Goal: Communication & Community: Ask a question

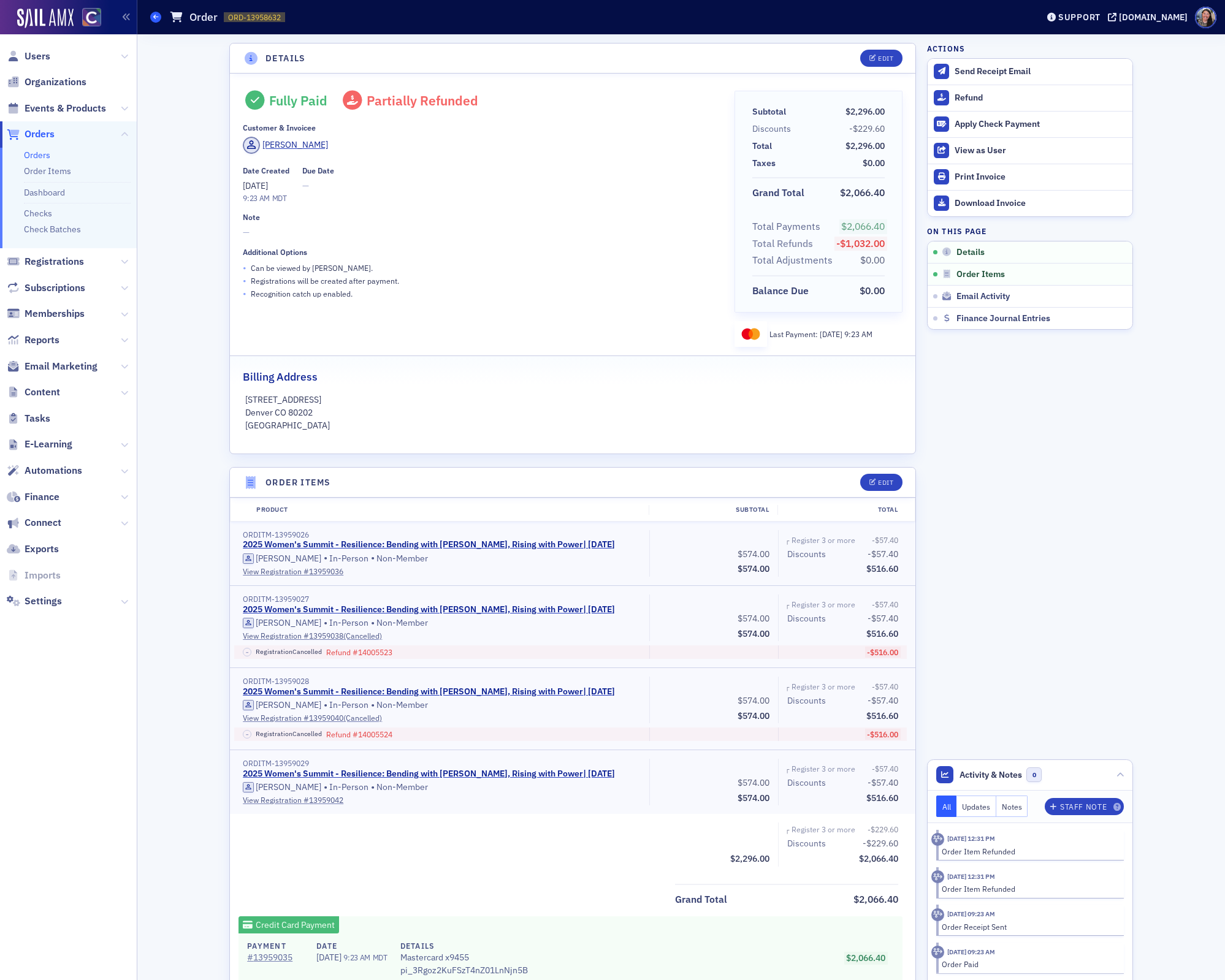
click at [155, 19] on icon at bounding box center [156, 16] width 5 height 5
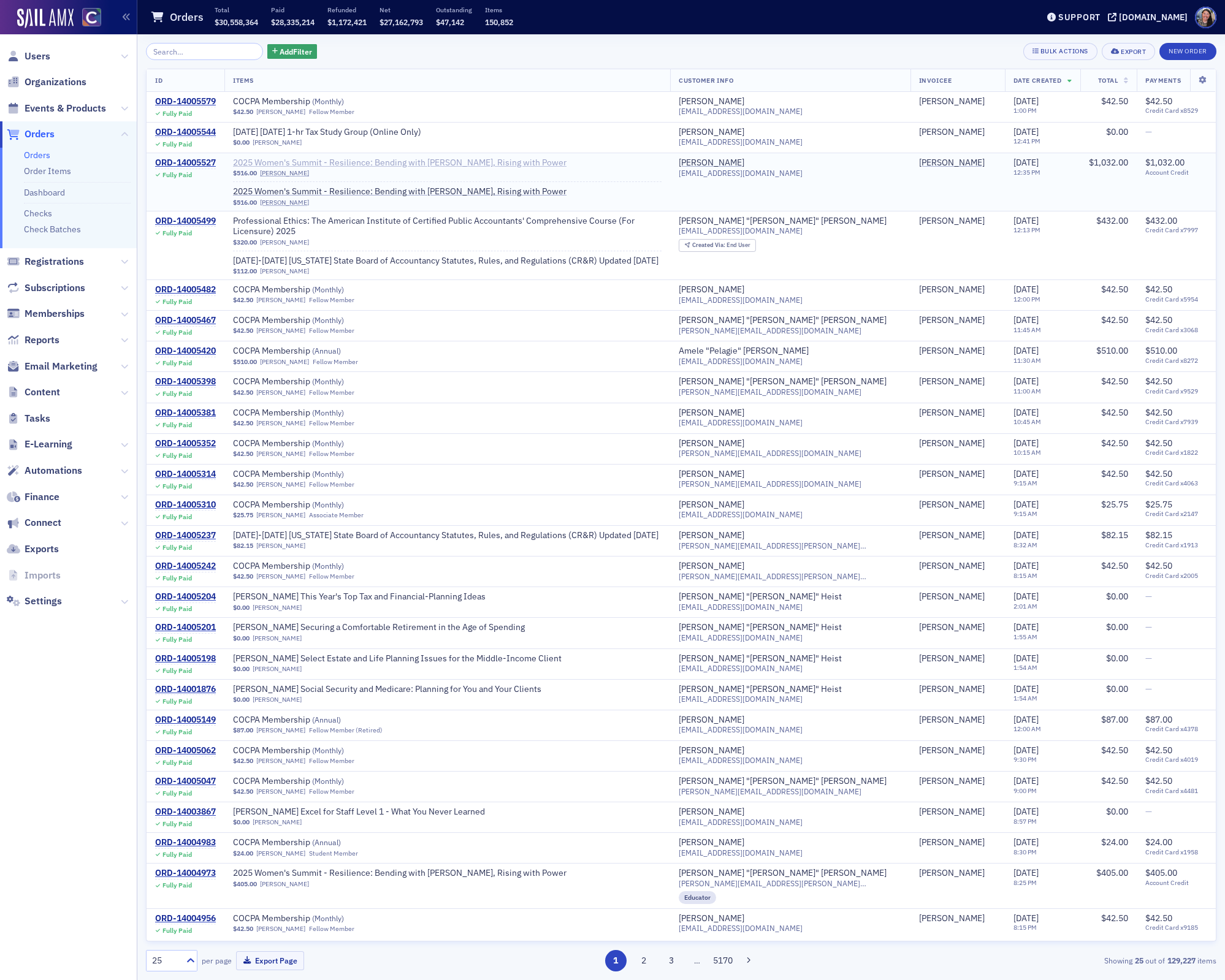
click at [265, 162] on span "2025 Women's Summit - Resilience: Bending with [PERSON_NAME], Rising with Power" at bounding box center [399, 162] width 333 height 11
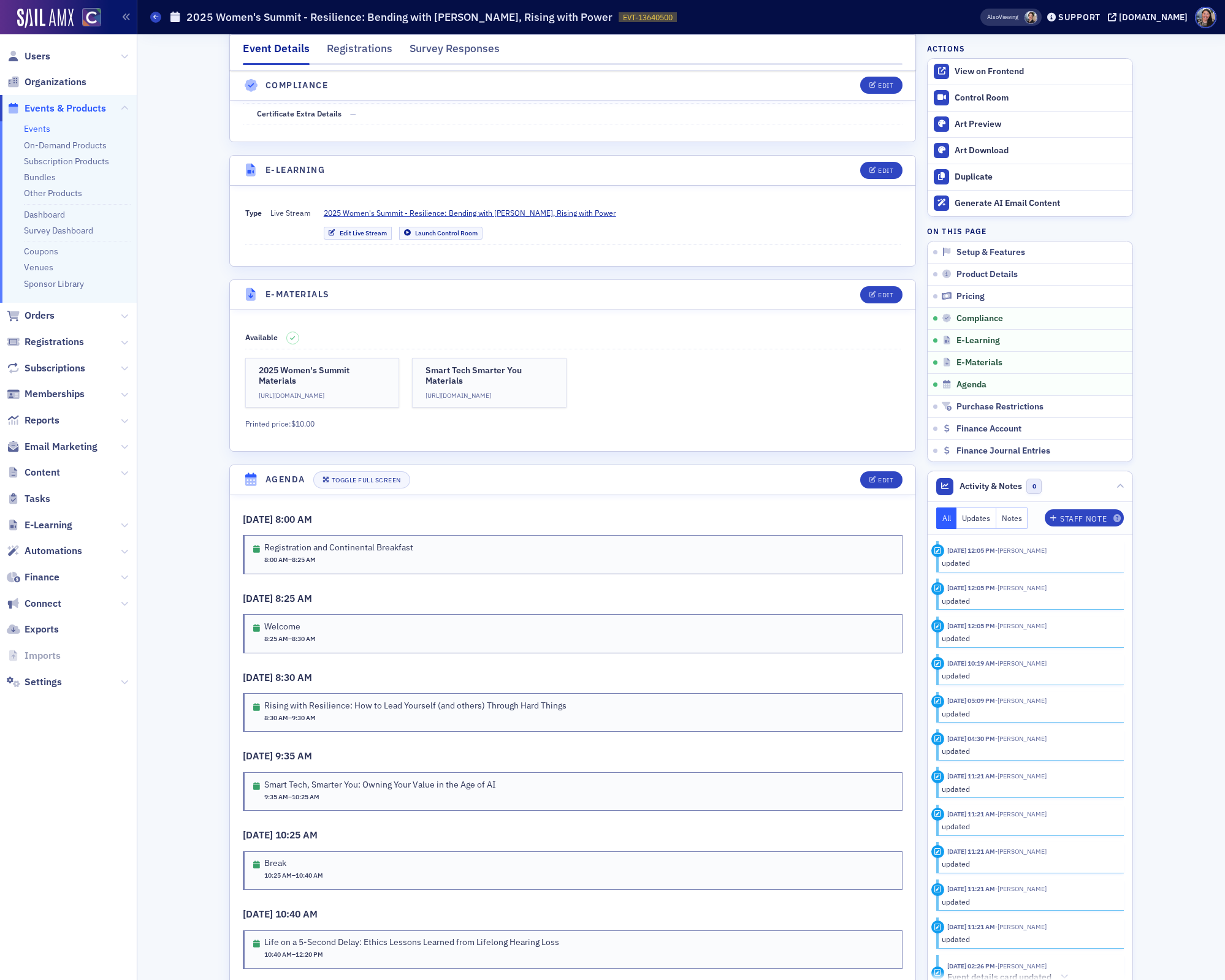
scroll to position [1652, 0]
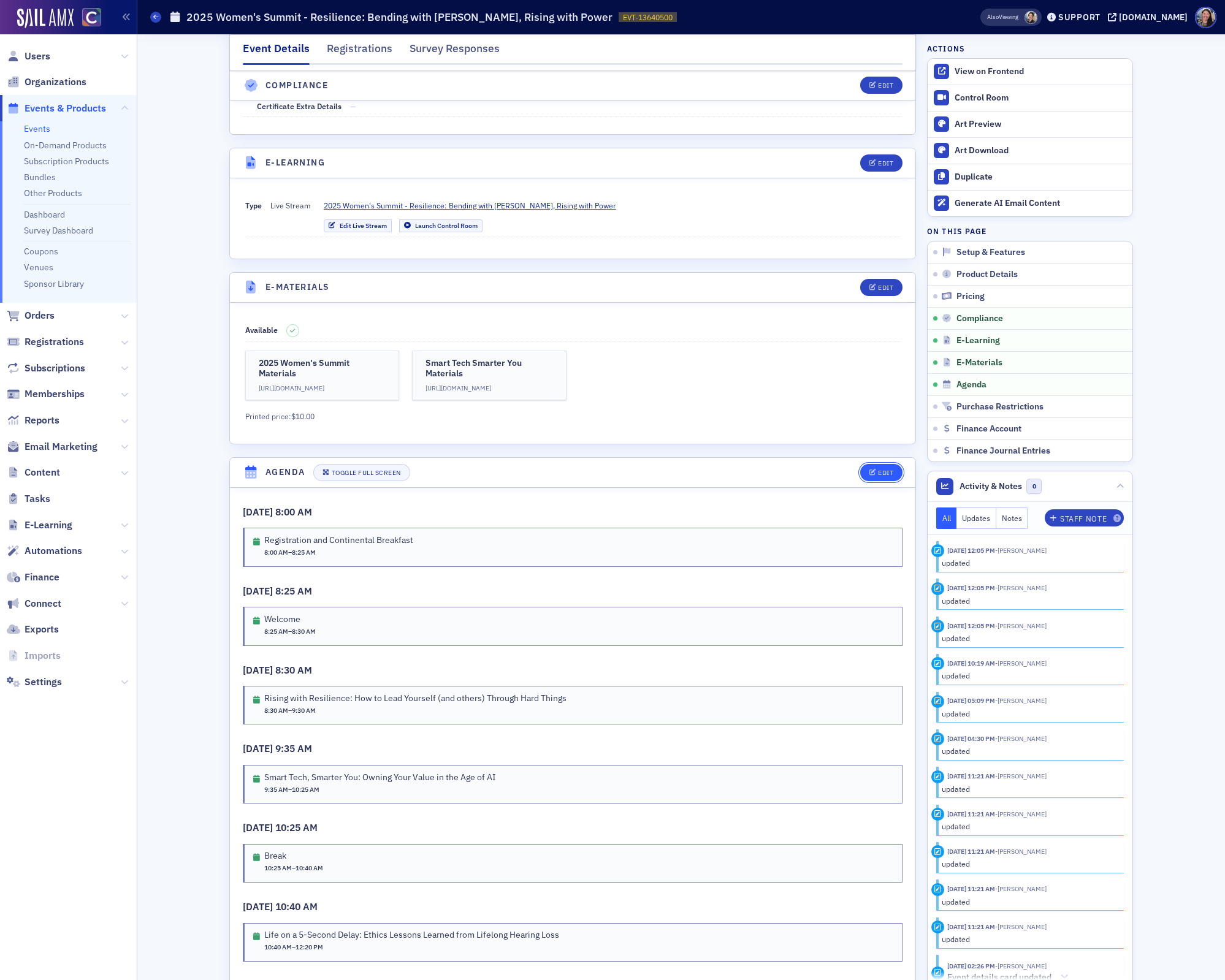
click at [876, 469] on span "Edit" at bounding box center [881, 472] width 24 height 7
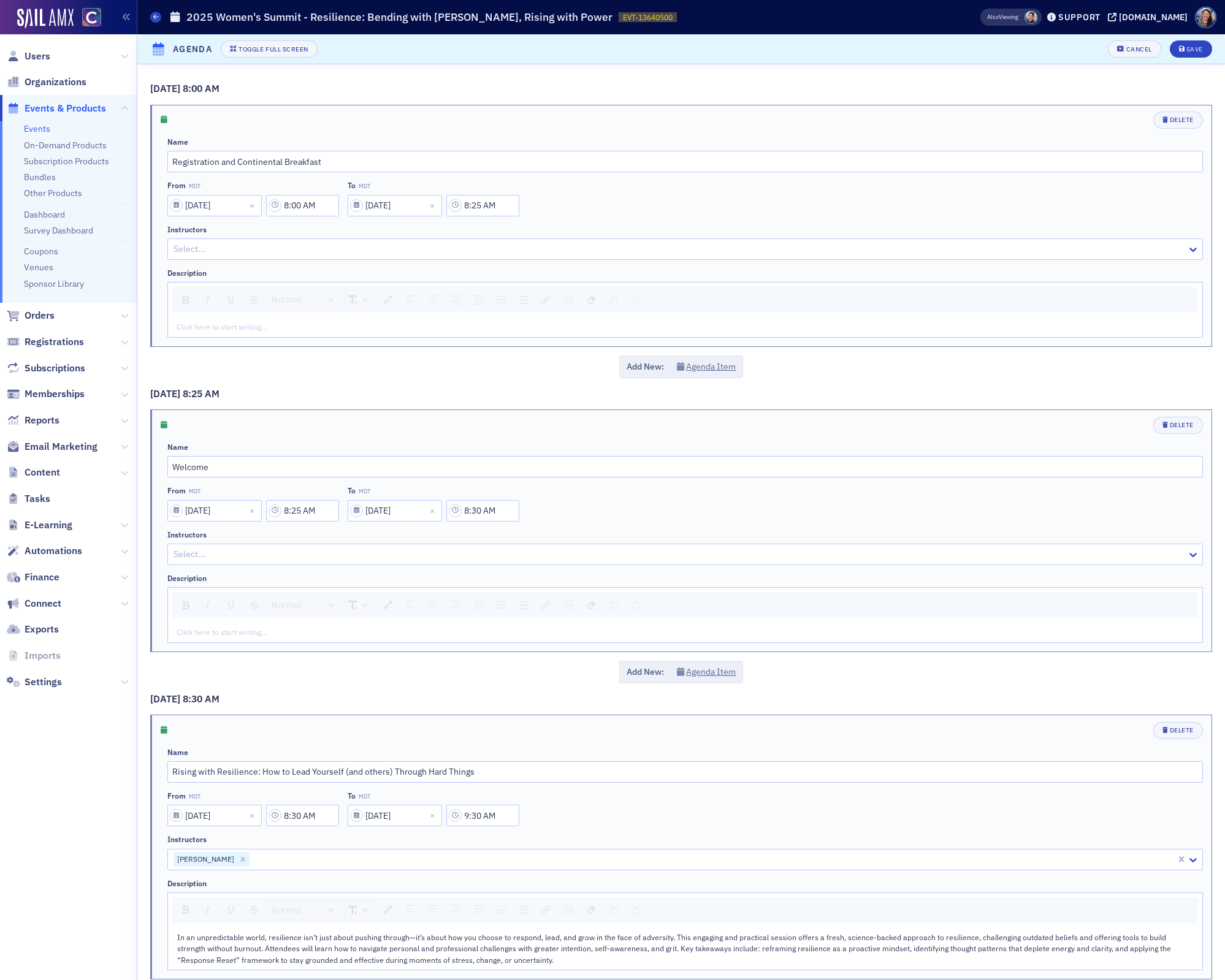
scroll to position [1540, 0]
click at [1125, 52] on span "Cancel" at bounding box center [1134, 49] width 34 height 7
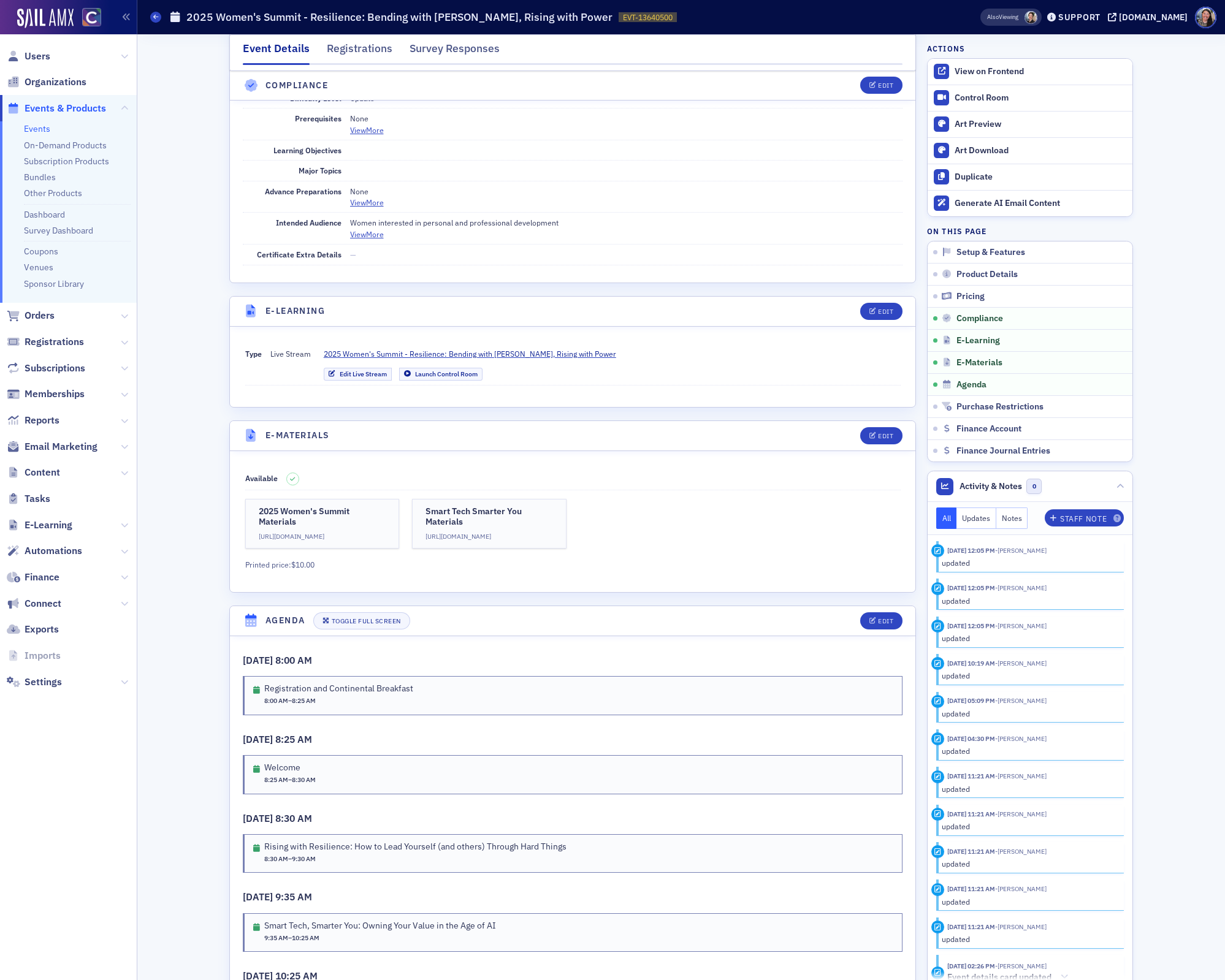
scroll to position [1503, 0]
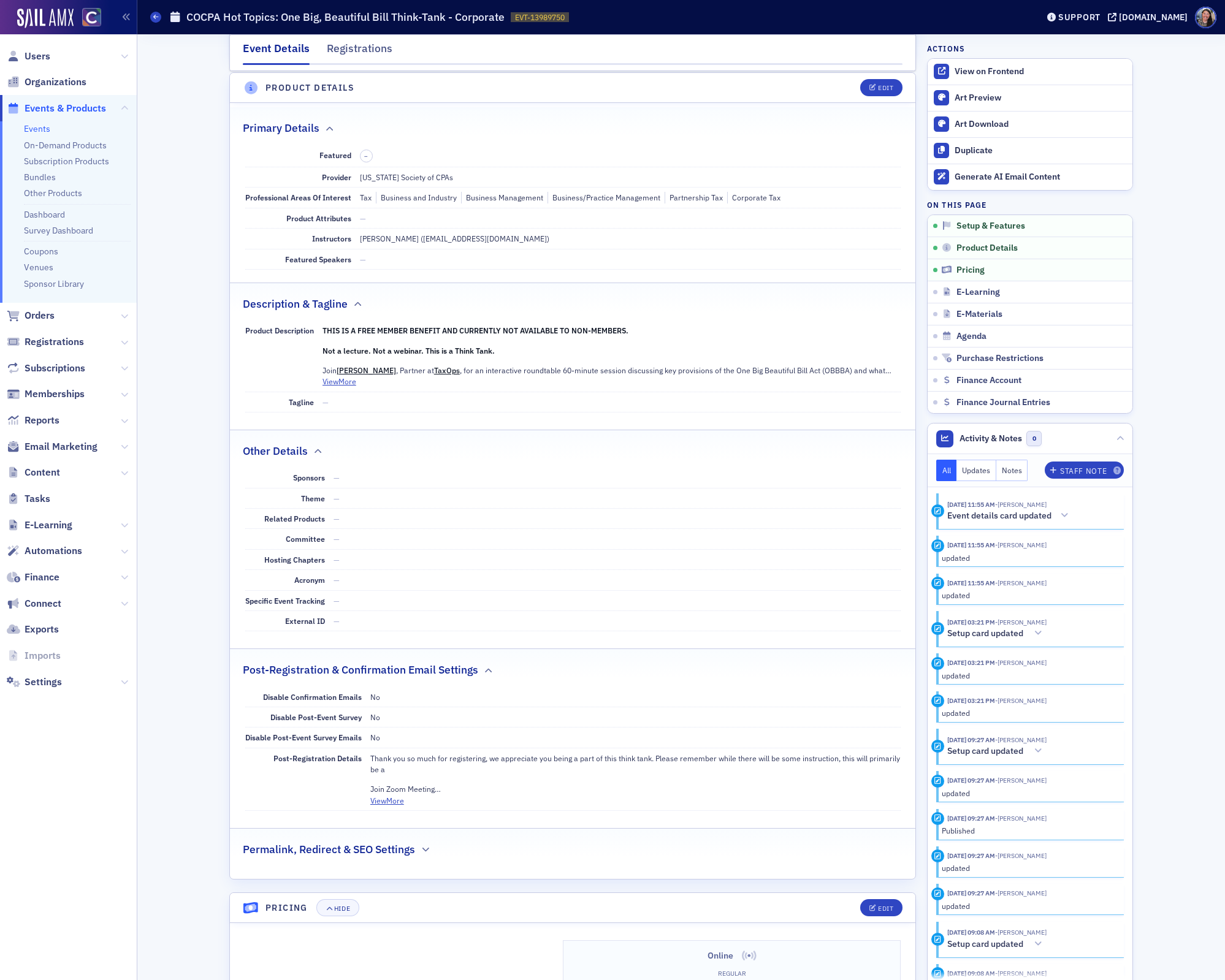
scroll to position [340, 0]
click at [33, 127] on link "Events" at bounding box center [37, 129] width 26 height 11
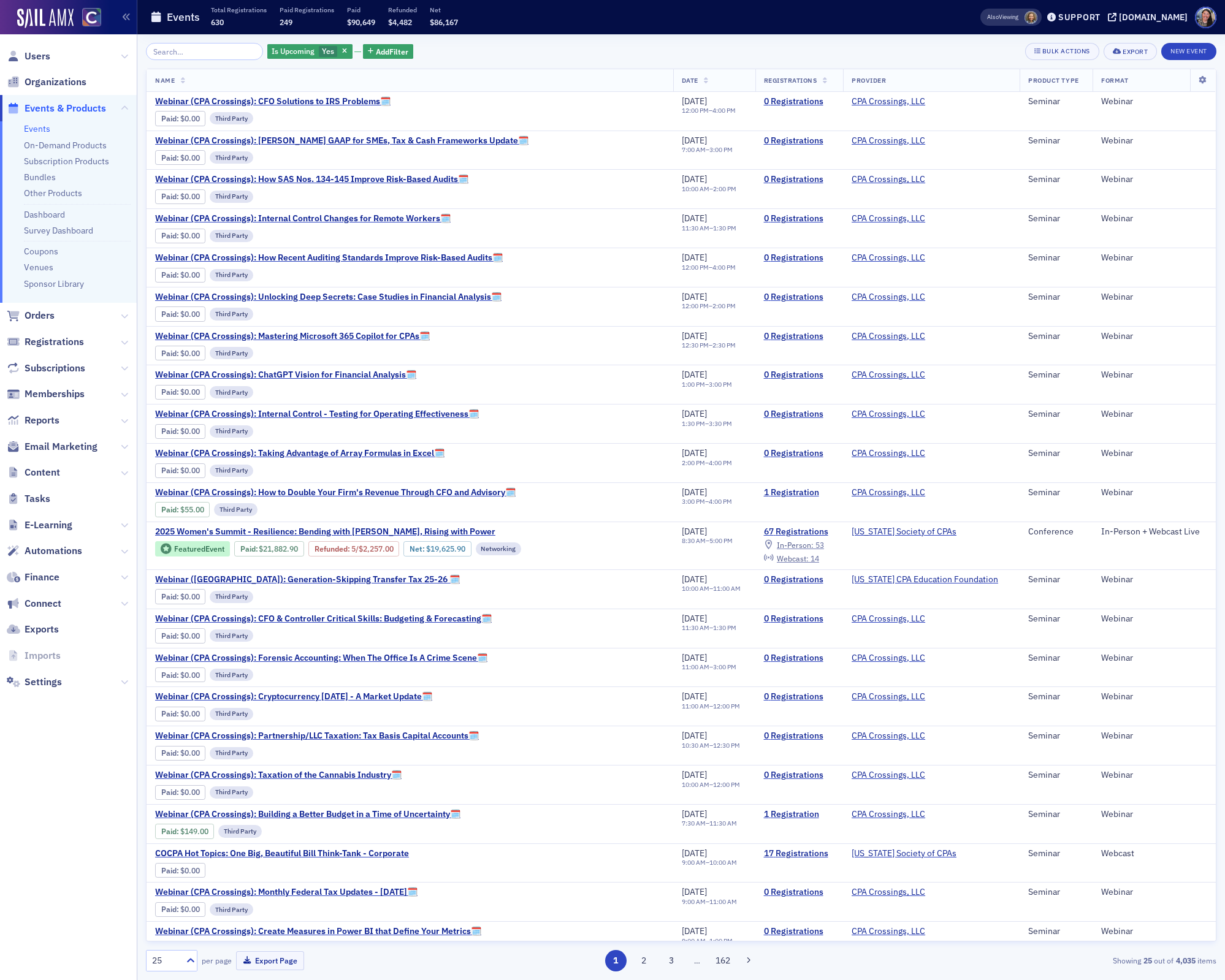
click at [168, 58] on input "search" at bounding box center [204, 51] width 117 height 17
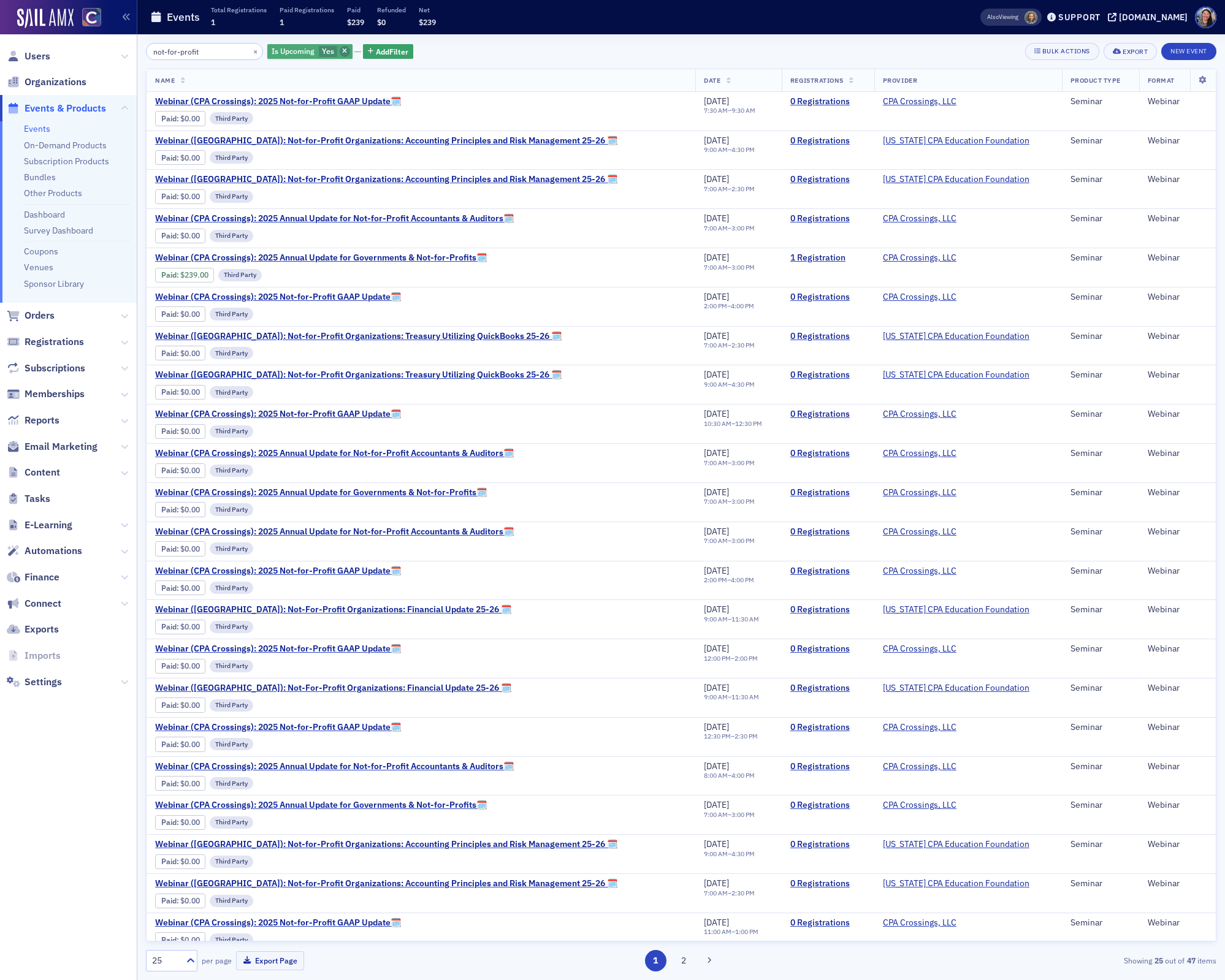
click at [342, 54] on icon "button" at bounding box center [344, 52] width 5 height 7
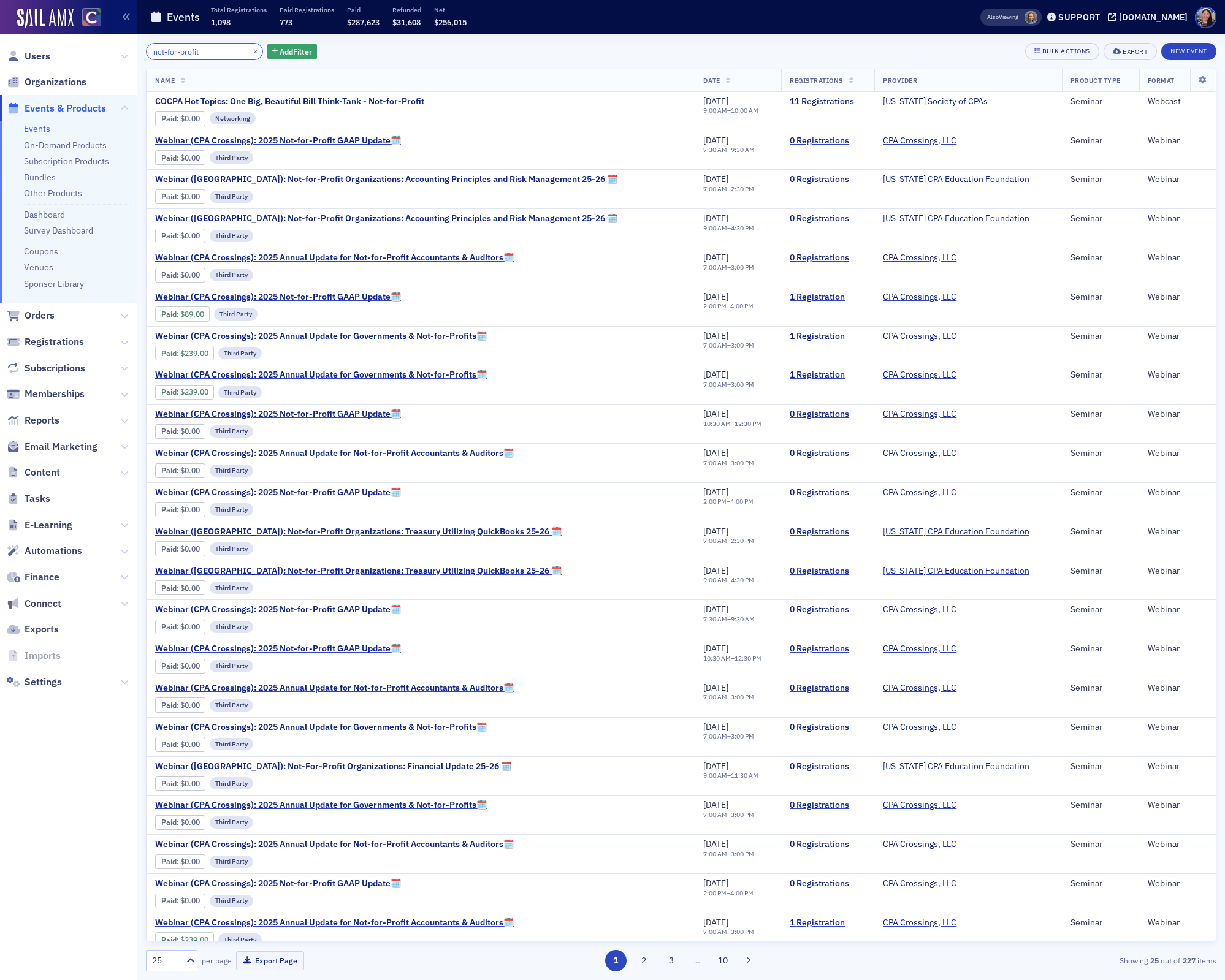
click at [207, 55] on input "not-for-profit" at bounding box center [204, 51] width 117 height 17
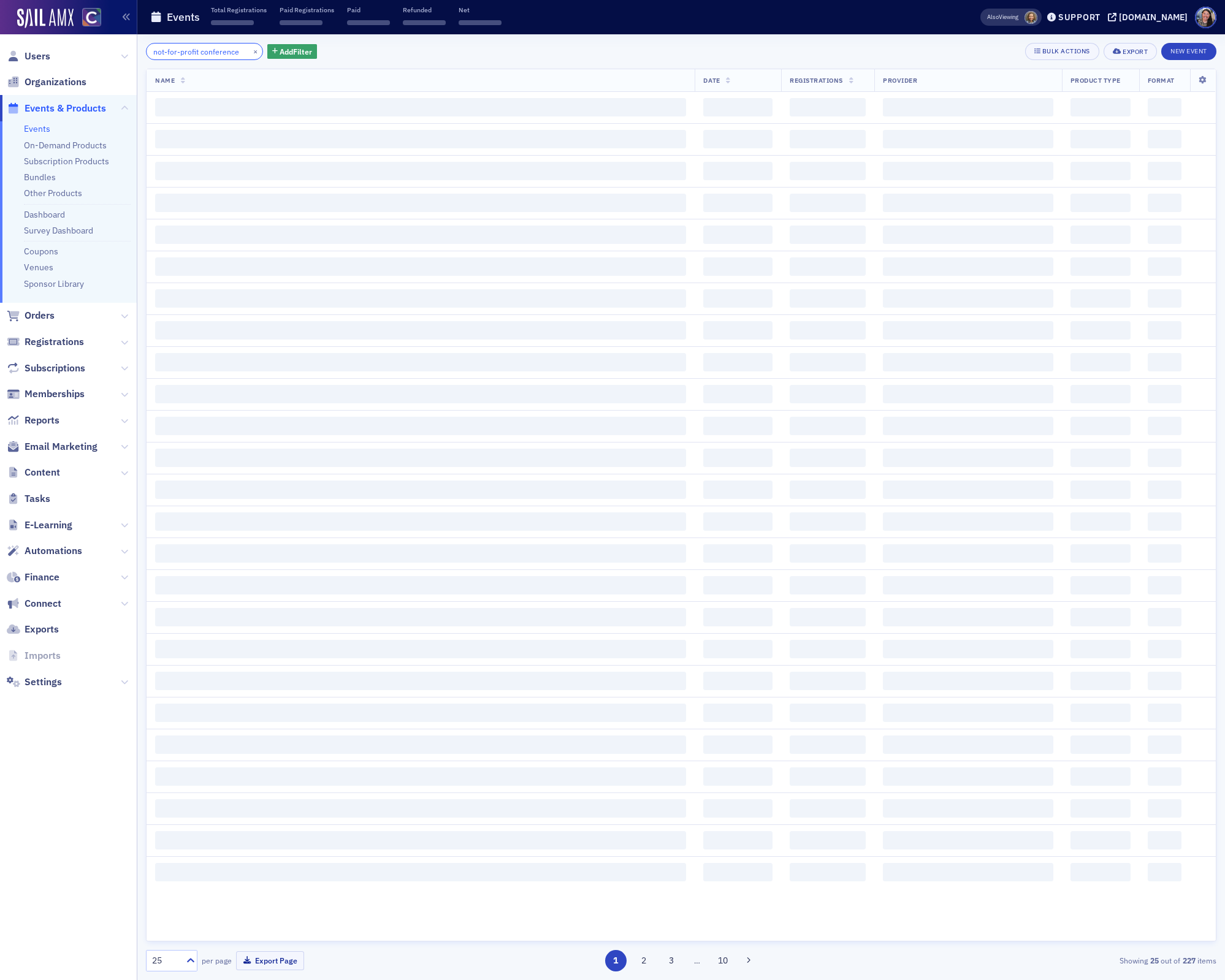
scroll to position [0, 3]
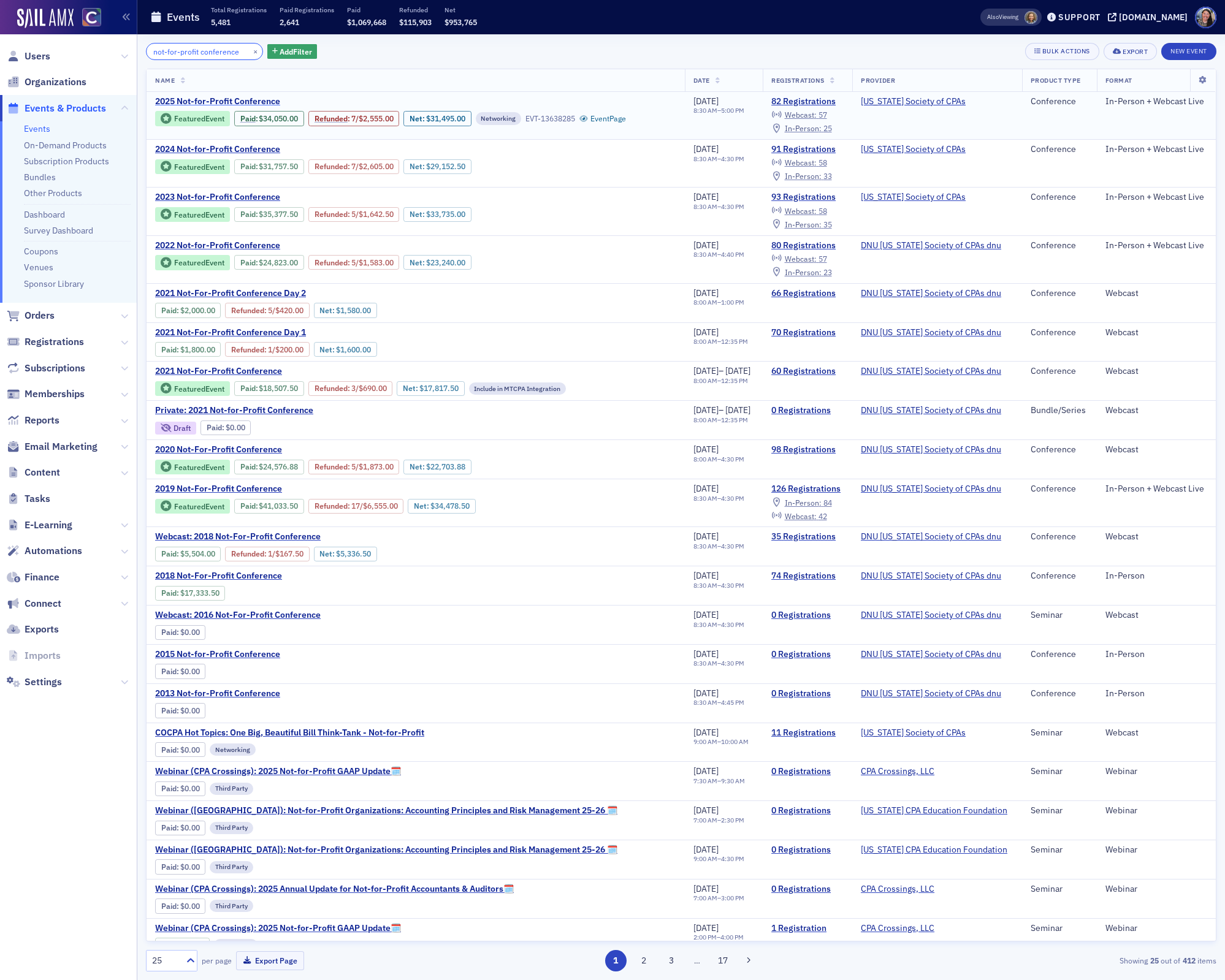
type input "not-for-profit conference"
click at [265, 97] on span "2025 Not-for-Profit Conference" at bounding box center [258, 102] width 206 height 11
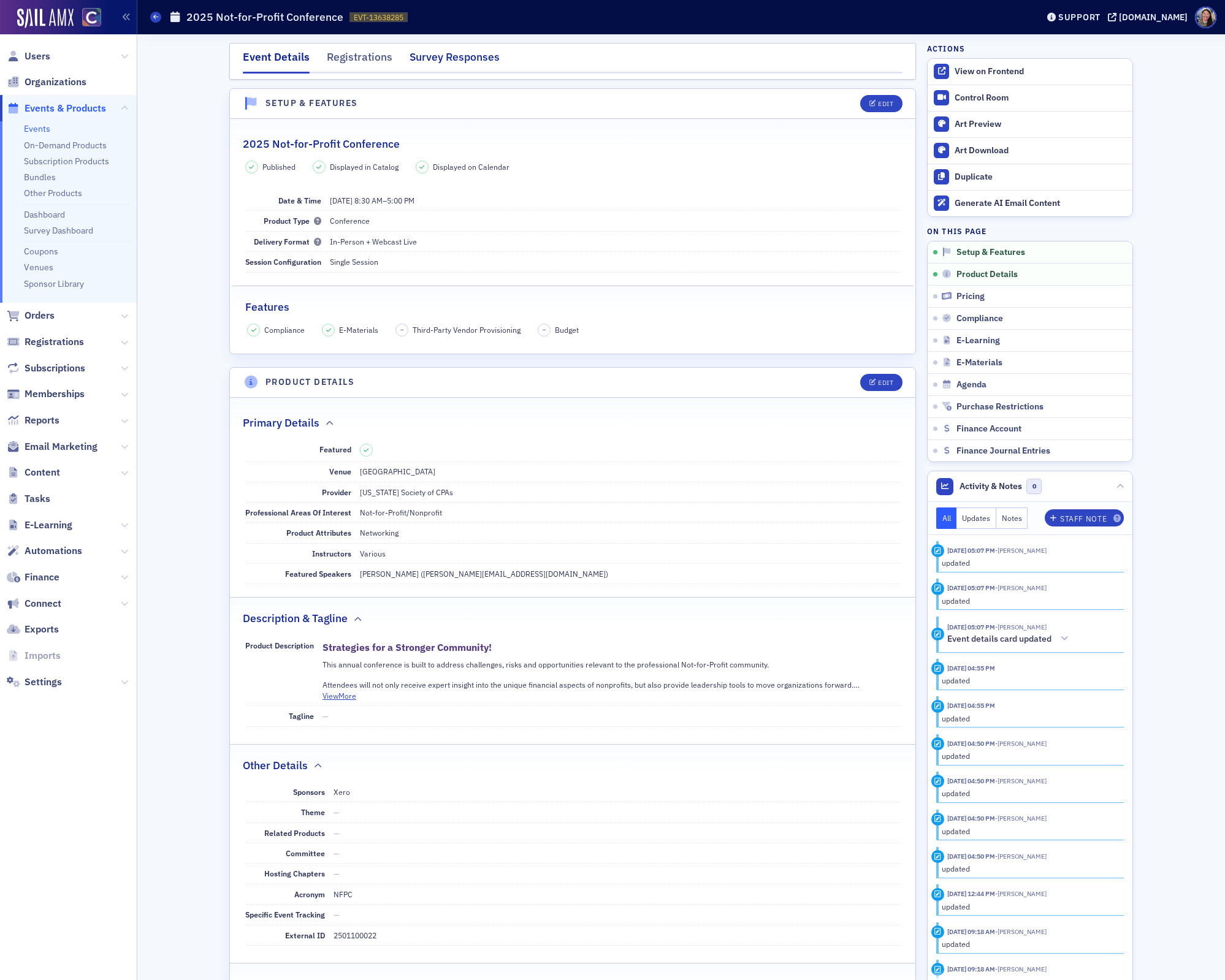
click at [442, 59] on div "Survey Responses" at bounding box center [455, 61] width 90 height 22
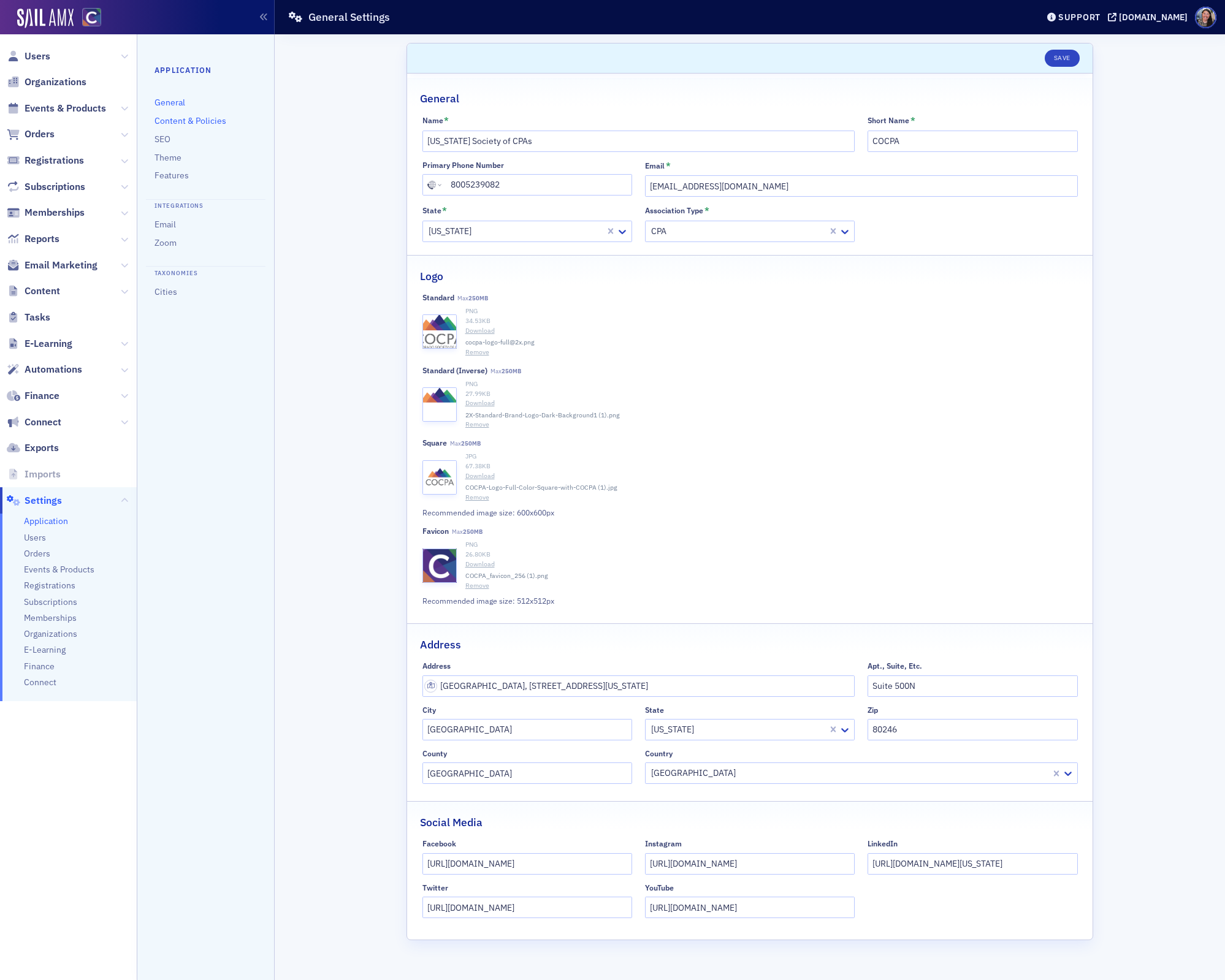
click at [173, 117] on link "Content & Policies" at bounding box center [190, 121] width 72 height 11
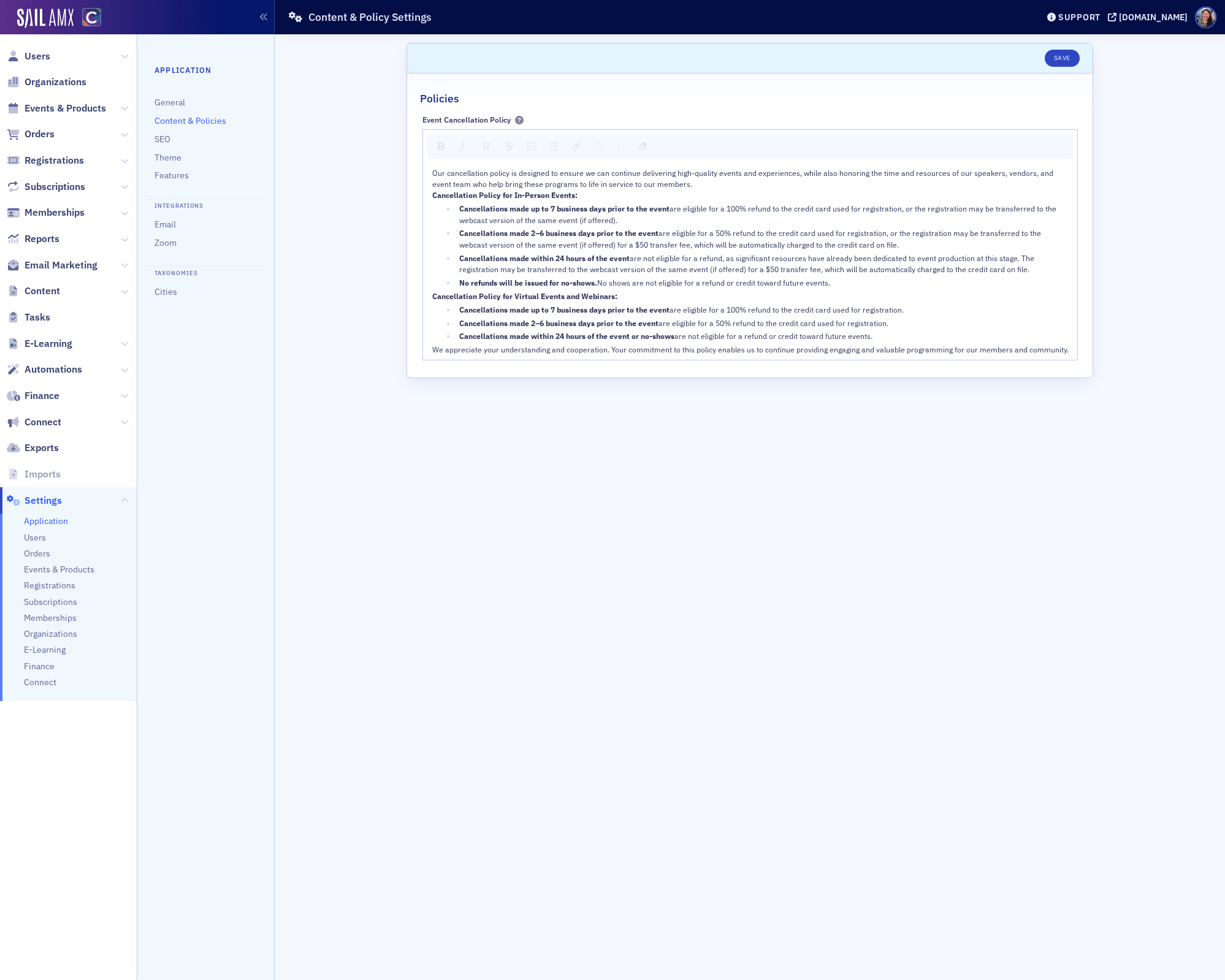
click at [41, 564] on ul "Application Users Orders Events & Products Registrations Subscriptions Membersh…" at bounding box center [68, 607] width 137 height 188
click at [41, 567] on span "Events & Products" at bounding box center [59, 570] width 70 height 12
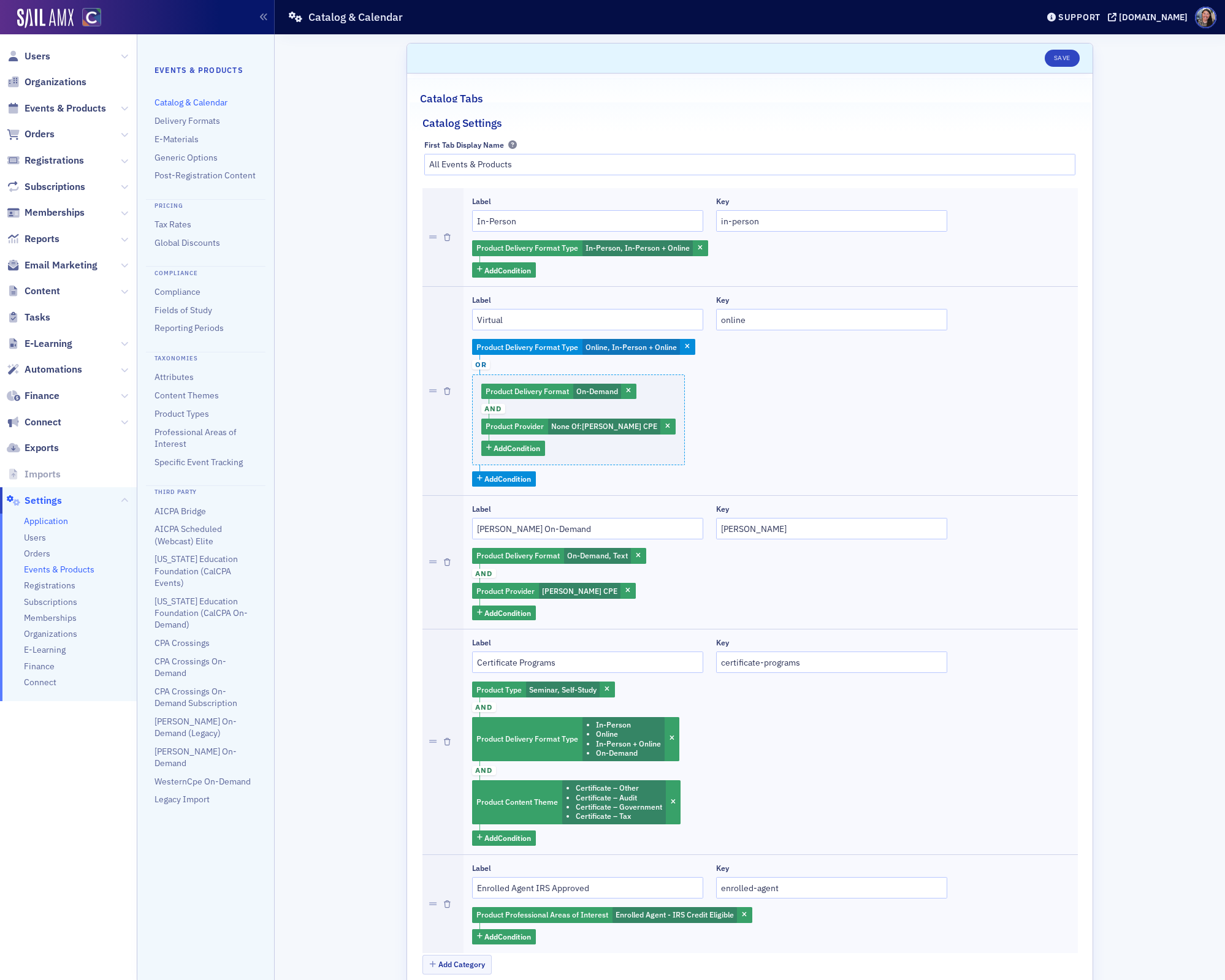
click at [39, 525] on span "Application" at bounding box center [46, 522] width 44 height 12
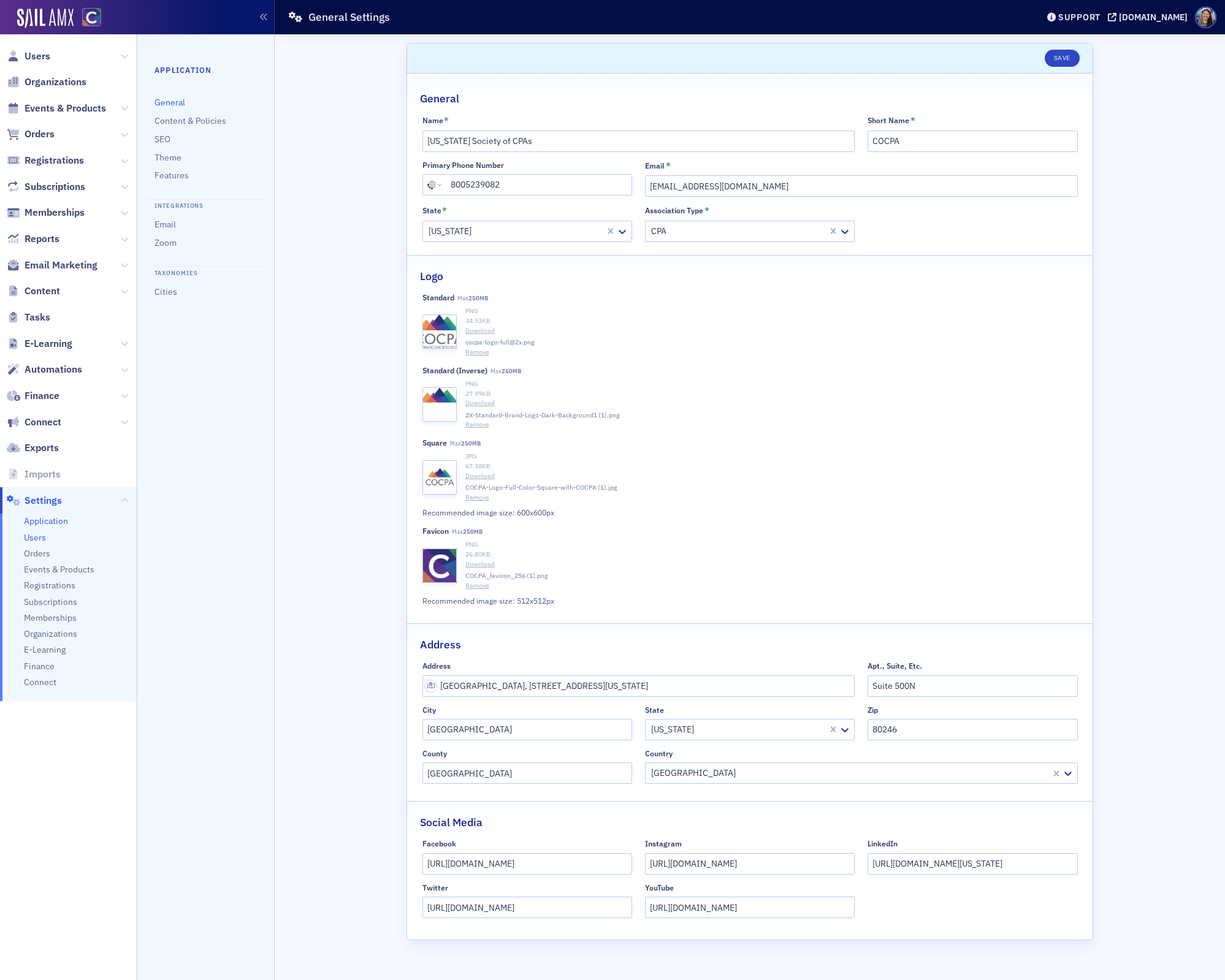
click at [39, 537] on span "Users" at bounding box center [34, 538] width 22 height 12
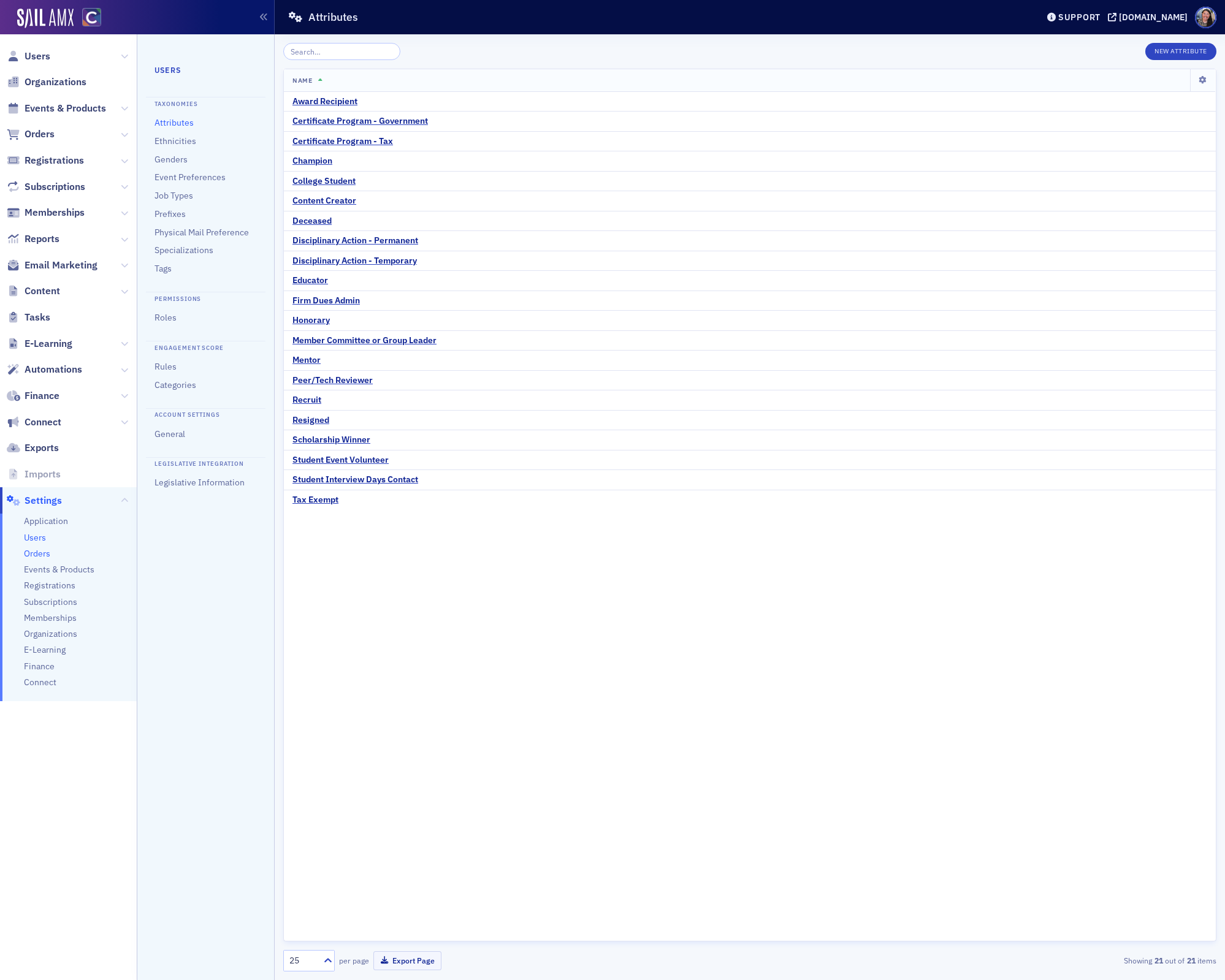
click at [37, 548] on span "Orders" at bounding box center [37, 554] width 26 height 12
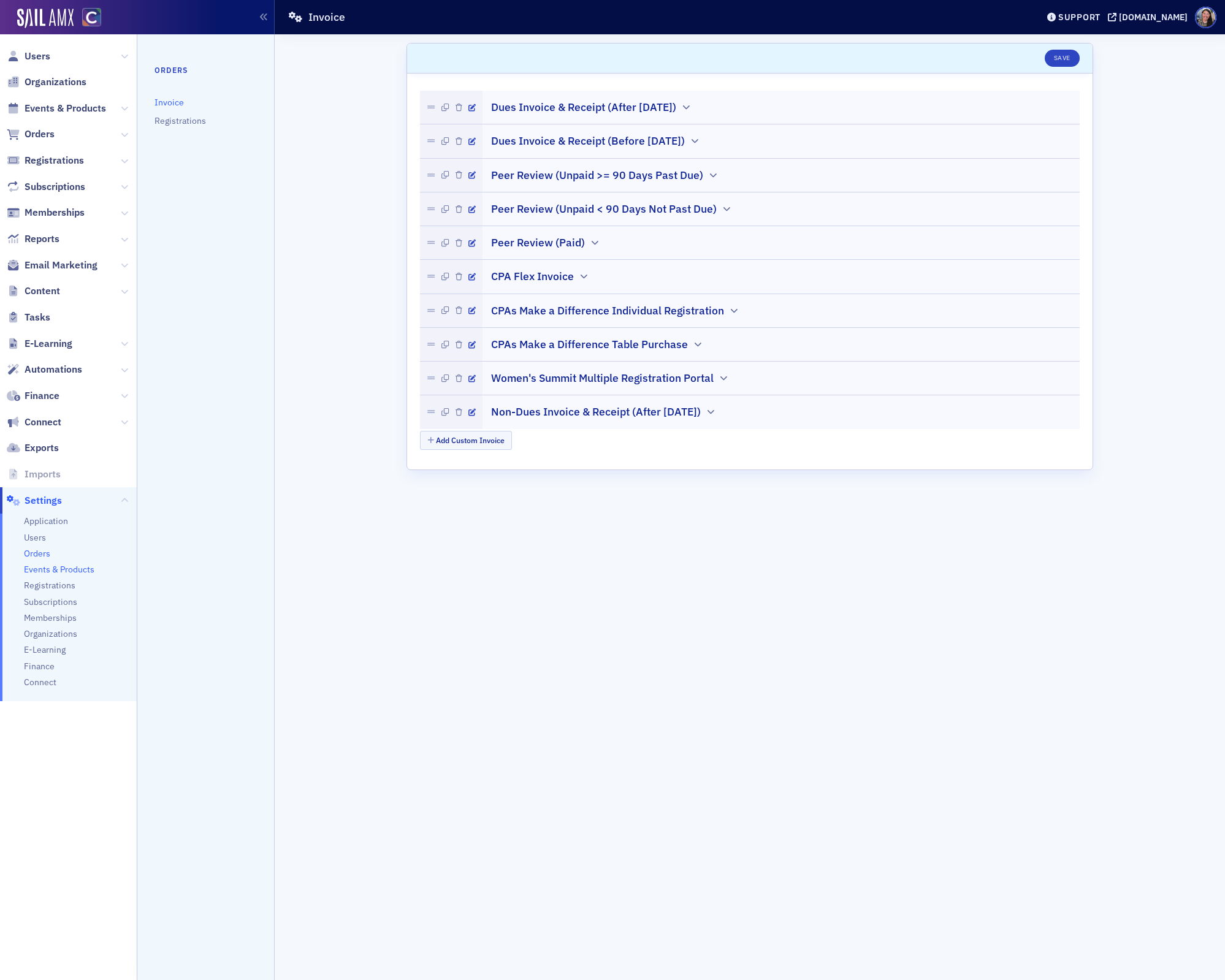
click at [39, 566] on span "Events & Products" at bounding box center [59, 570] width 70 height 12
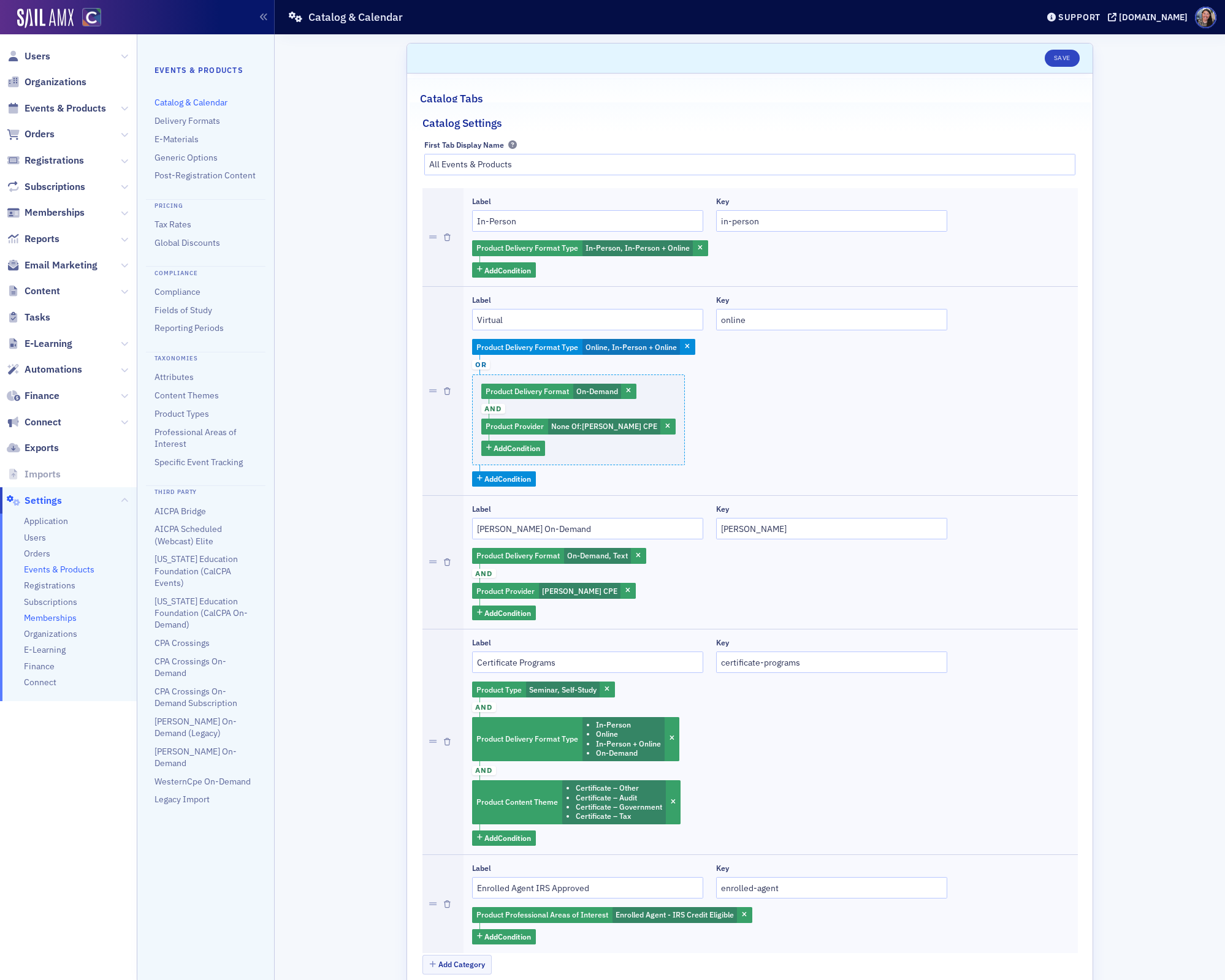
click at [56, 620] on span "Memberships" at bounding box center [50, 618] width 52 height 12
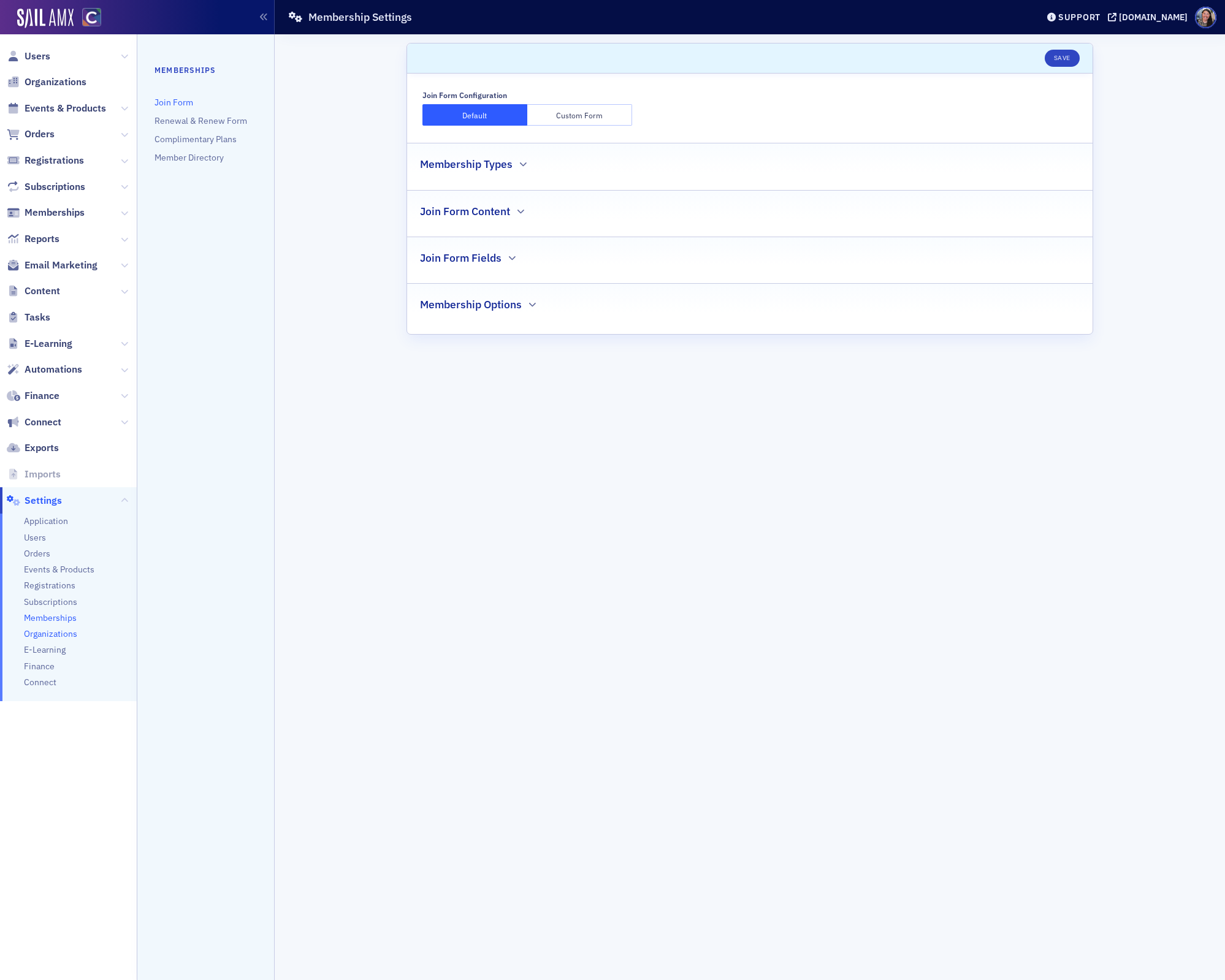
click at [52, 632] on span "Organizations" at bounding box center [50, 634] width 53 height 12
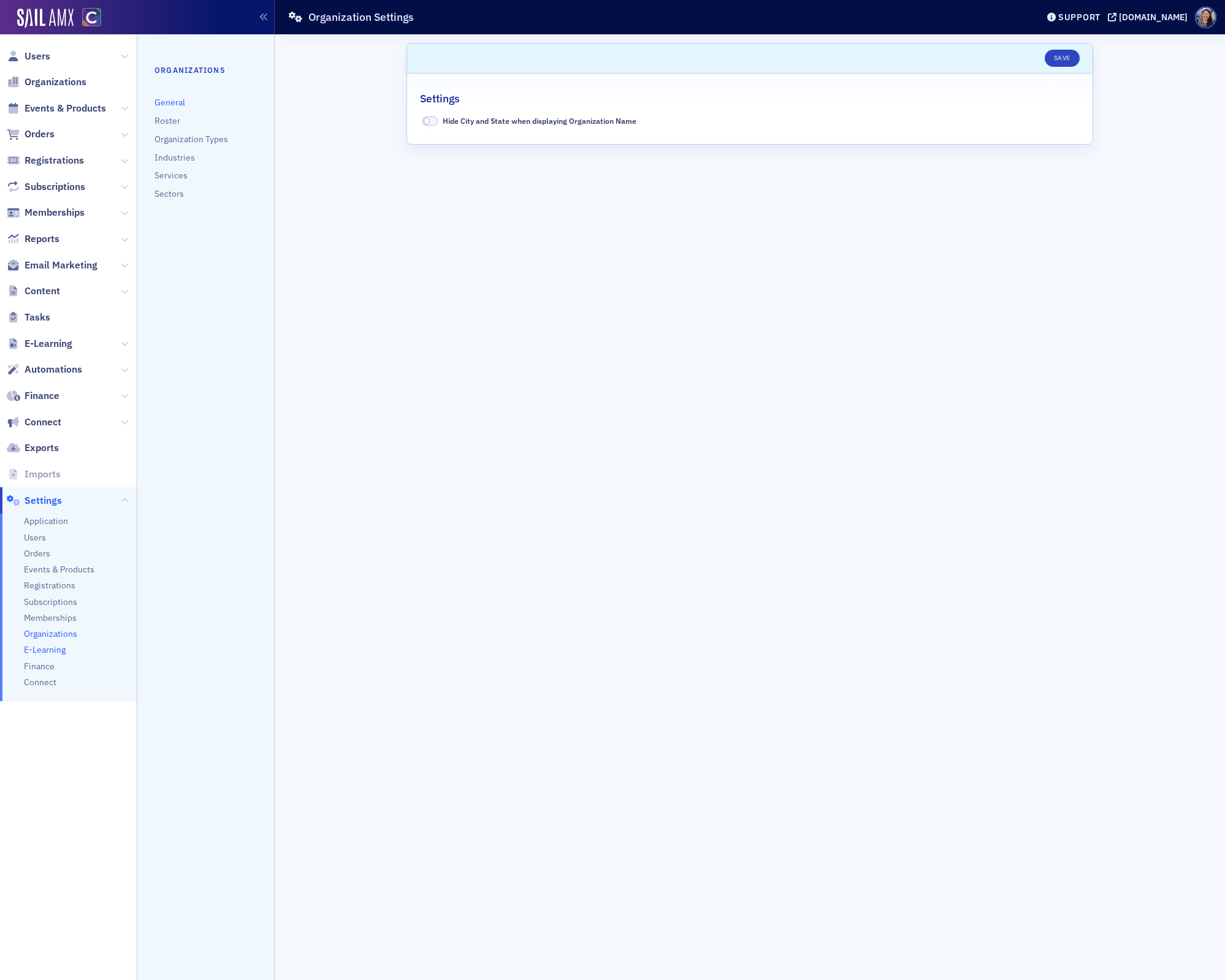
click at [37, 646] on span "E-Learning" at bounding box center [45, 651] width 42 height 12
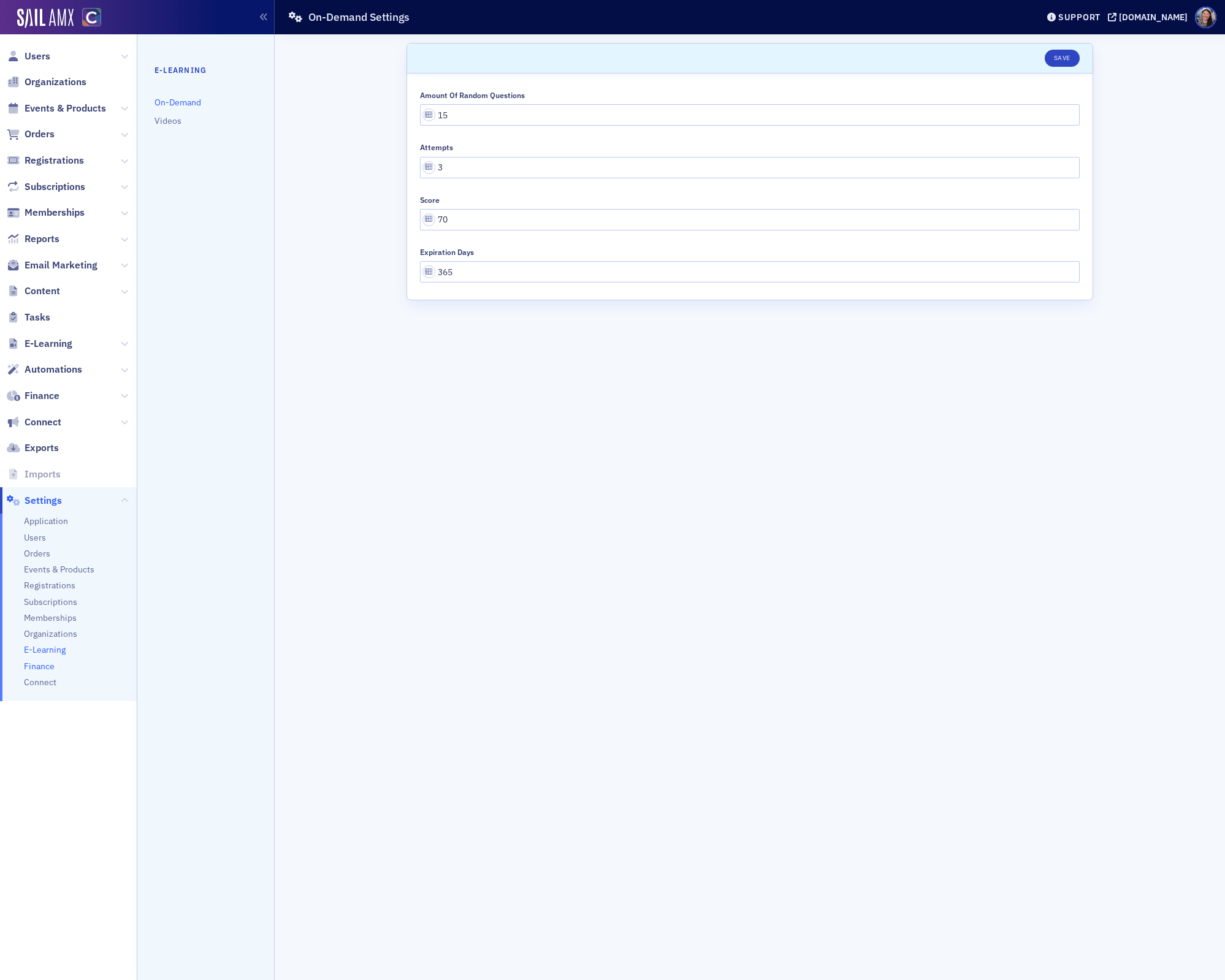
click at [39, 667] on span "Finance" at bounding box center [39, 667] width 31 height 12
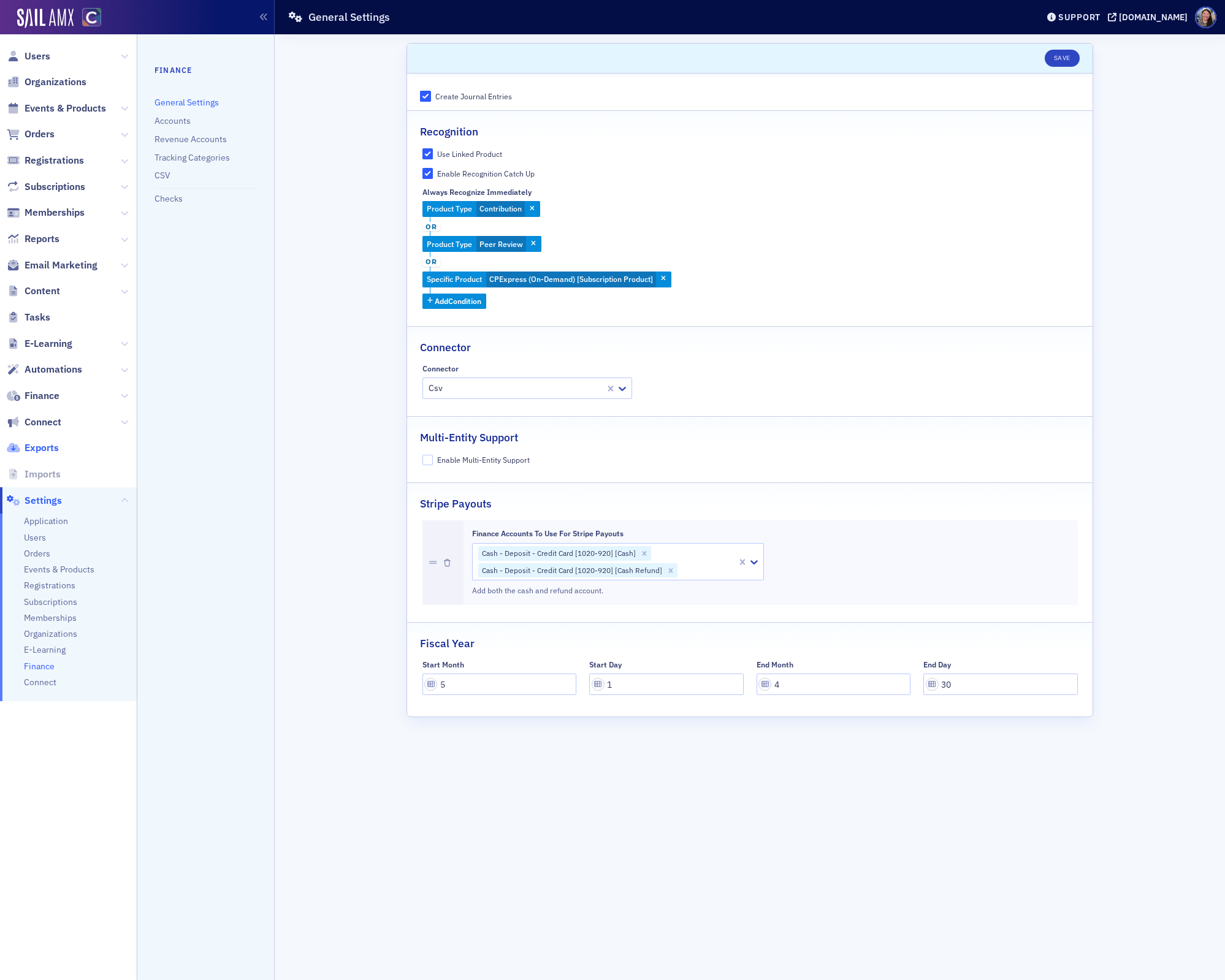
click at [44, 448] on span "Exports" at bounding box center [42, 448] width 34 height 13
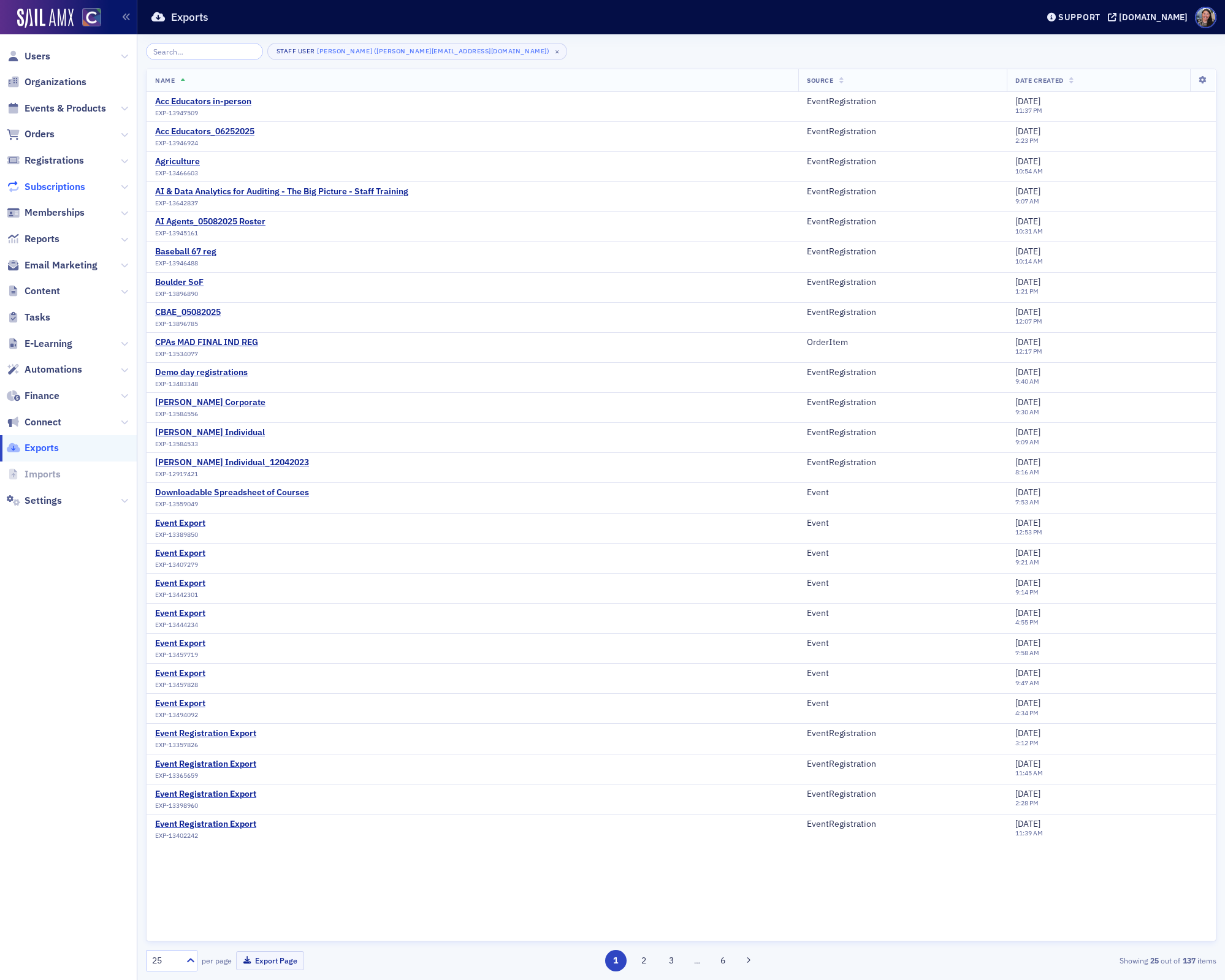
click at [43, 184] on span "Subscriptions" at bounding box center [55, 187] width 61 height 13
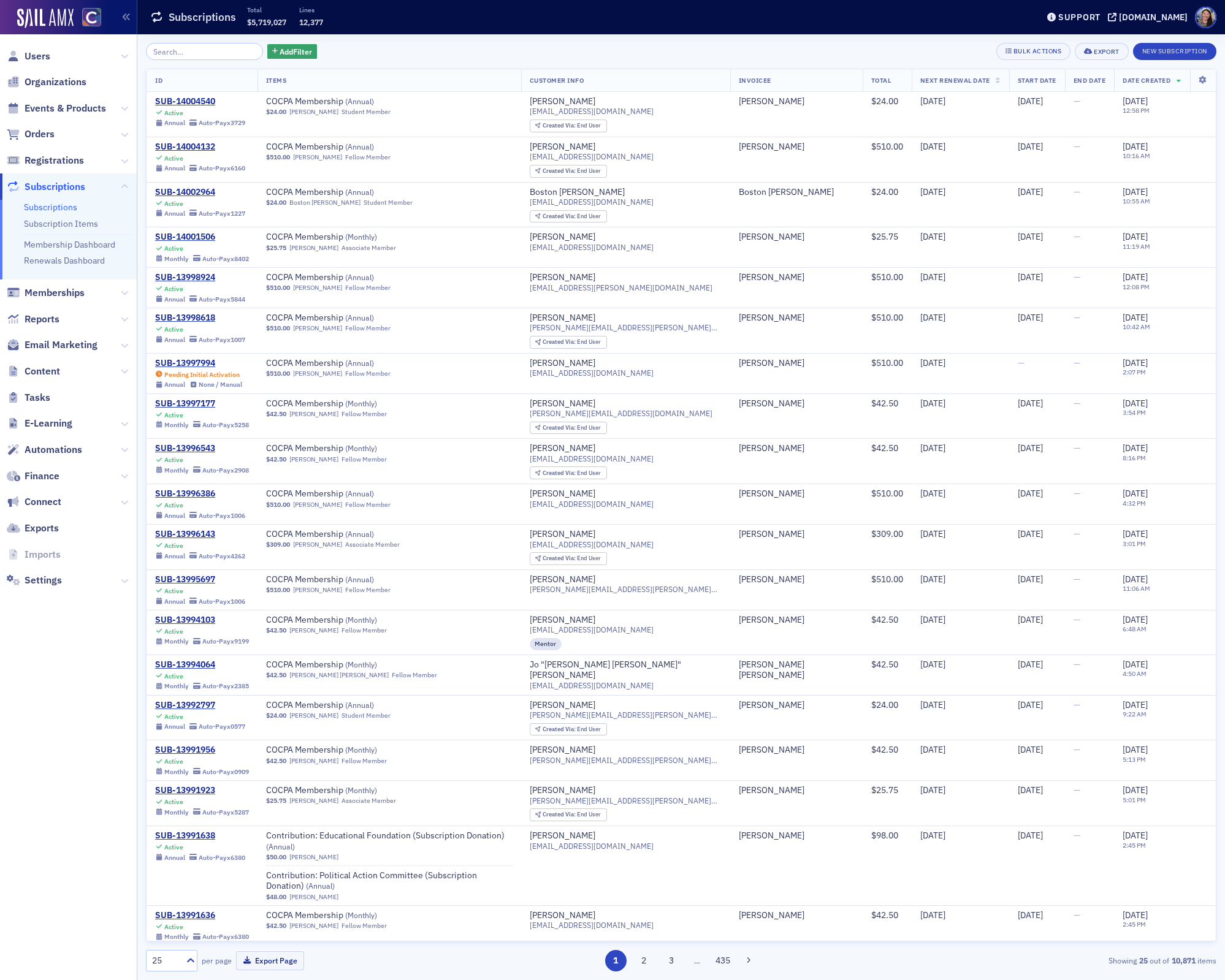
click at [46, 281] on span "Memberships" at bounding box center [68, 292] width 137 height 26
click at [46, 287] on span "Memberships" at bounding box center [55, 293] width 60 height 13
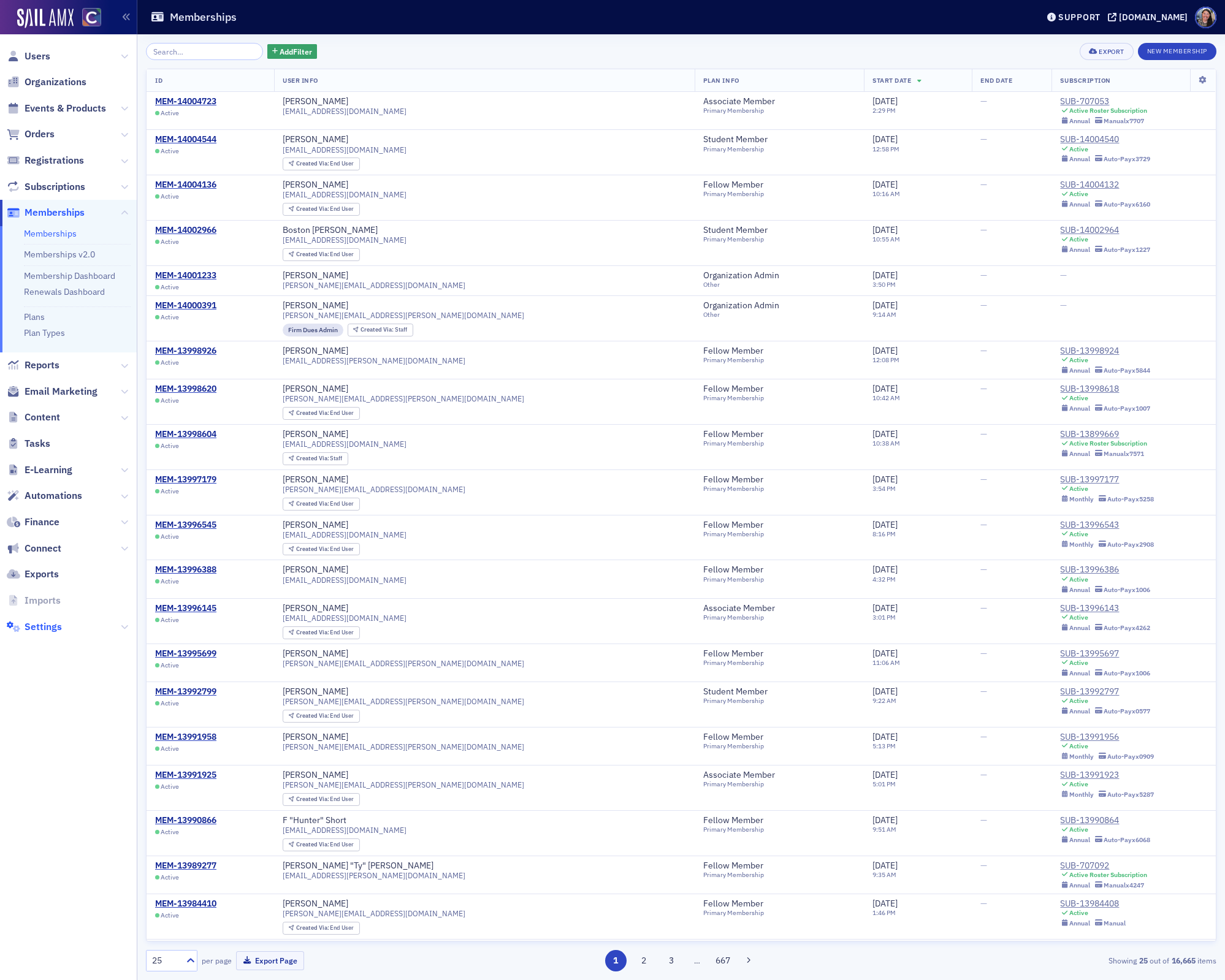
click at [41, 624] on span "Settings" at bounding box center [43, 627] width 37 height 13
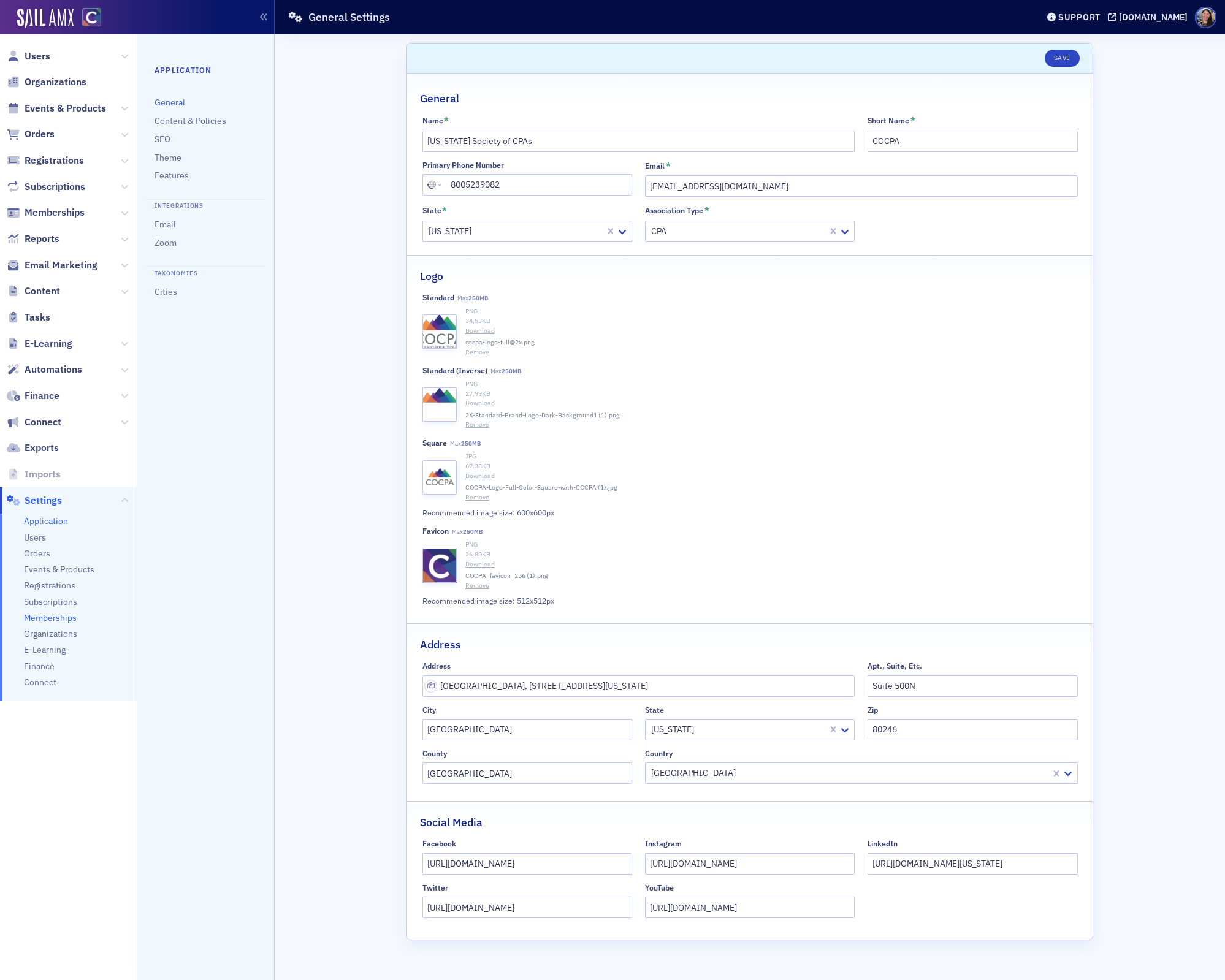
click at [51, 615] on span "Memberships" at bounding box center [50, 618] width 52 height 12
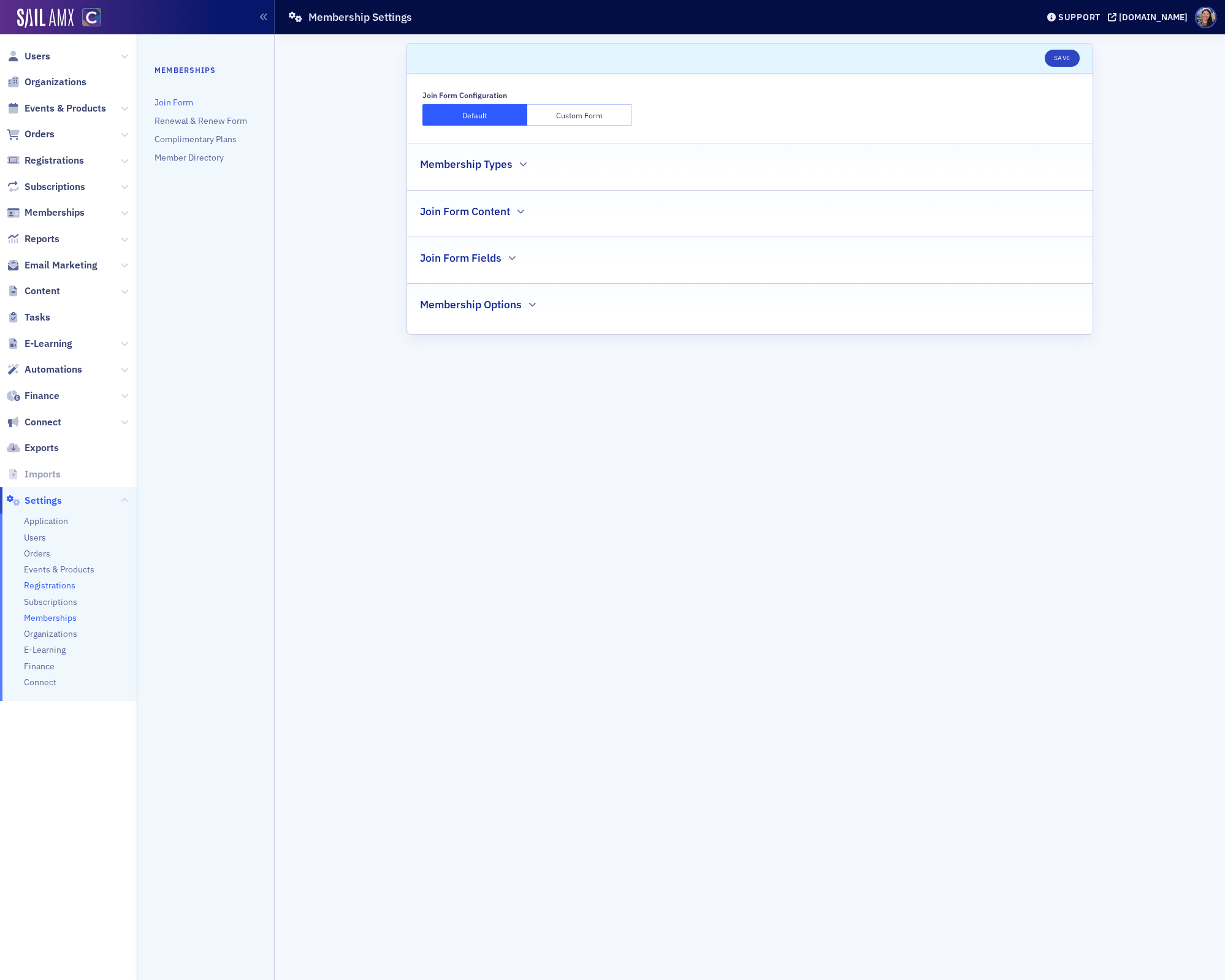
click at [47, 591] on span "Registrations" at bounding box center [49, 586] width 52 height 12
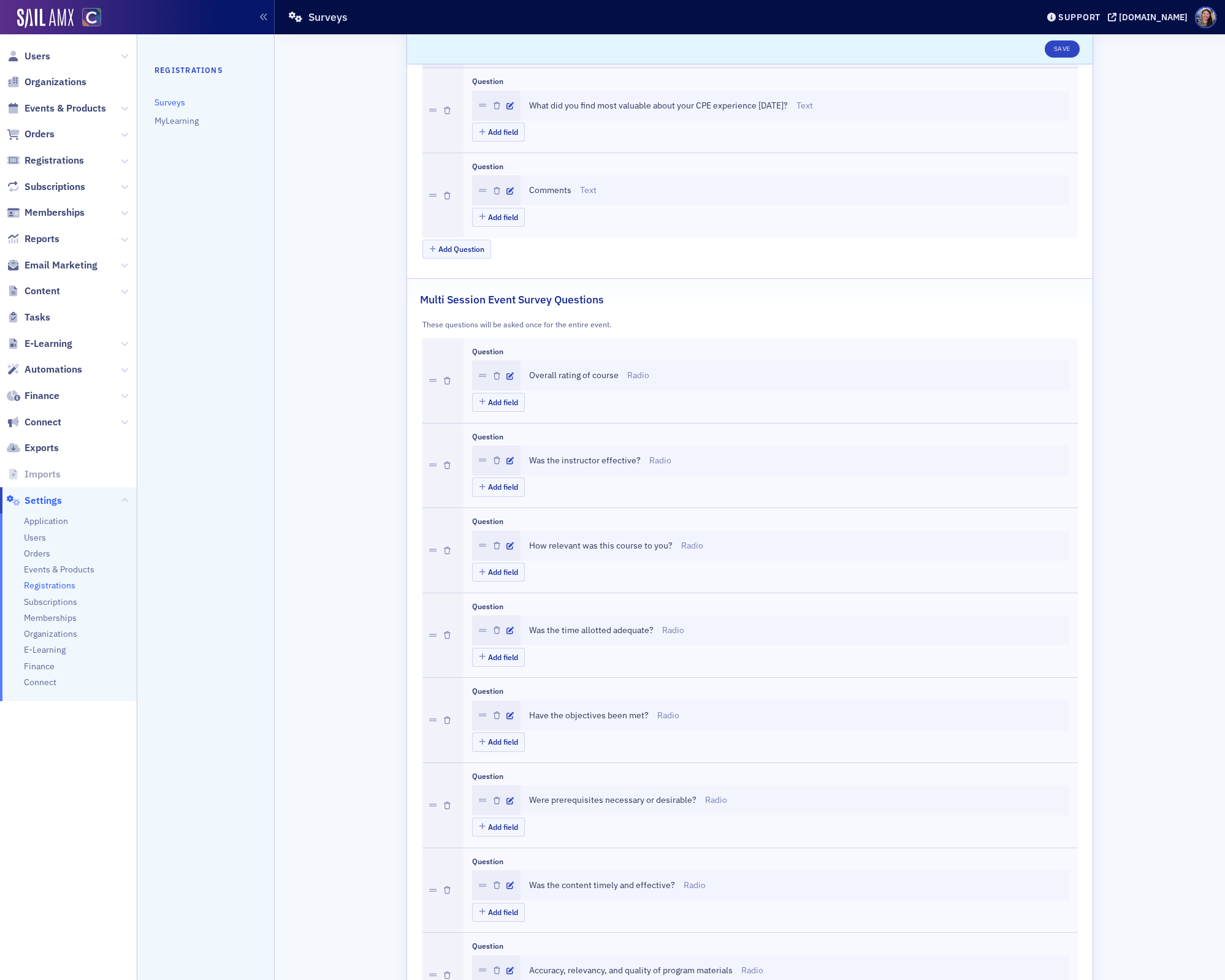
scroll to position [1288, 0]
click at [1095, 12] on div "Support" at bounding box center [1079, 17] width 43 height 11
click at [1100, 76] on span "Live Chat" at bounding box center [1097, 77] width 66 height 11
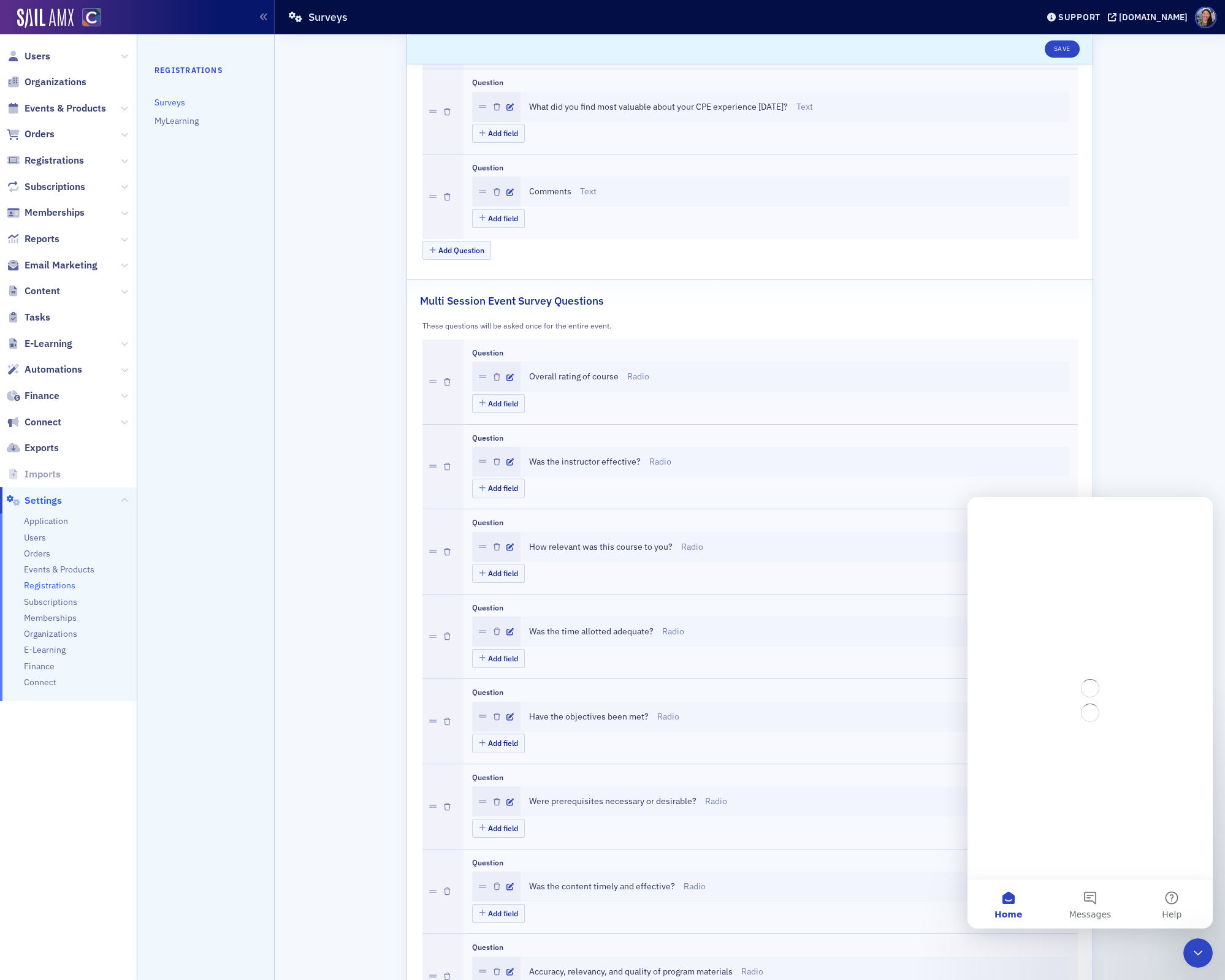
scroll to position [0, 0]
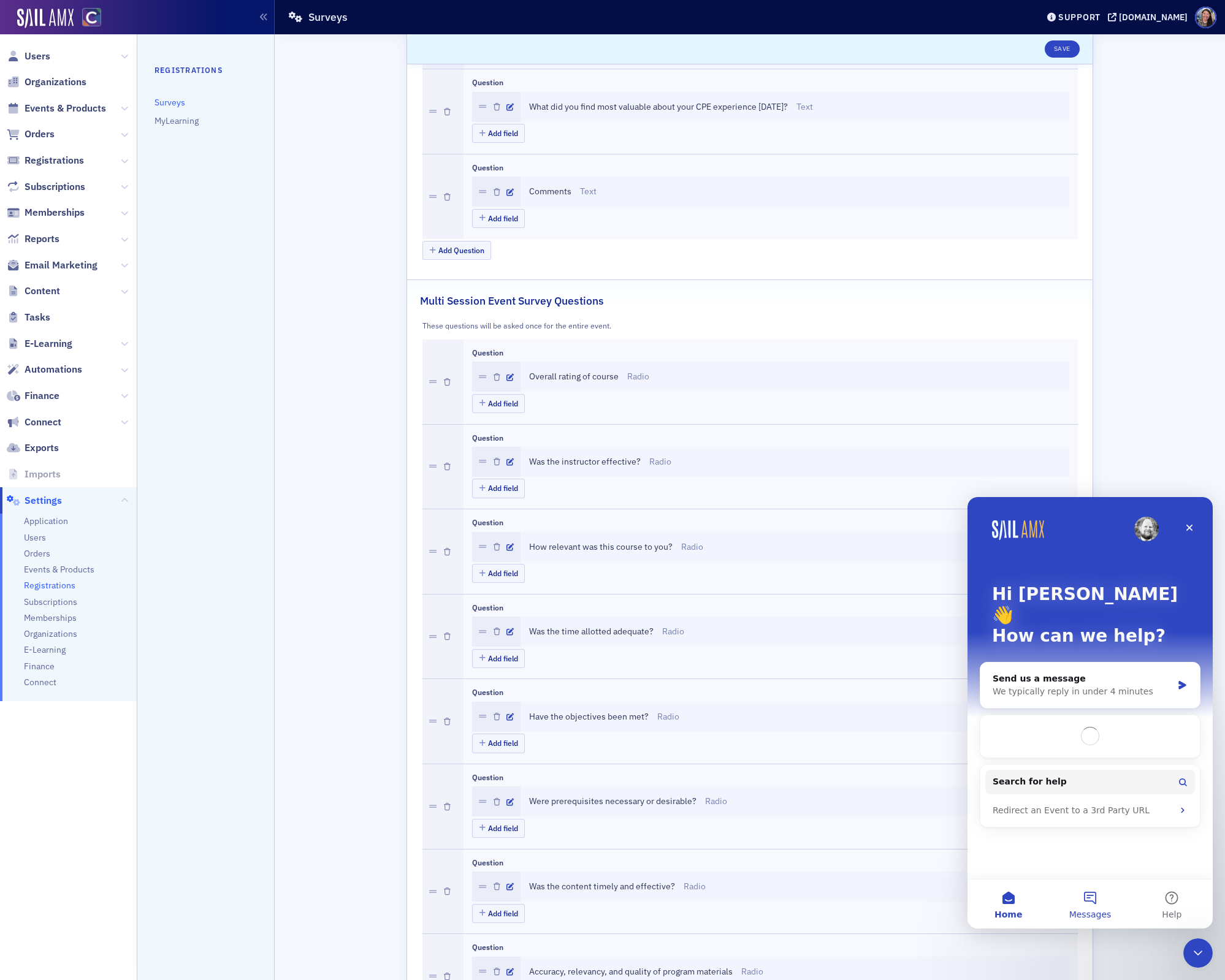
click at [1085, 907] on button "Messages" at bounding box center [1089, 904] width 82 height 49
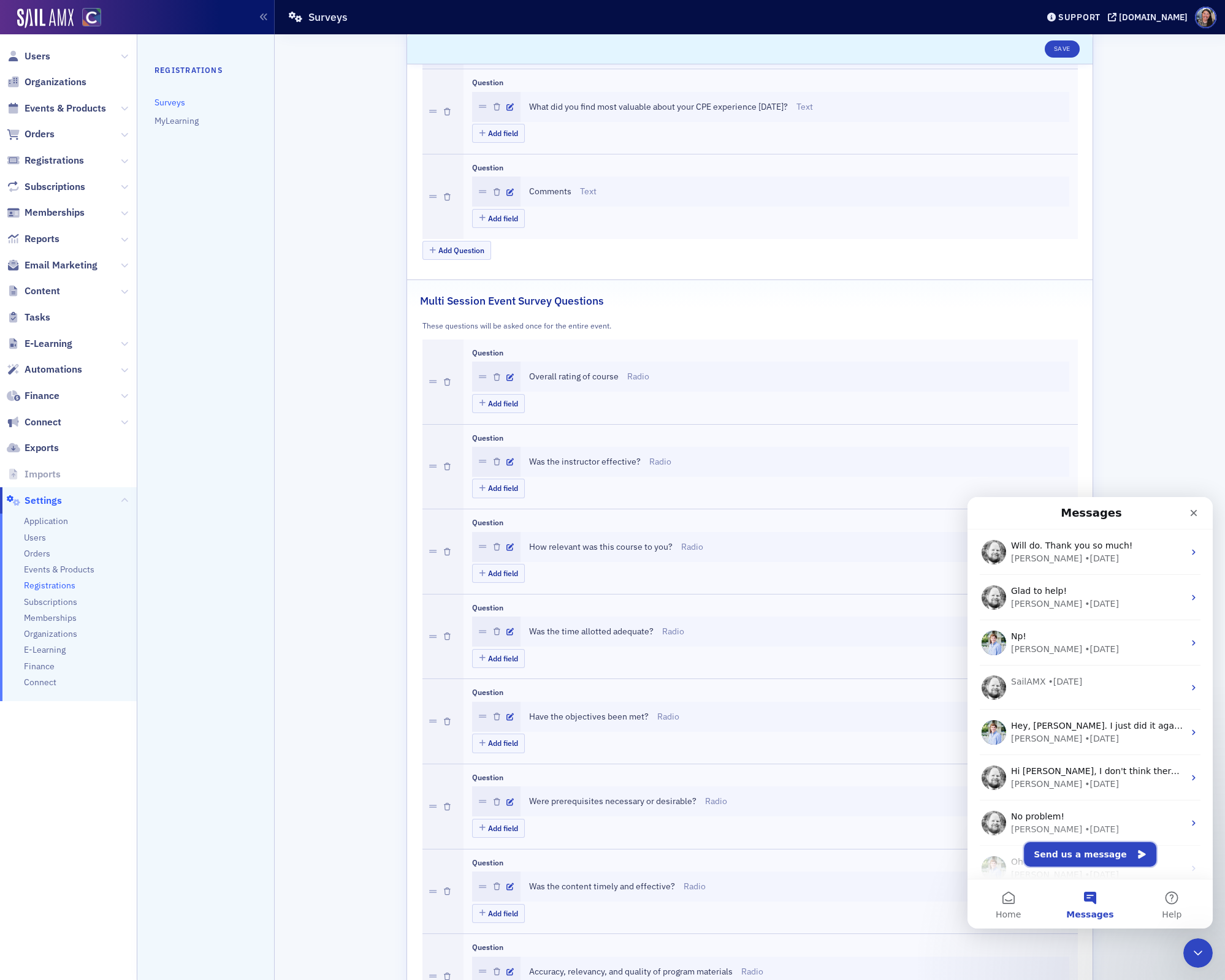
click at [1078, 855] on button "Send us a message" at bounding box center [1090, 854] width 133 height 25
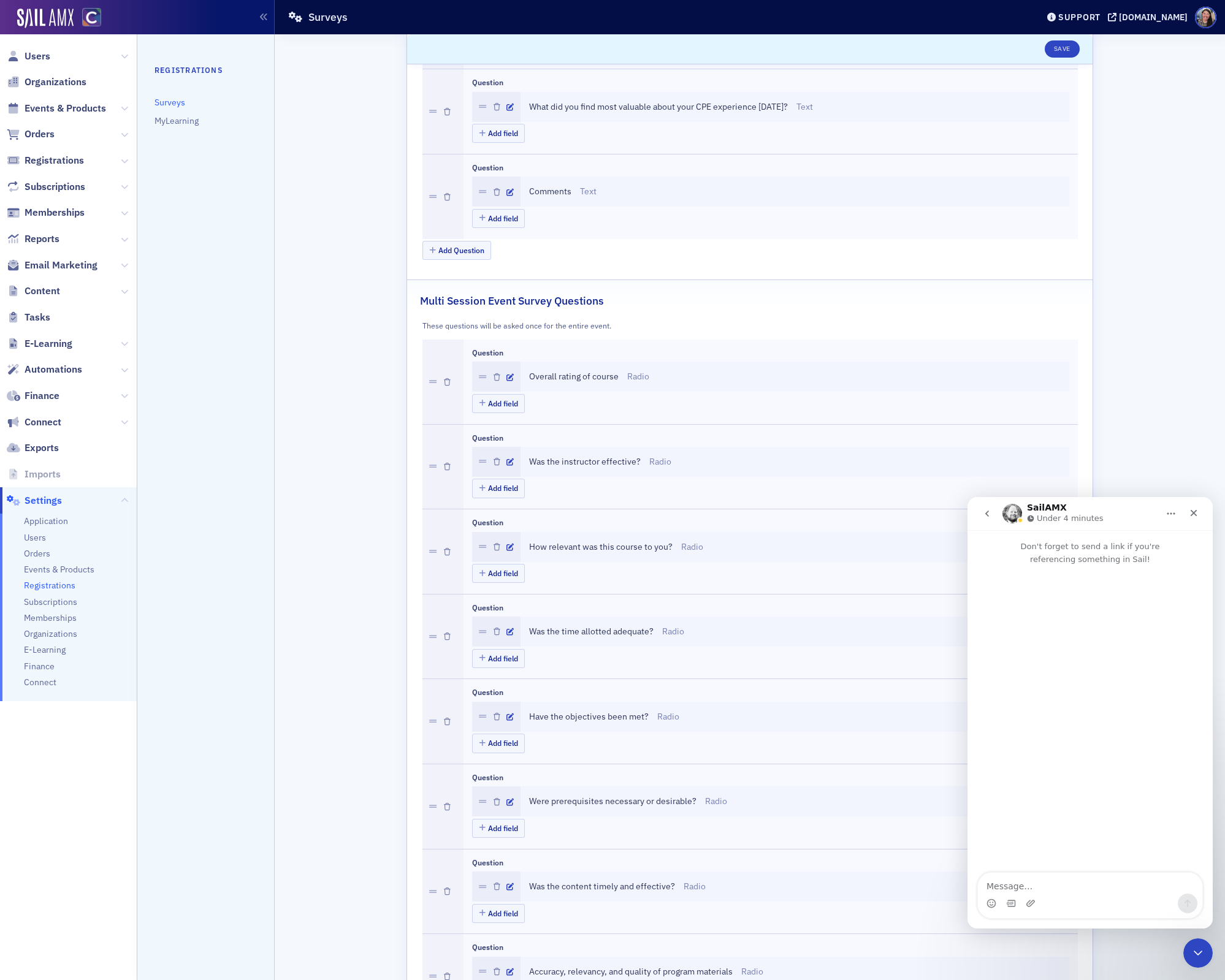
click at [1039, 892] on textarea "Message…" at bounding box center [1090, 883] width 225 height 21
type textarea "Hey, Aidan. Do you know if I can change an event to a multi"
drag, startPoint x: 1106, startPoint y: 885, endPoint x: 820, endPoint y: 844, distance: 288.9
click html "SailAMX Under 4 minutes Don't forget to send a link if you're referencing somet…"
click at [1111, 424] on div "Scroll to Save User Marks Their Own Attendance Survey Requirement Date 02/22/20…" at bounding box center [750, 348] width 933 height 3204
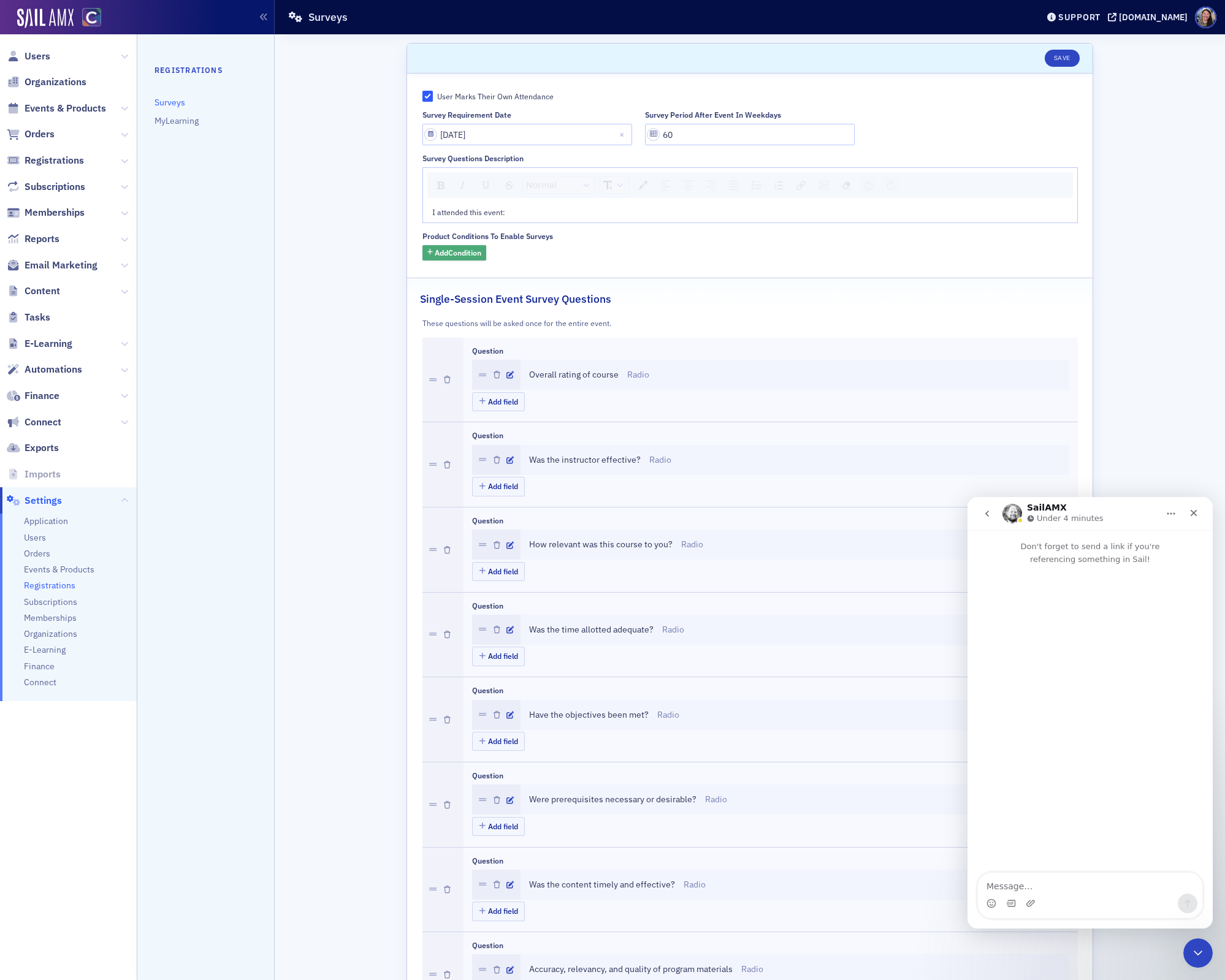
click at [462, 252] on span "Add Condition" at bounding box center [458, 252] width 46 height 11
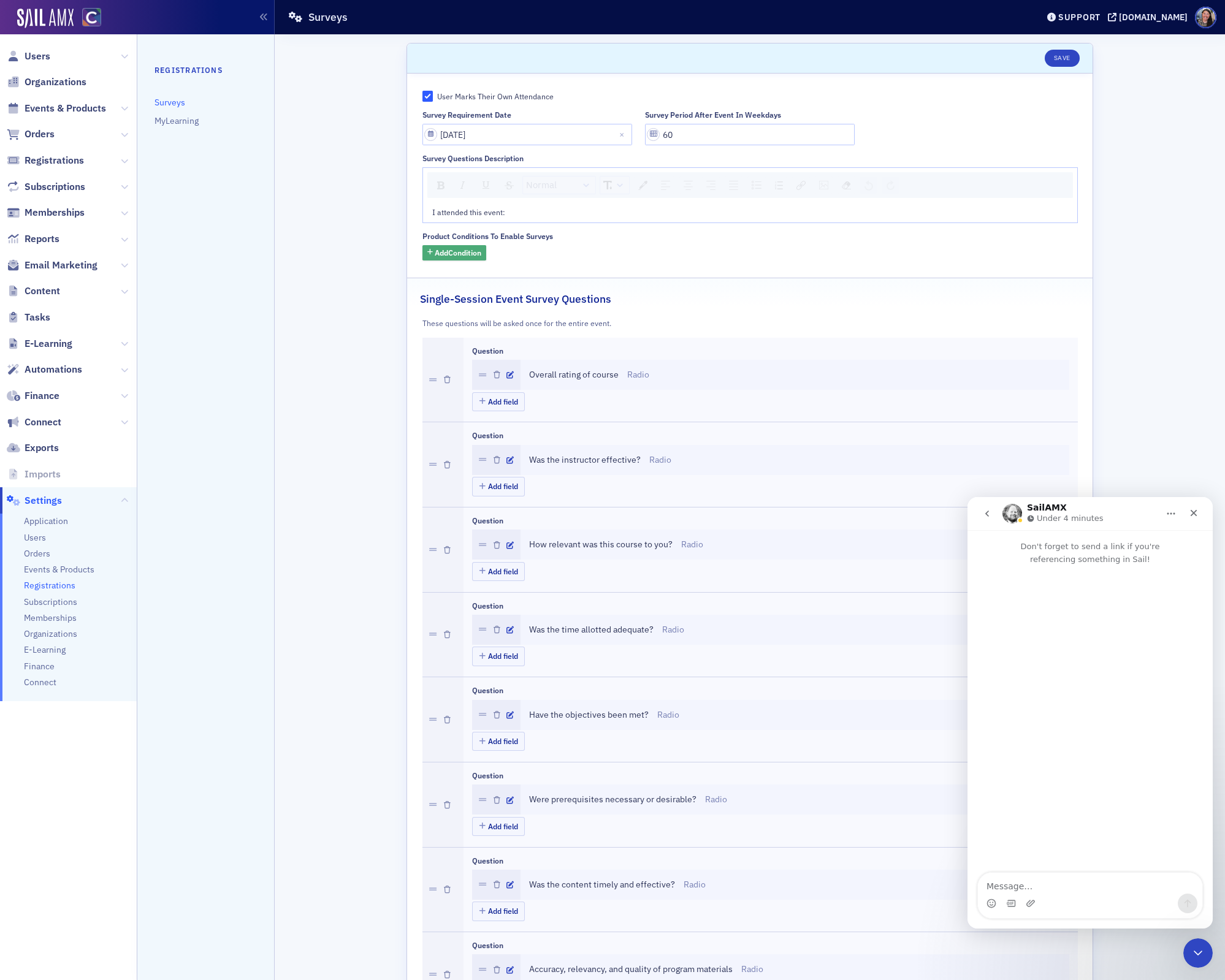
click at [462, 252] on span "Add Condition" at bounding box center [458, 252] width 46 height 11
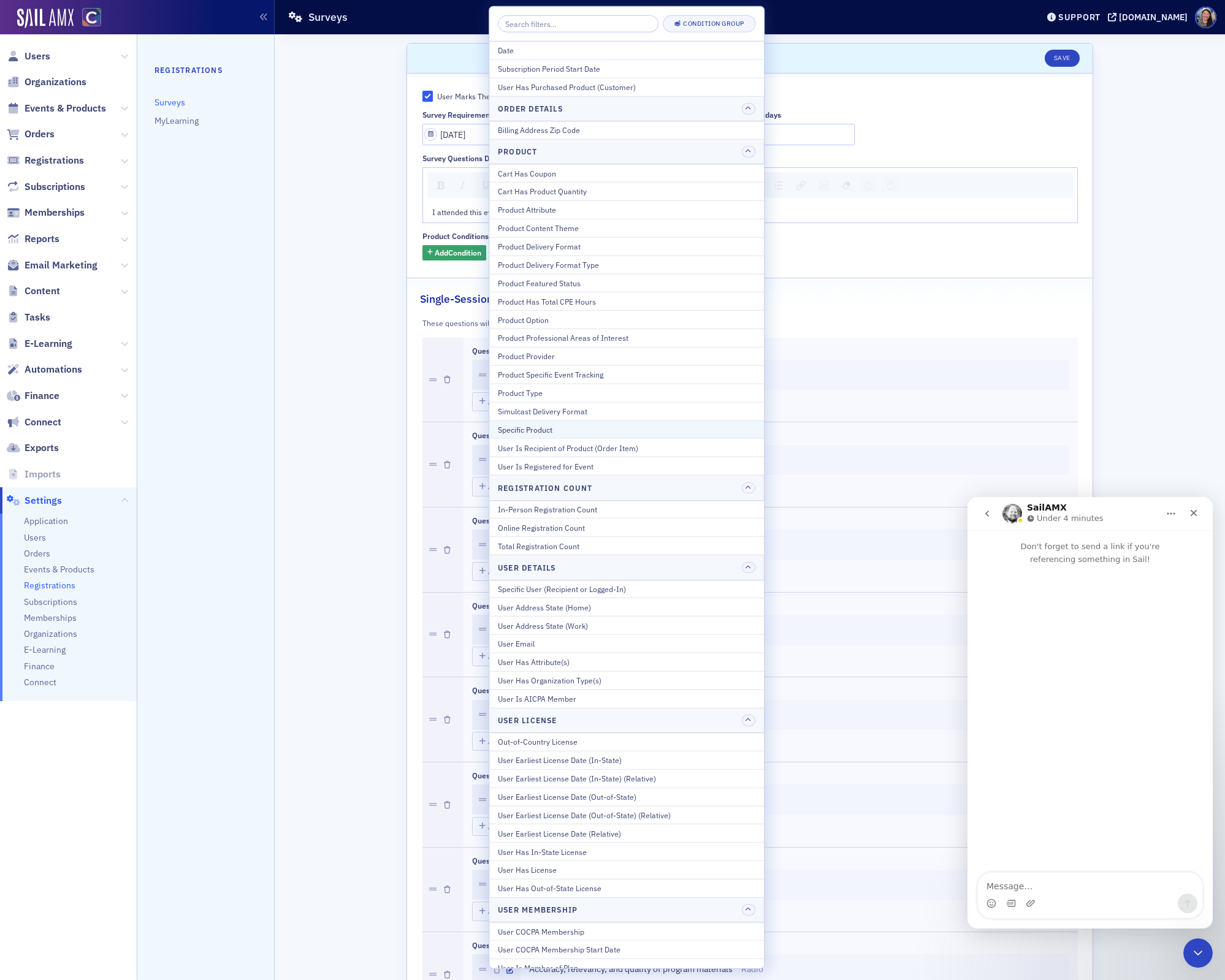
click at [533, 424] on div "Specific Product" at bounding box center [627, 430] width 258 height 11
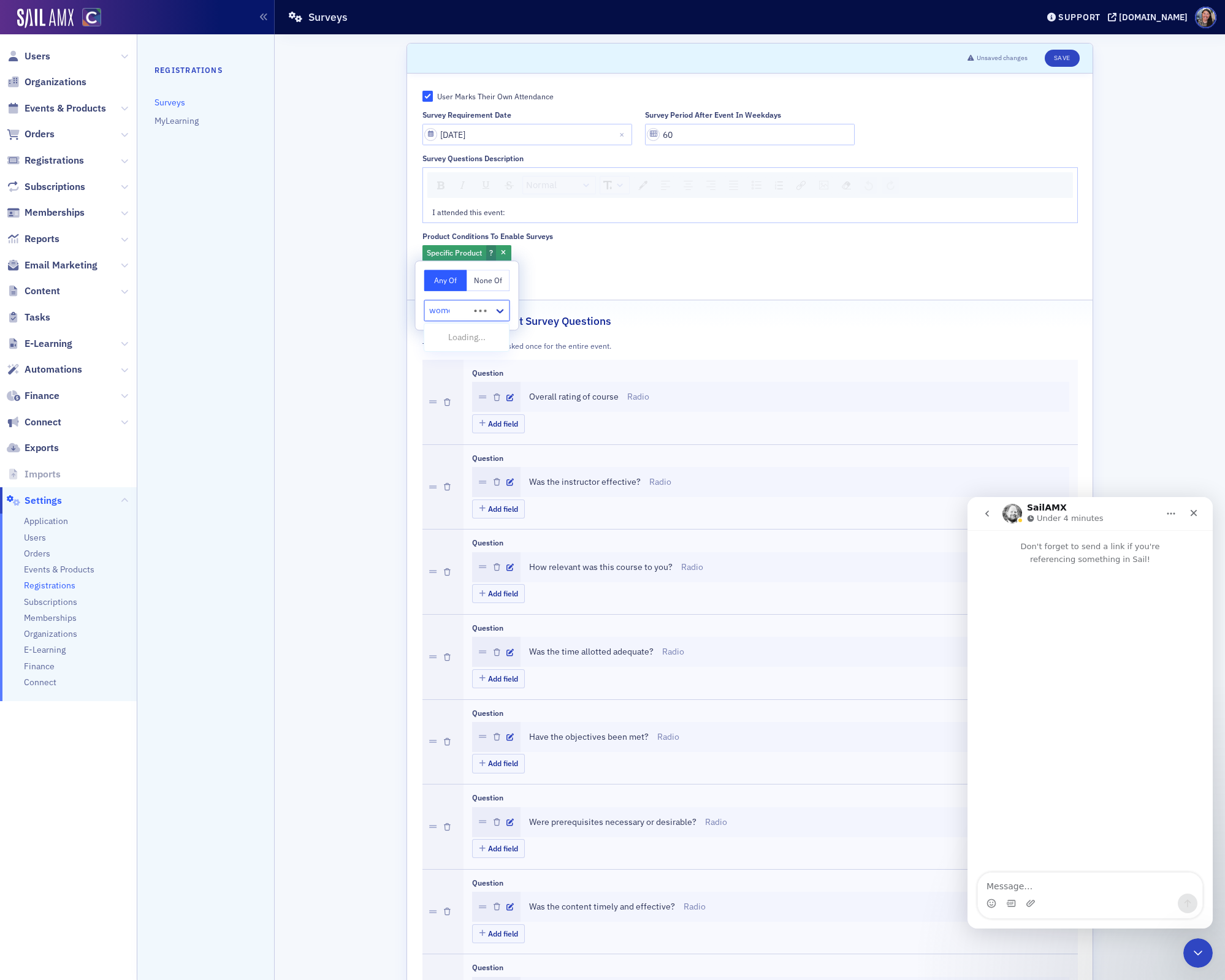
type input "women"
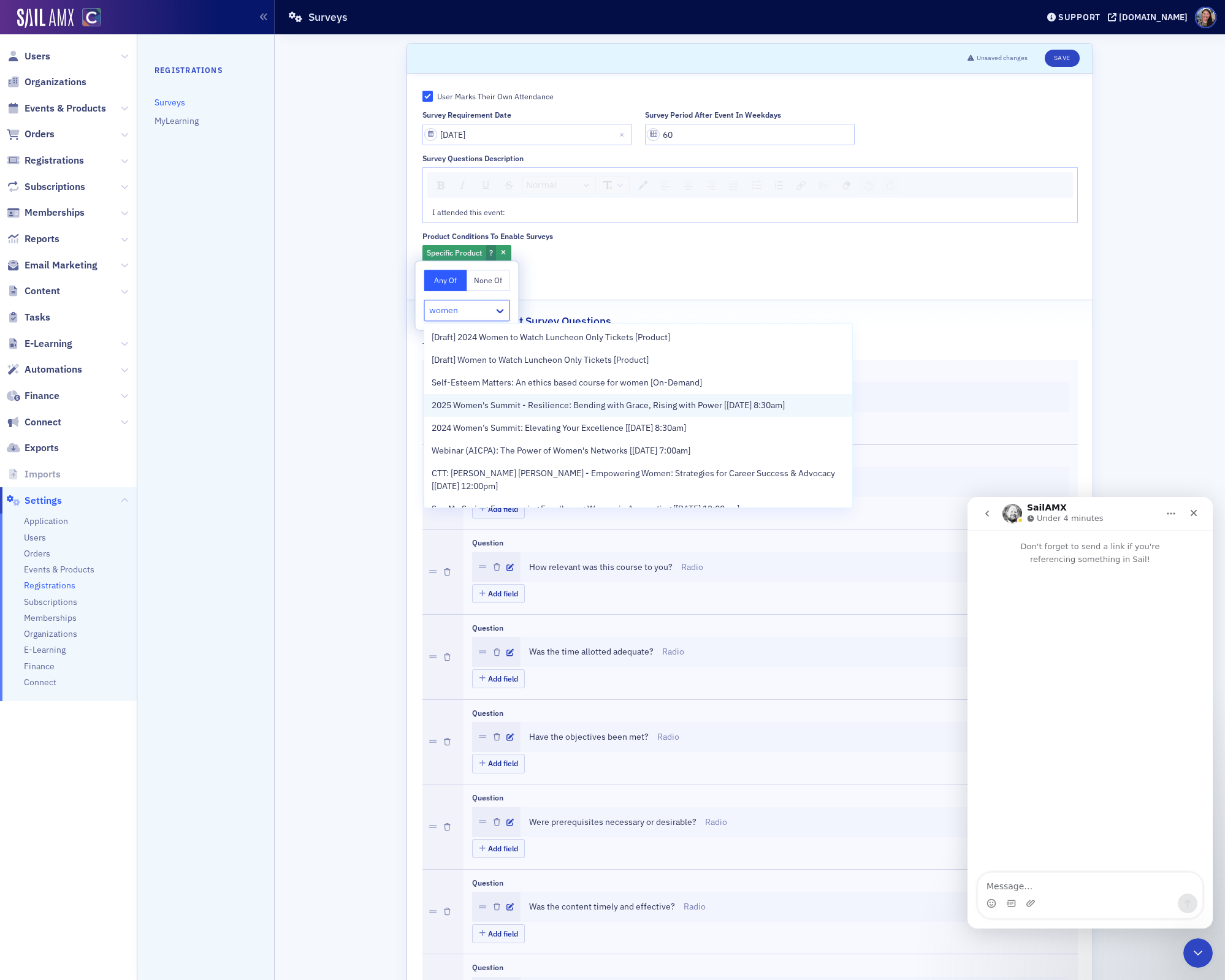
click at [469, 401] on span "2025 Women's Summit - Resilience: Bending with Grace, Rising with Power [8/22/2…" at bounding box center [608, 405] width 353 height 13
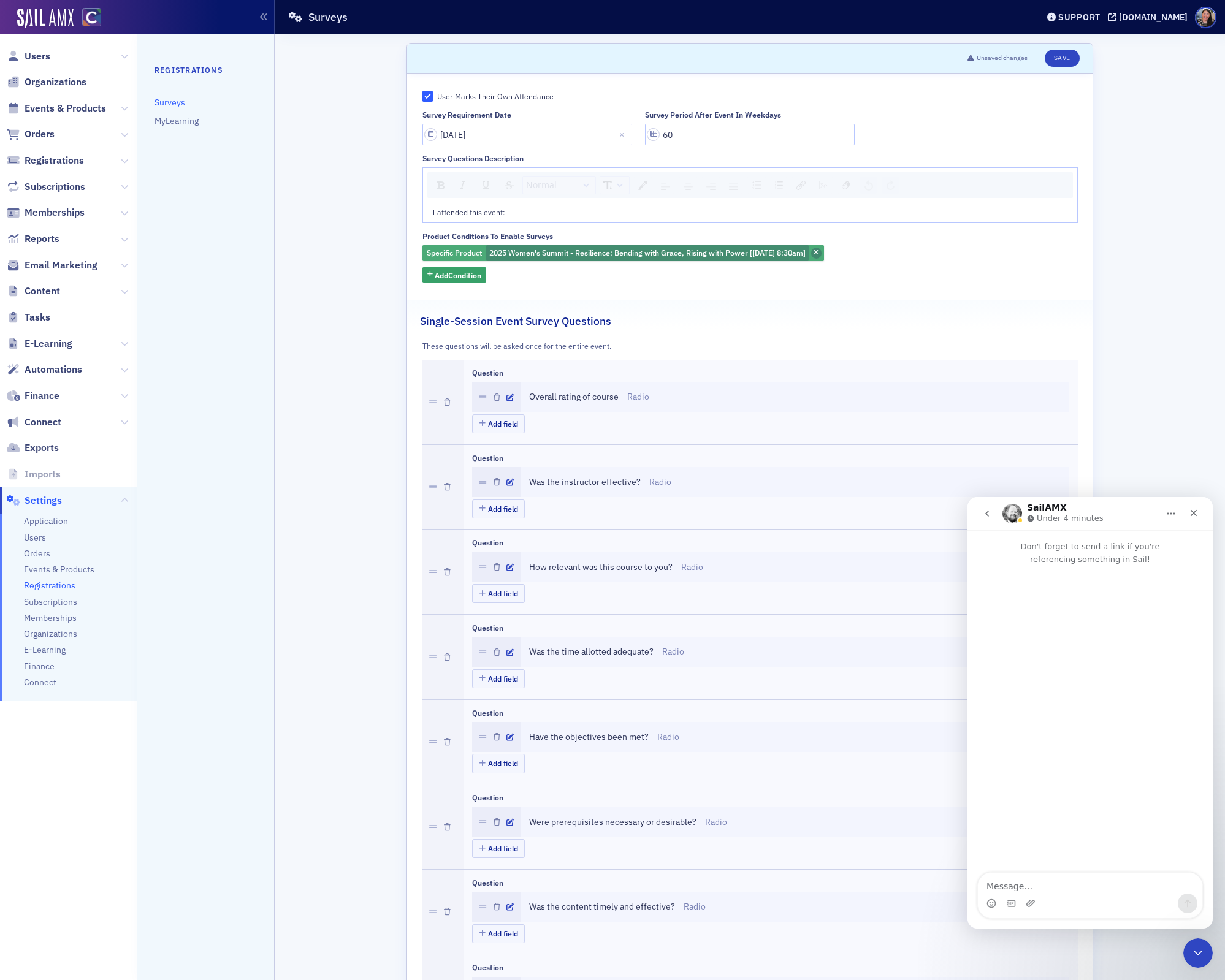
click at [818, 252] on icon "button" at bounding box center [816, 253] width 5 height 7
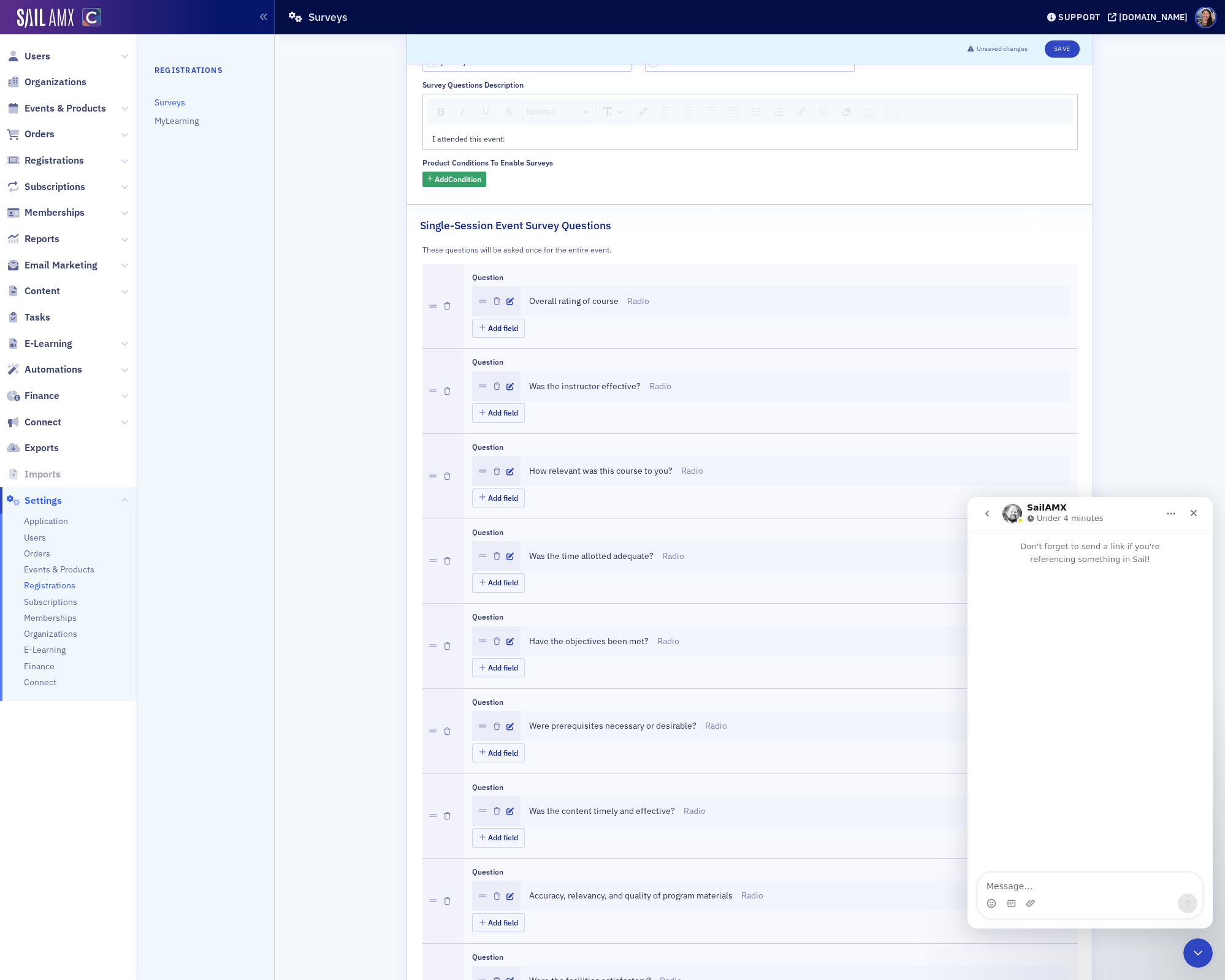
scroll to position [101, 0]
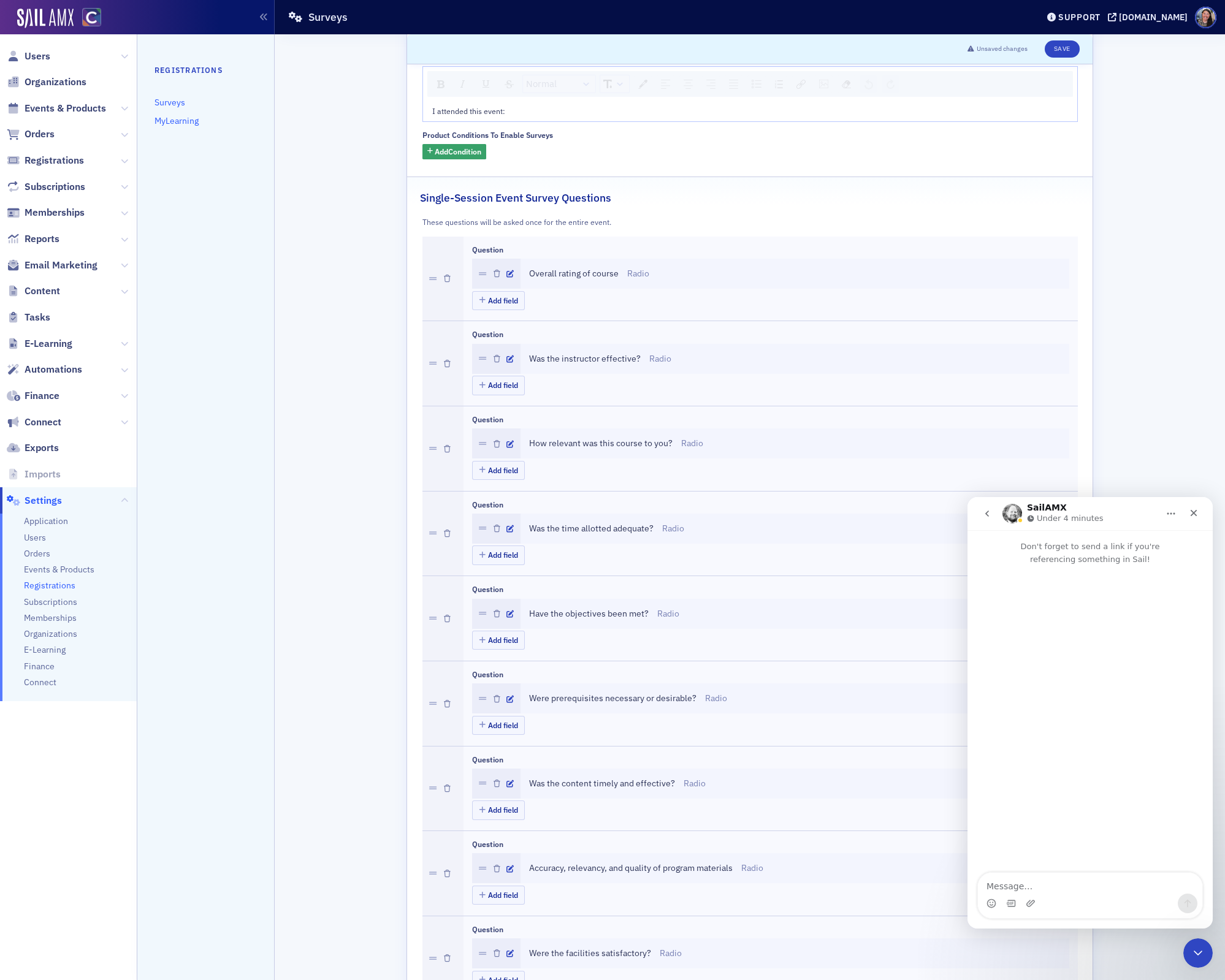
click at [174, 124] on link "MyLearning" at bounding box center [176, 121] width 44 height 11
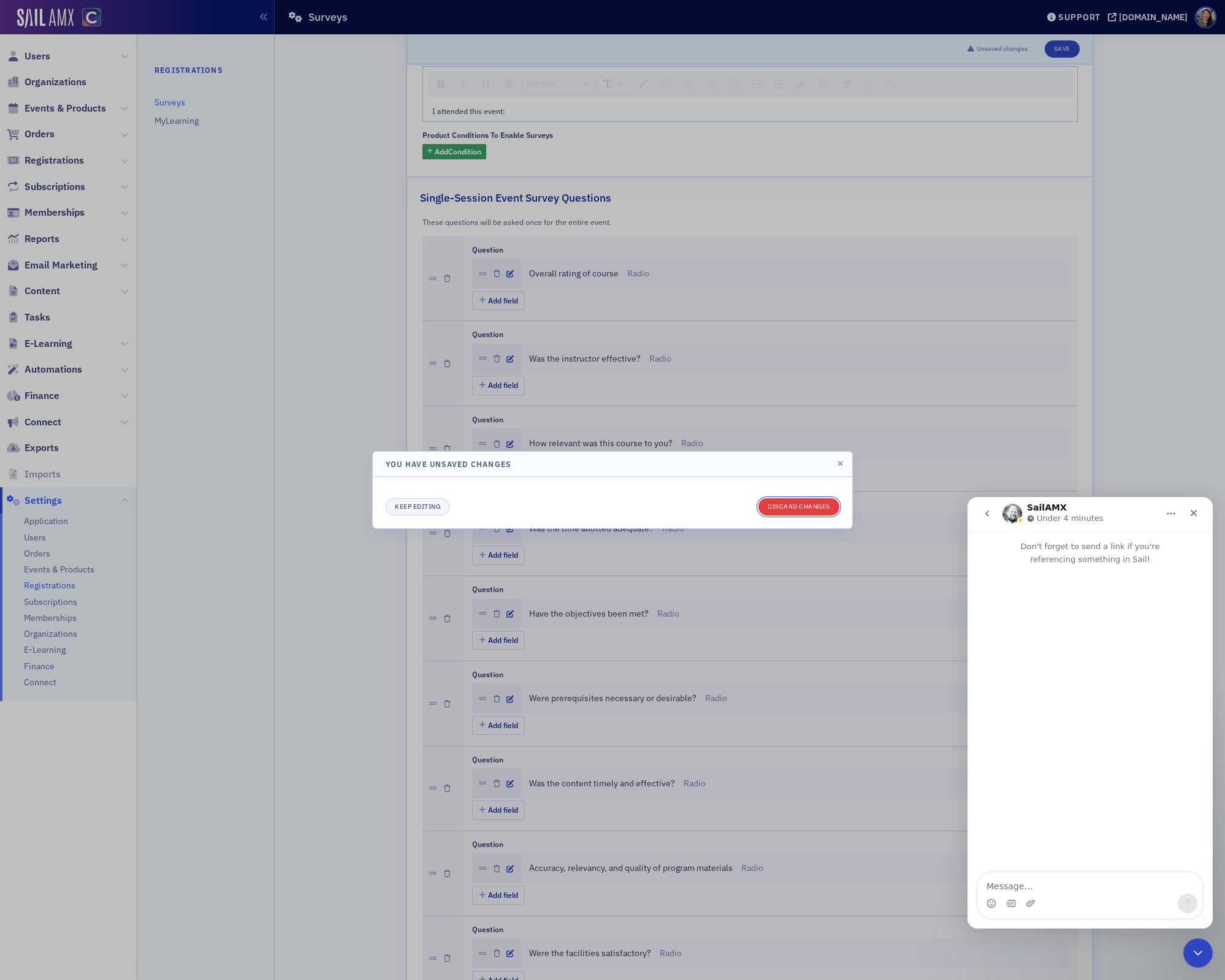
click at [814, 508] on button "Discard changes" at bounding box center [799, 507] width 81 height 17
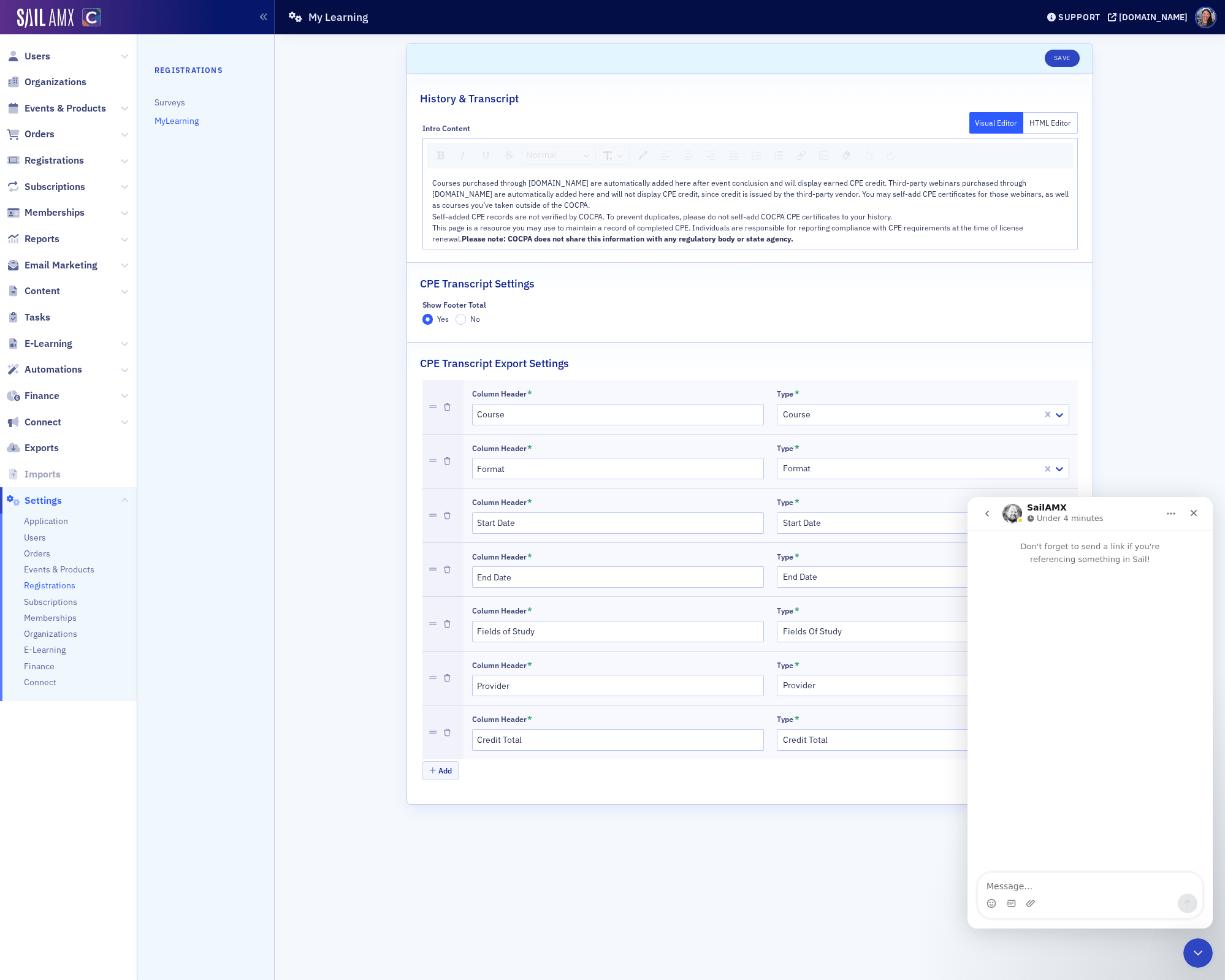
click at [177, 122] on link "MyLearning" at bounding box center [176, 121] width 44 height 11
click at [173, 103] on link "Surveys" at bounding box center [169, 102] width 31 height 11
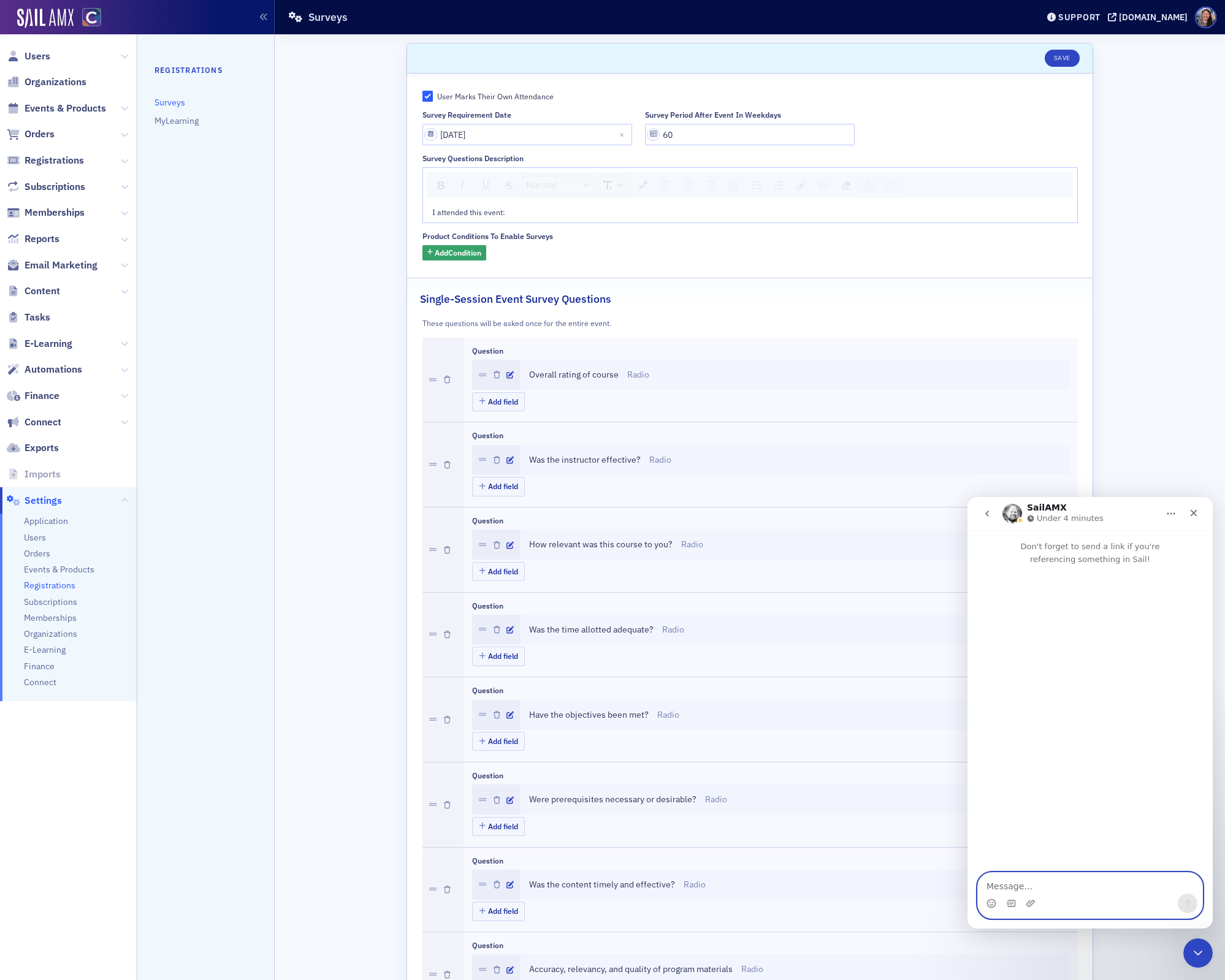
click at [1047, 889] on textarea "Message…" at bounding box center [1090, 883] width 225 height 21
type textarea "Hey, Aidan. Do you know if it w"
click at [1195, 509] on icon "Close" at bounding box center [1194, 513] width 10 height 10
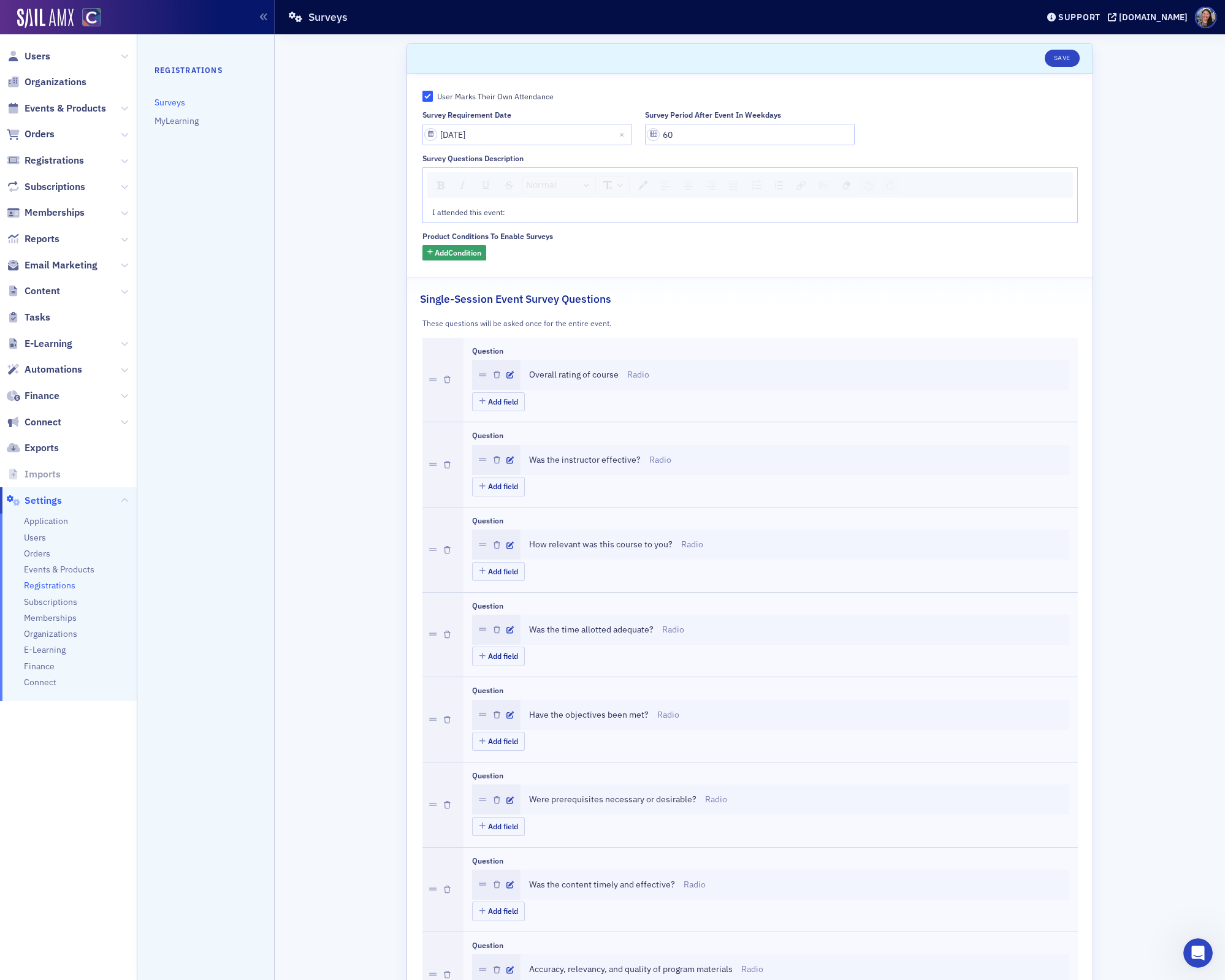
click at [594, 462] on span "Was the instructor effective?" at bounding box center [585, 460] width 112 height 13
click at [507, 457] on icon "button" at bounding box center [510, 460] width 7 height 7
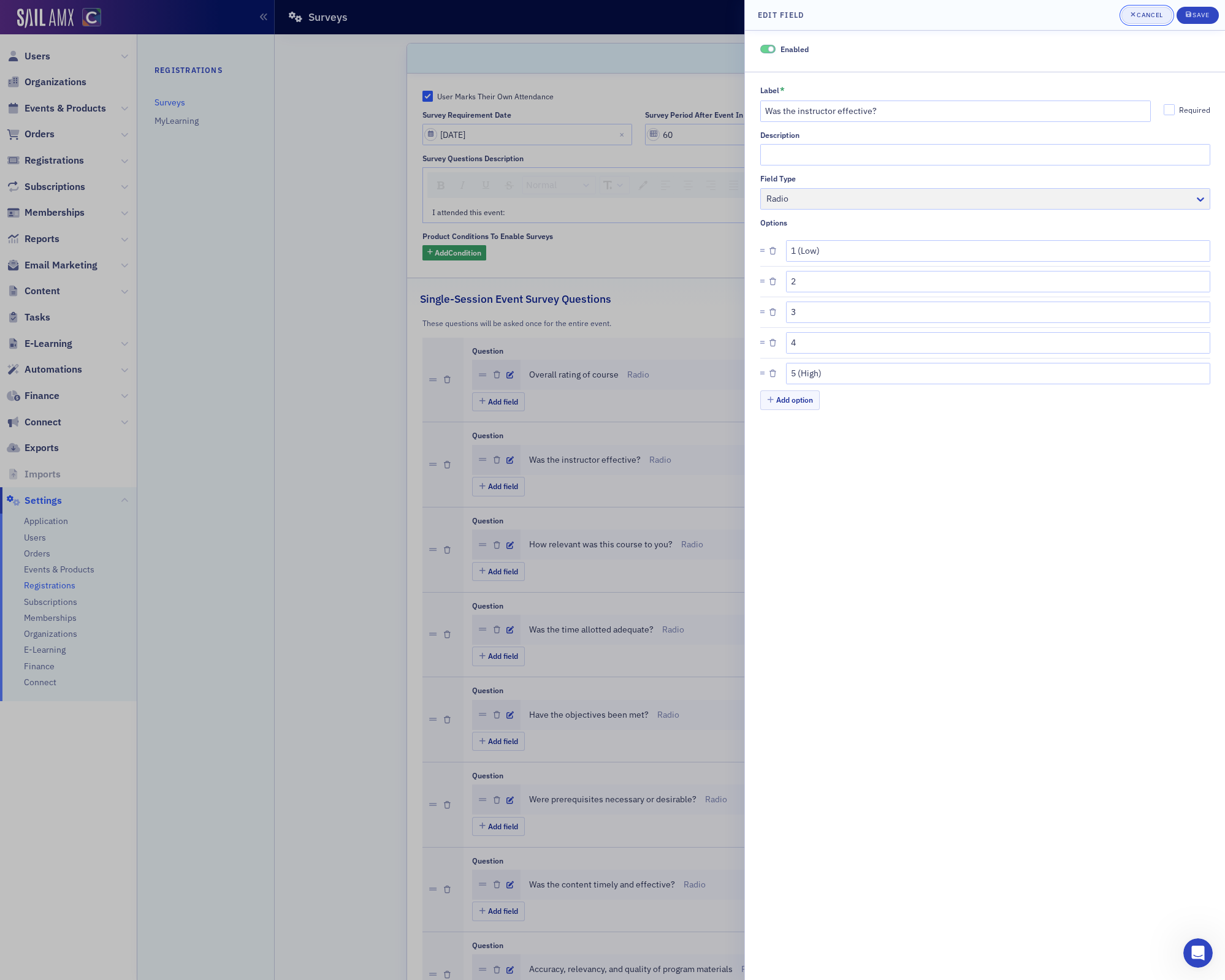
click at [1149, 13] on div "Cancel" at bounding box center [1149, 15] width 25 height 7
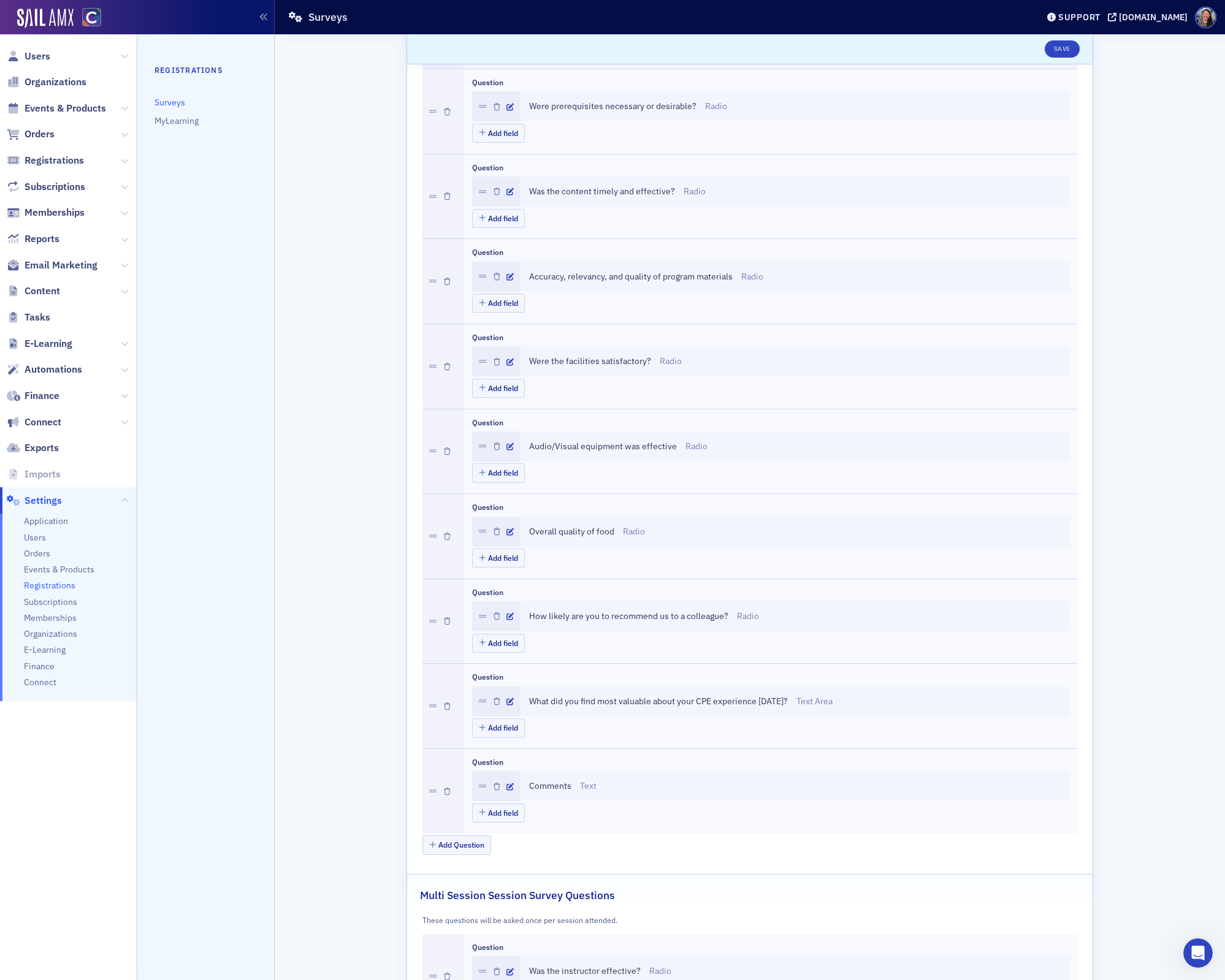
scroll to position [1997, 0]
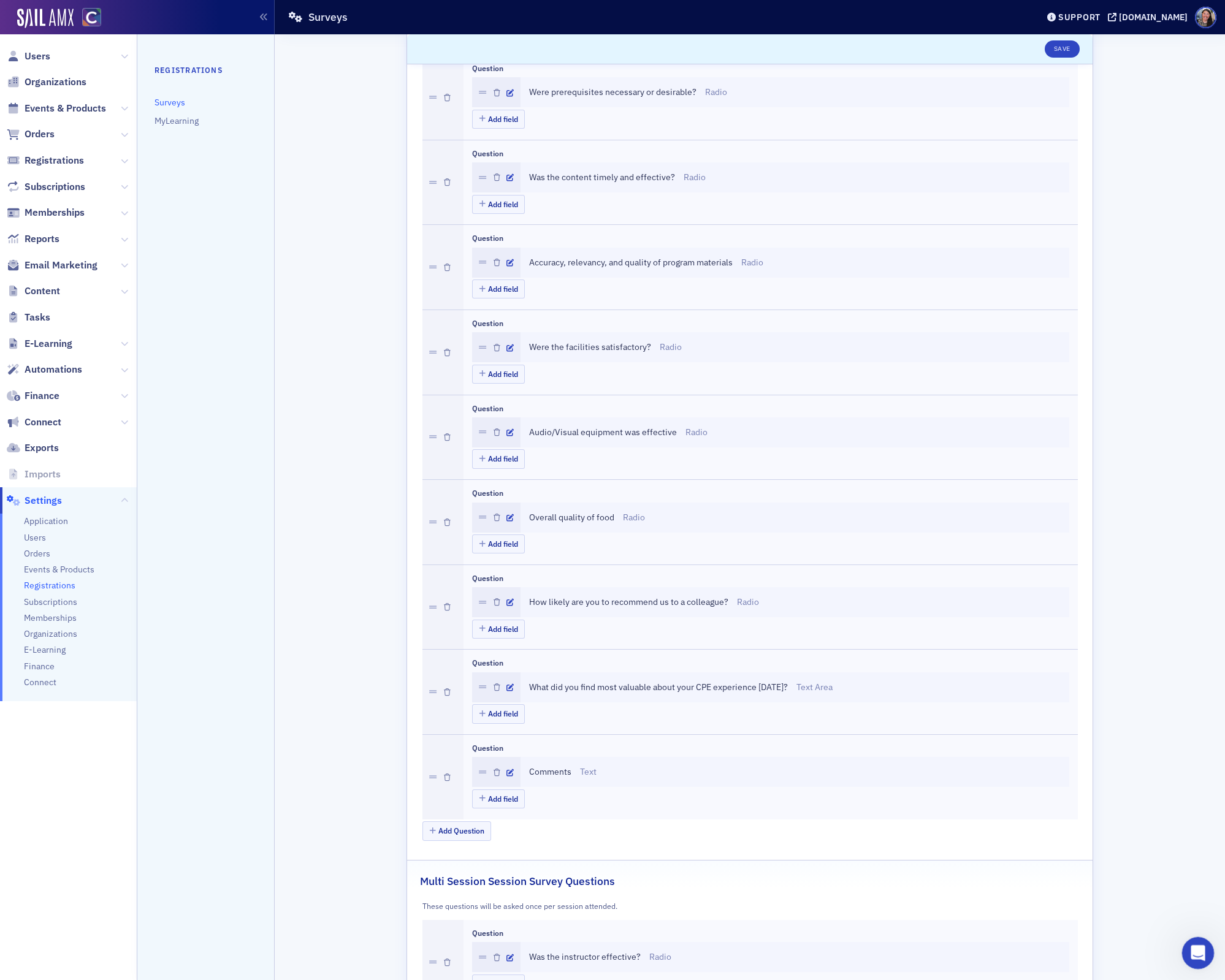
click at [1196, 955] on icon "Open Intercom Messenger" at bounding box center [1197, 952] width 20 height 20
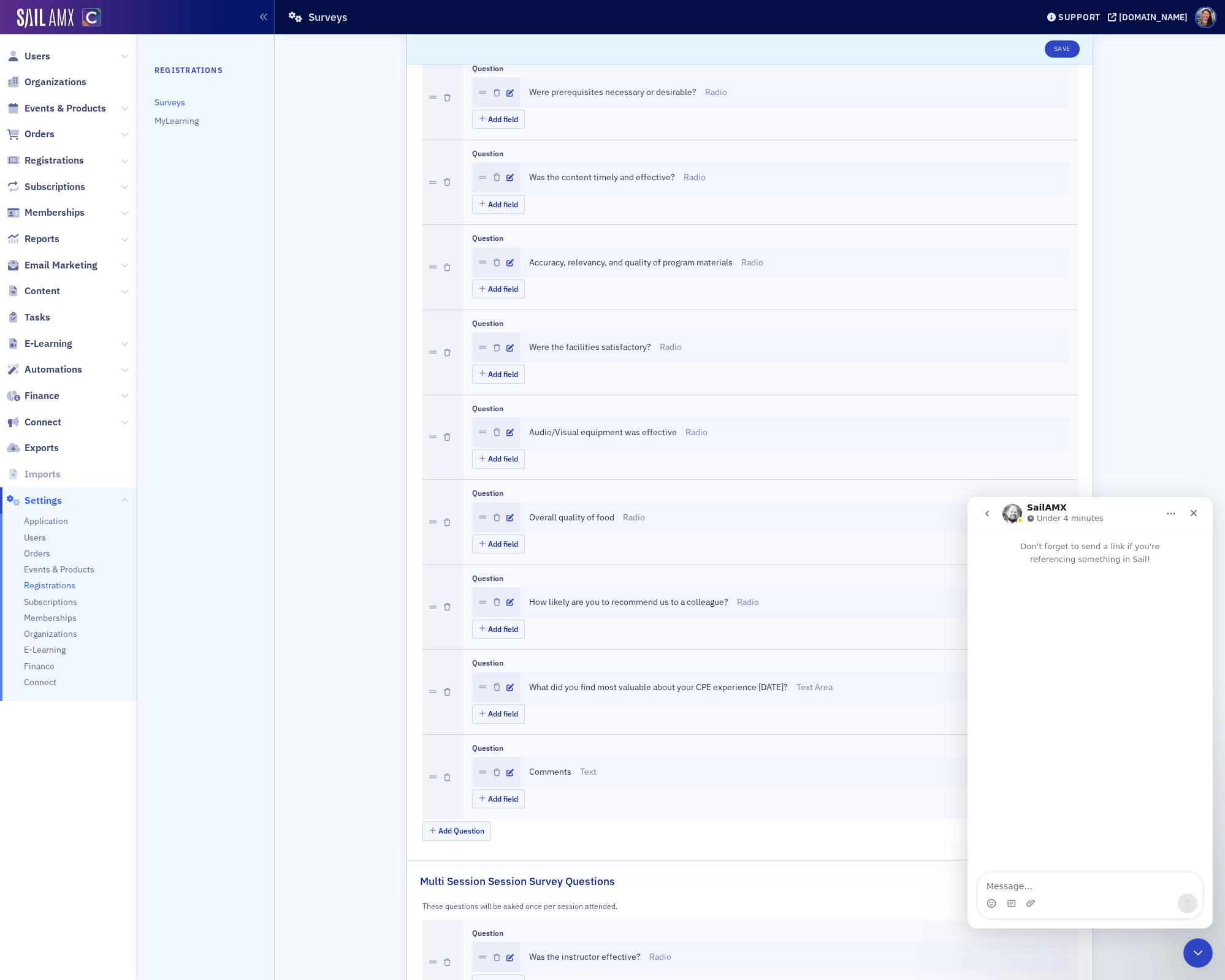
click at [1060, 881] on textarea "Message…" at bounding box center [1090, 883] width 225 height 21
type textarea "h"
click at [1112, 901] on div "Intercom messenger" at bounding box center [1090, 904] width 225 height 19
click at [1112, 889] on textarea "Hey, Aidan. Is there any way to create a custom survey for a specific event?" at bounding box center [1090, 877] width 225 height 33
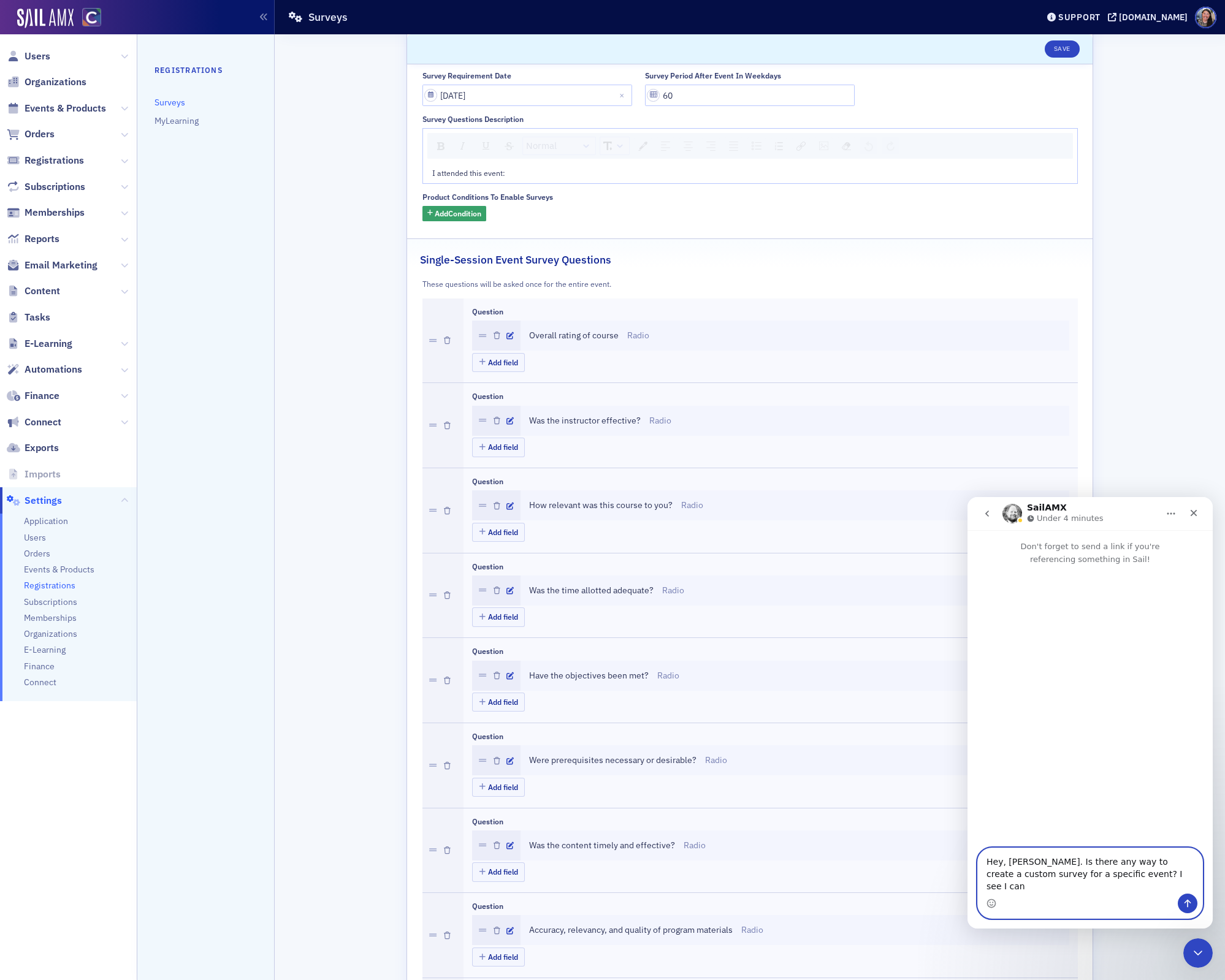
scroll to position [0, 0]
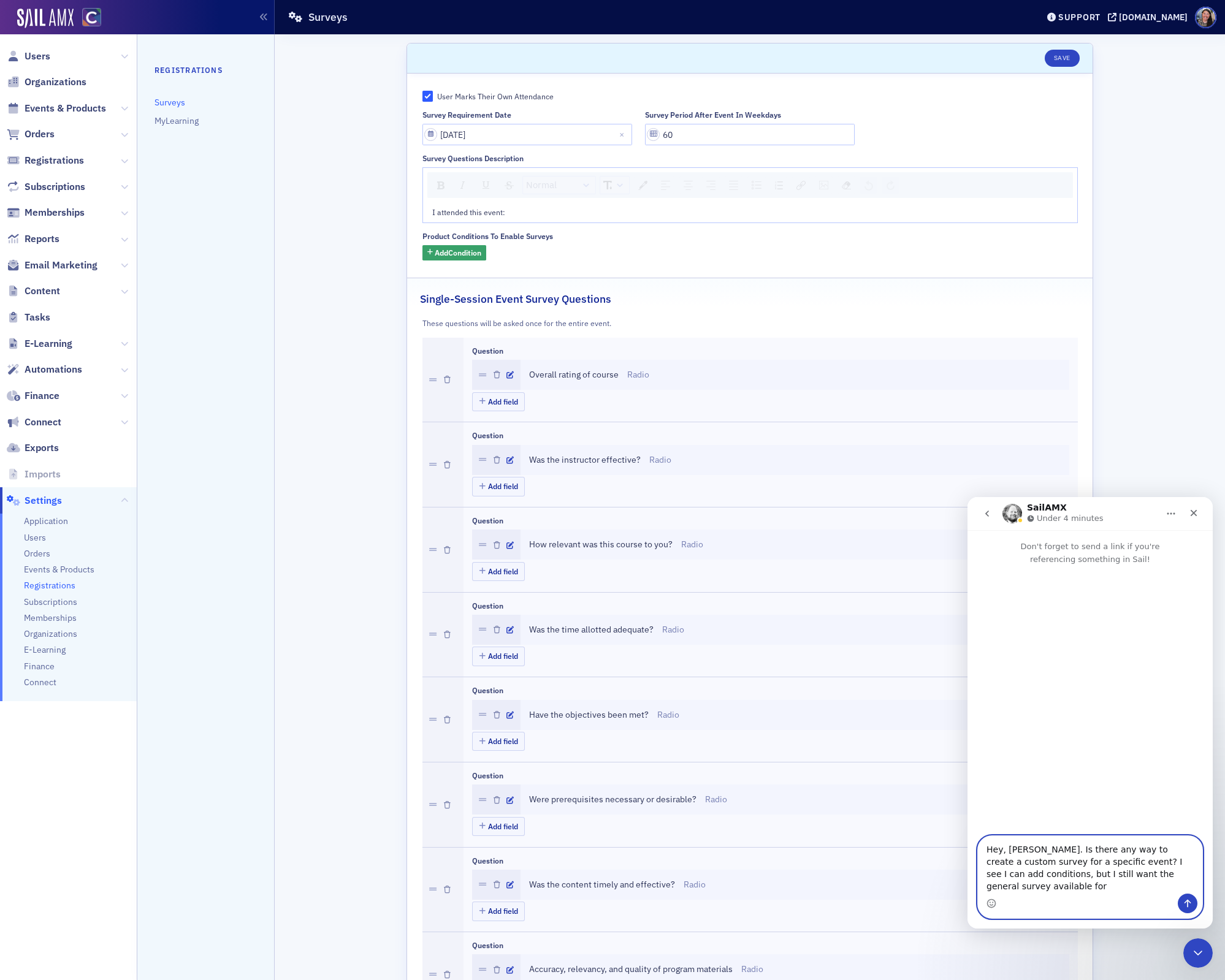
click at [1061, 888] on textarea "Hey, Aidan. Is there any way to create a custom survey for a specific event? I …" at bounding box center [1090, 865] width 225 height 58
click at [1046, 865] on textarea "Hey, Aidan. Is there any way to create a custom survey for a specific event? I …" at bounding box center [1090, 865] width 225 height 58
click at [1024, 862] on textarea "Hey, Aidan. Is there any way to create a custom survey forthe Women's Summit ev…" at bounding box center [1090, 859] width 225 height 70
type textarea "Hey, [PERSON_NAME]. Is there any way to create a custom survey for the Women's …"
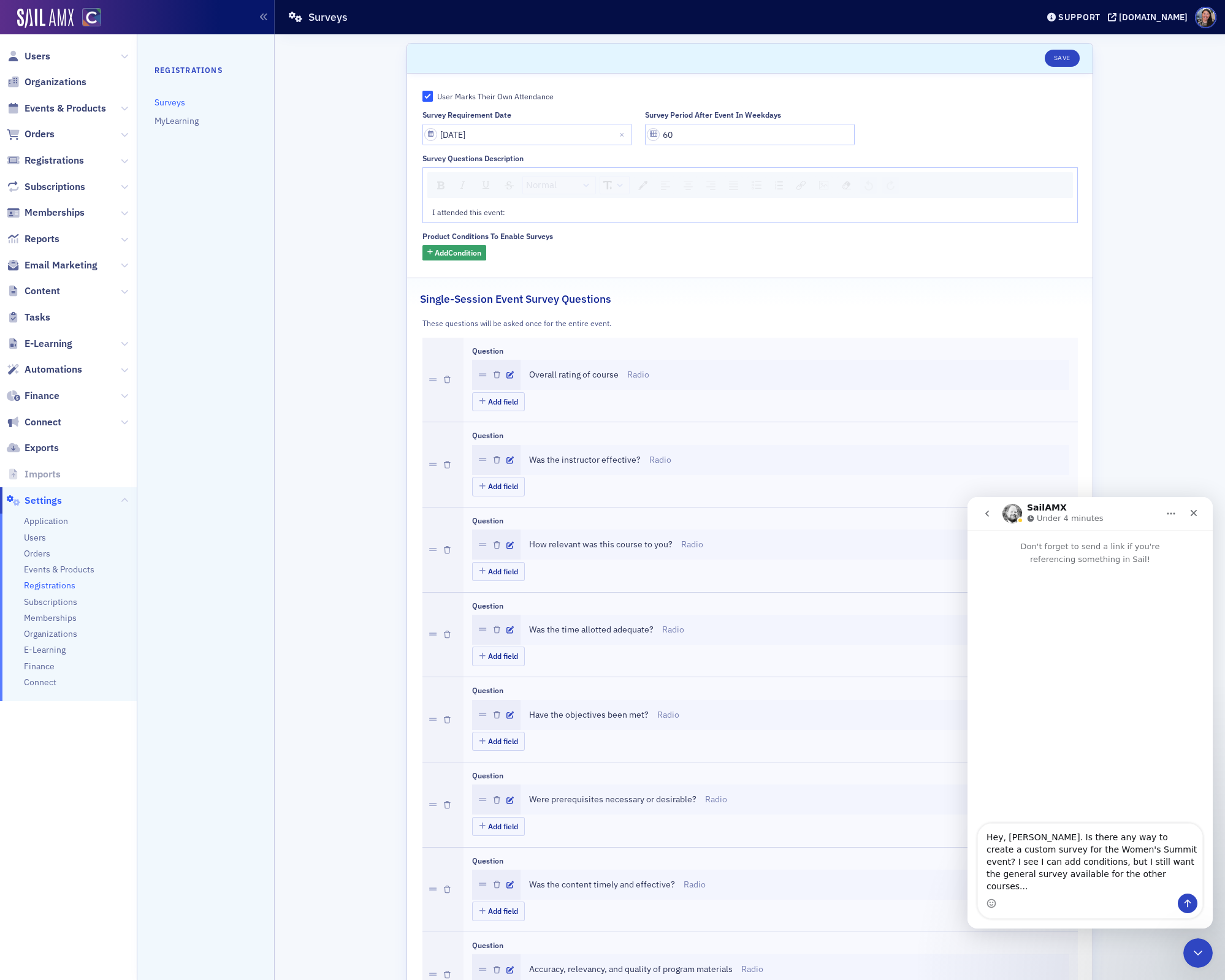
click at [1108, 898] on div "Intercom messenger" at bounding box center [1090, 904] width 225 height 19
click at [1139, 882] on textarea "Hey, [PERSON_NAME]. Is there any way to create a custom survey for the Women's …" at bounding box center [1090, 859] width 225 height 70
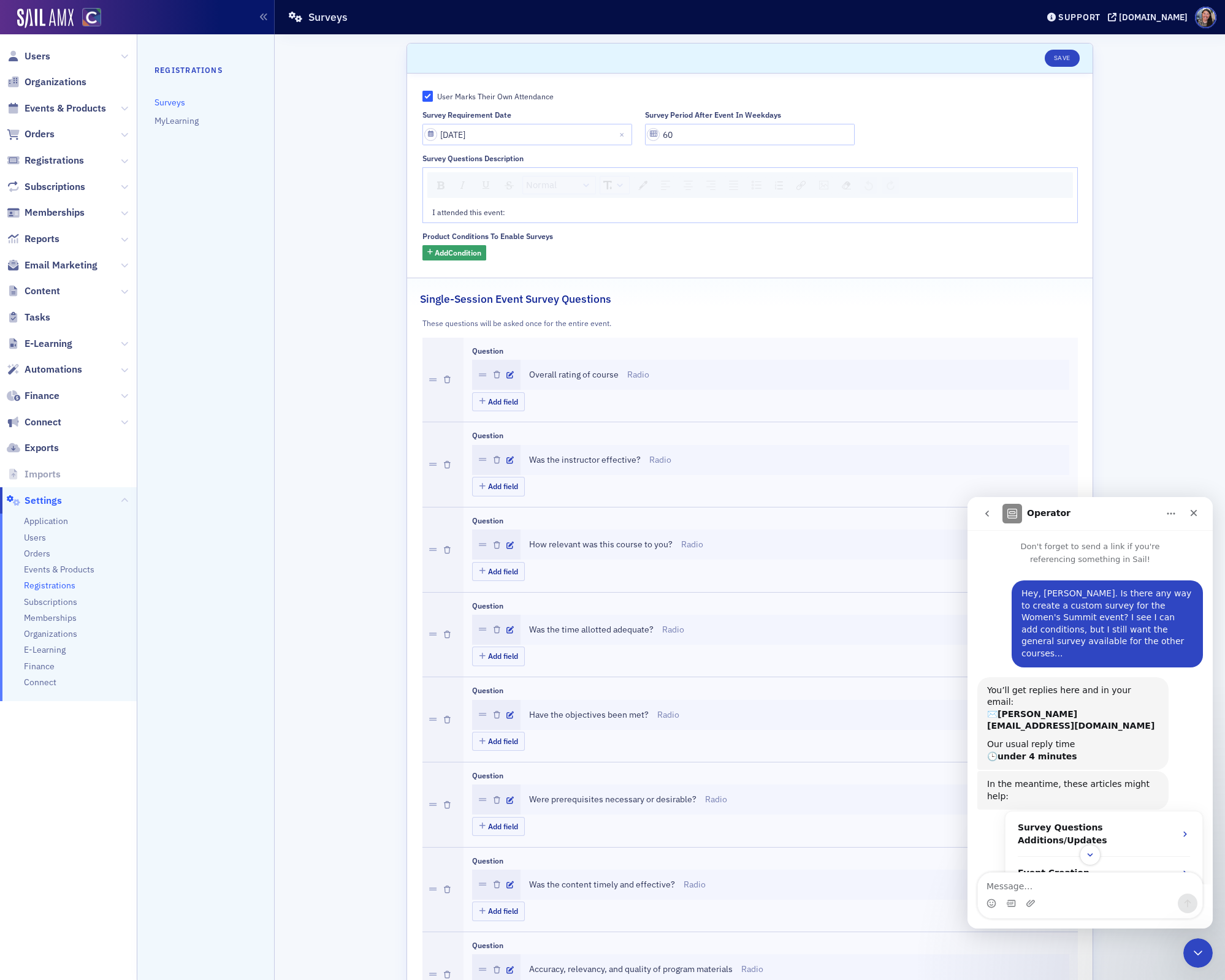
scroll to position [31, 0]
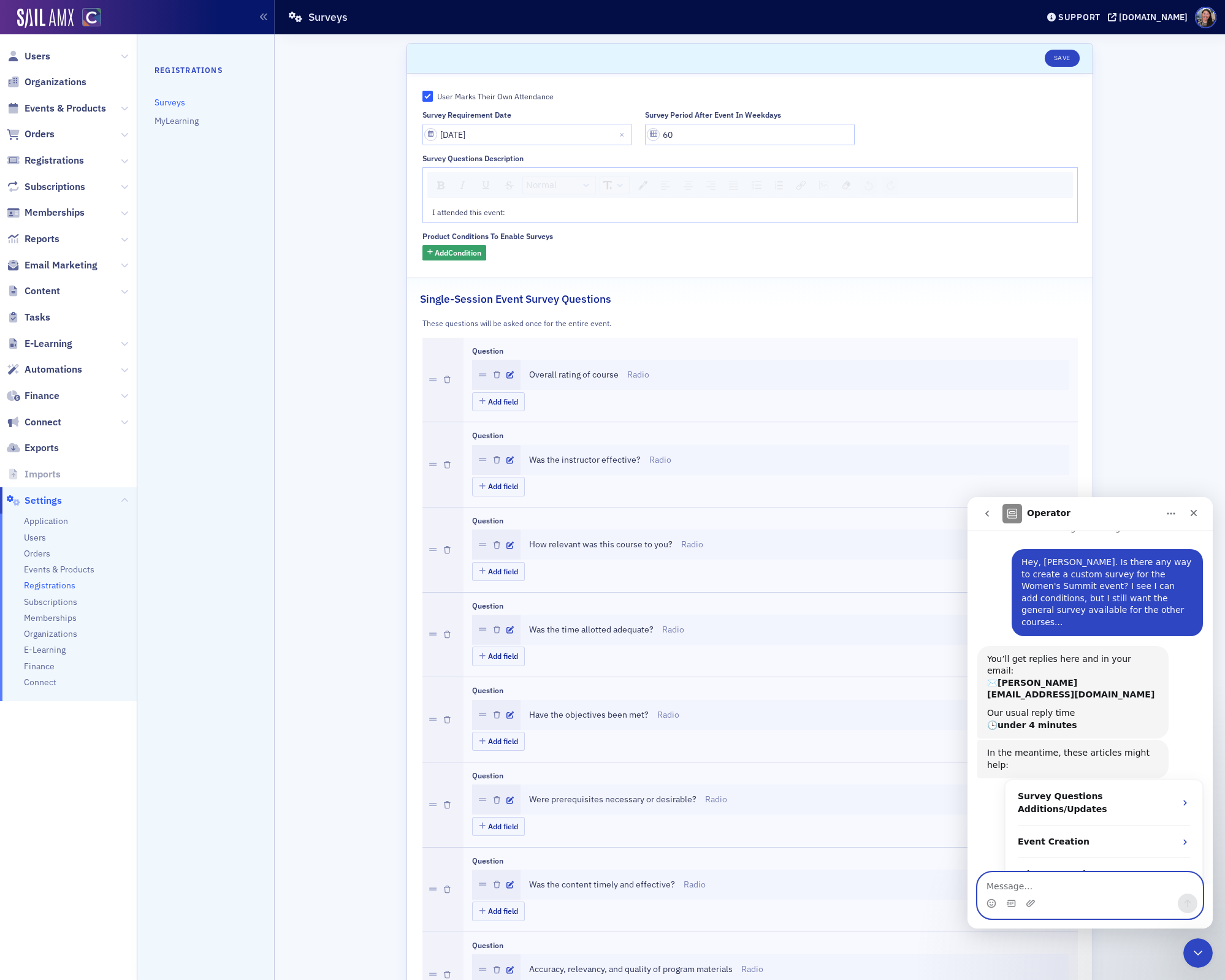
click at [1038, 893] on textarea "Message…" at bounding box center [1090, 883] width 225 height 21
paste textarea "[URL][DOMAIN_NAME]"
type textarea "[URL][DOMAIN_NAME]"
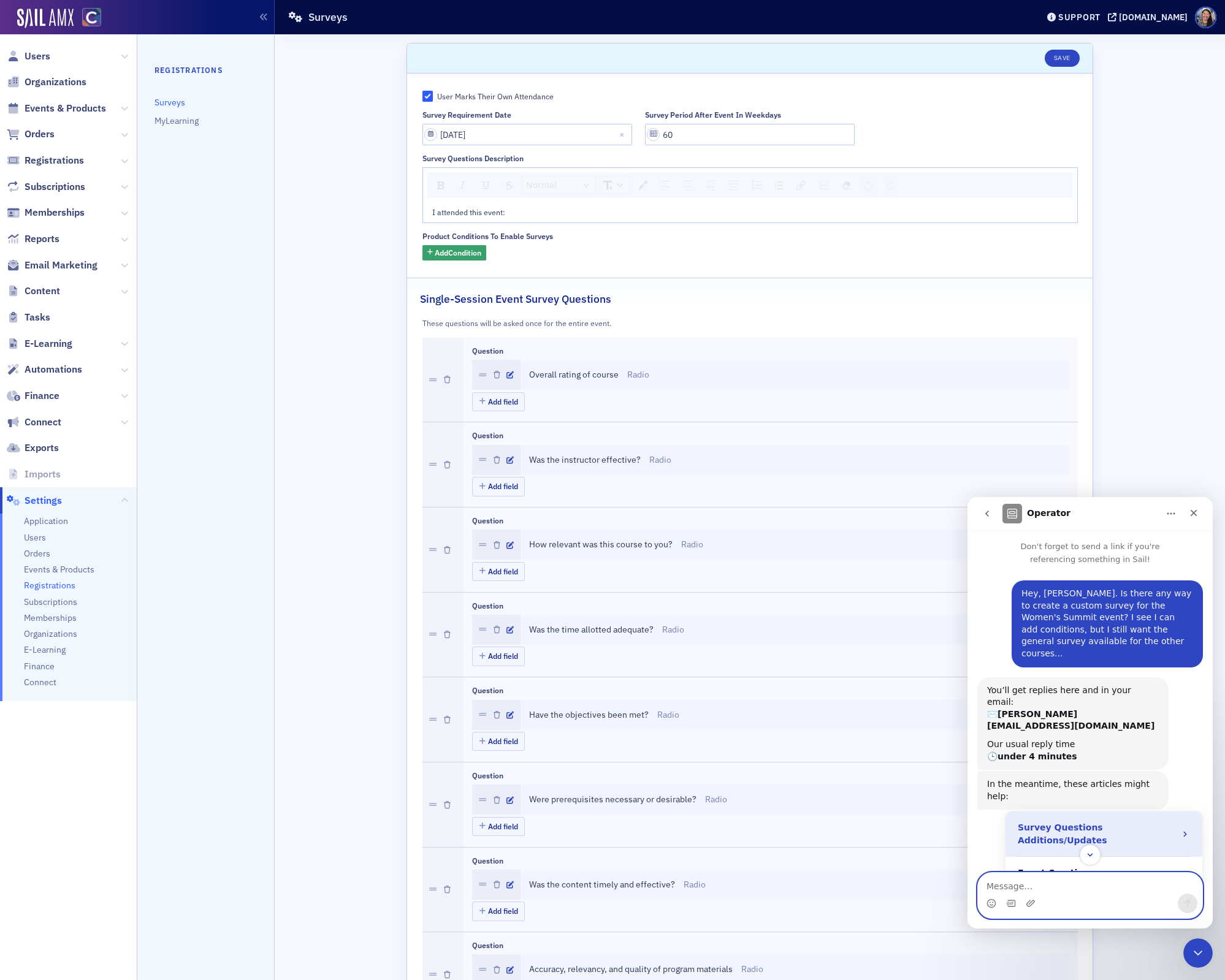
scroll to position [79, 0]
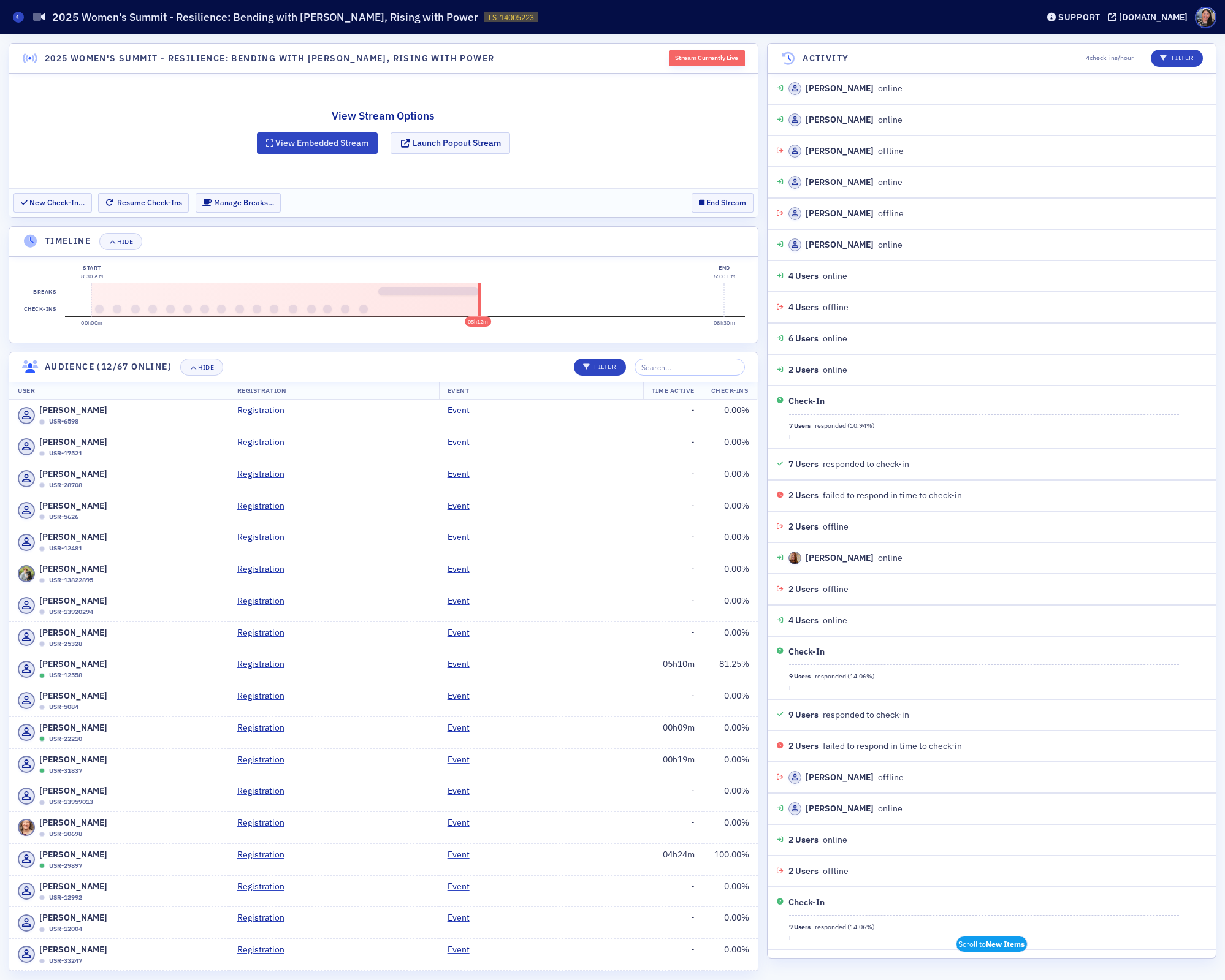
scroll to position [228, 0]
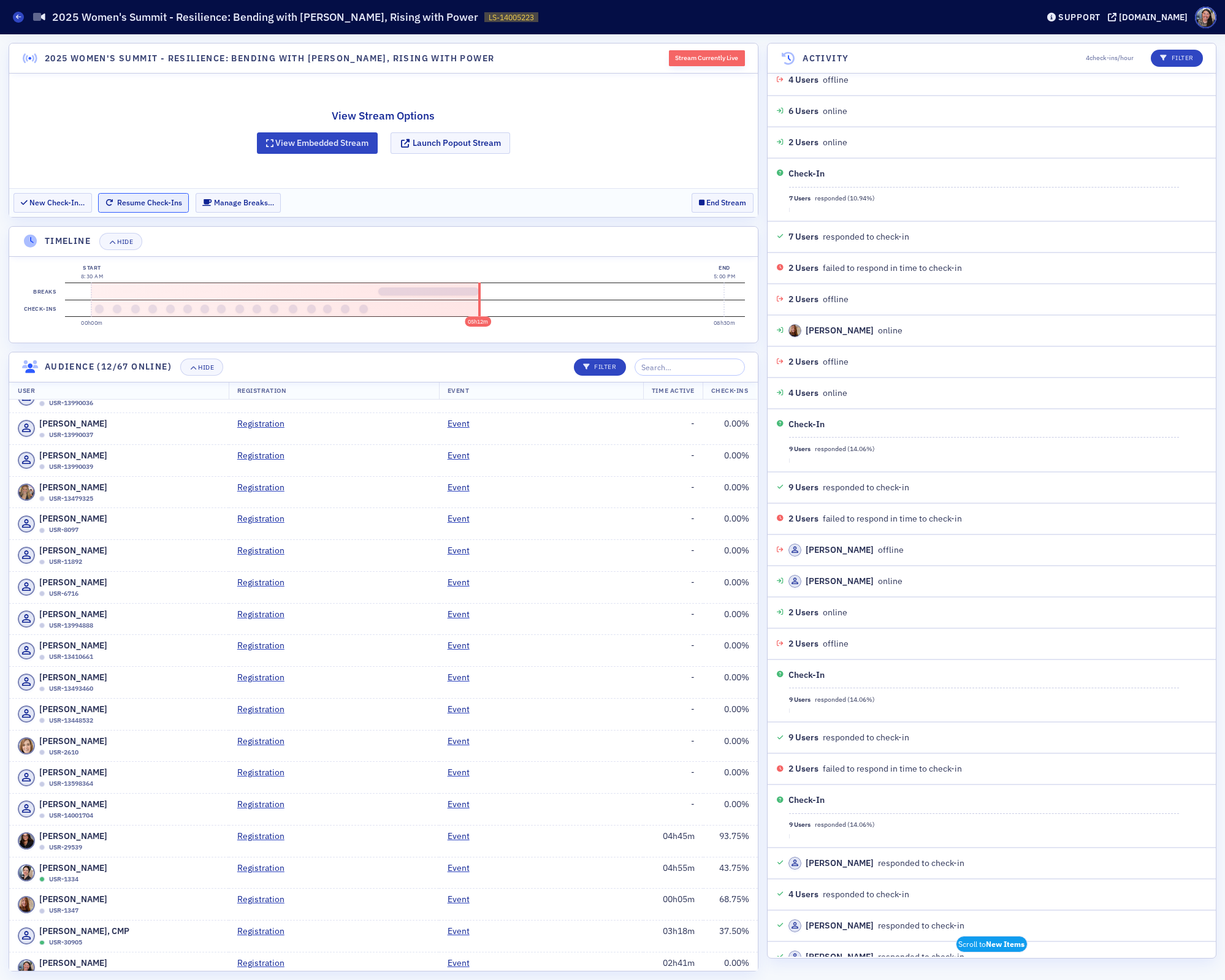
click at [127, 205] on button "Resume Check-Ins" at bounding box center [143, 202] width 91 height 19
click at [48, 207] on button "New Check-In…" at bounding box center [52, 202] width 79 height 19
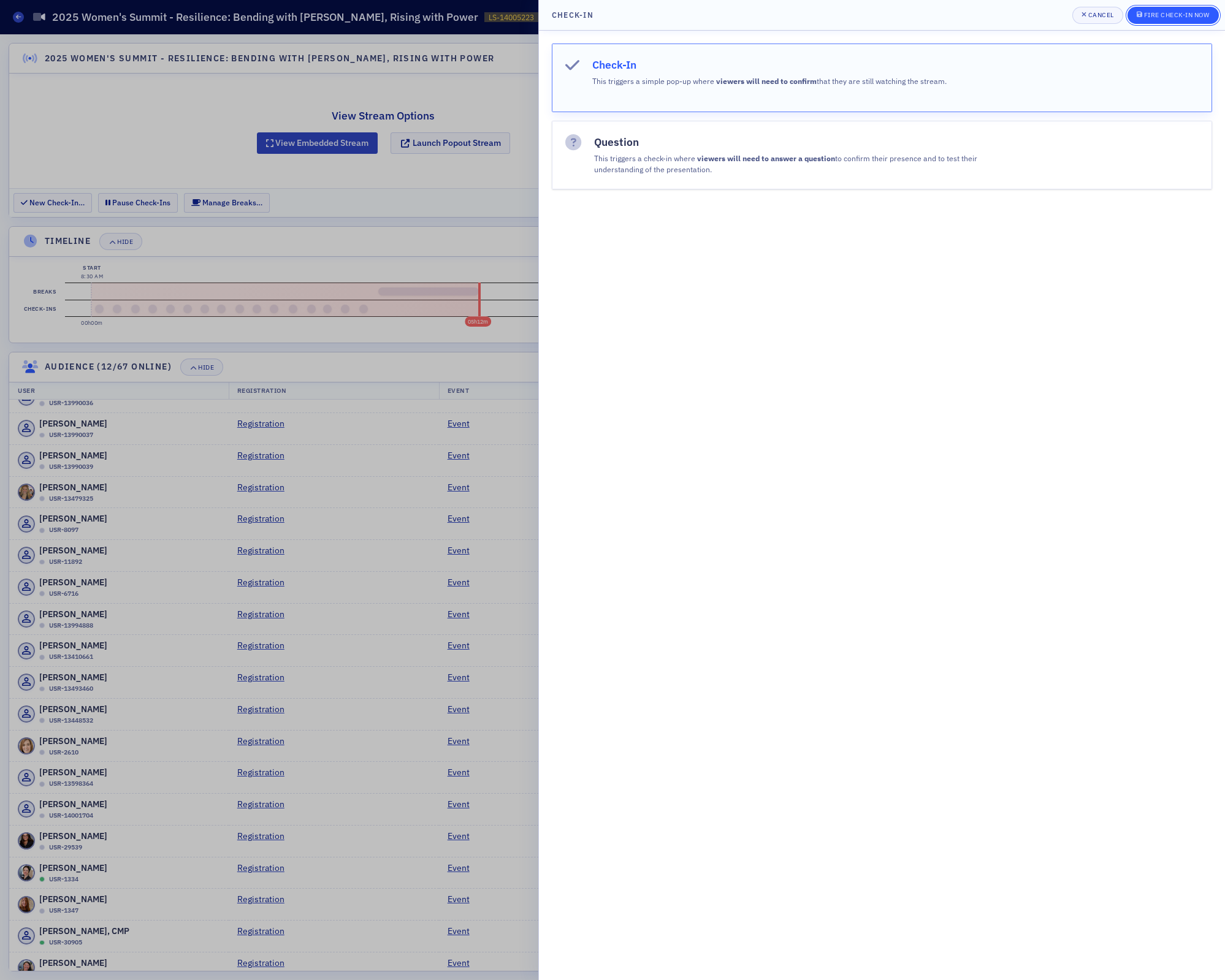
click at [1186, 13] on div "Fire Check-In Now" at bounding box center [1177, 15] width 66 height 7
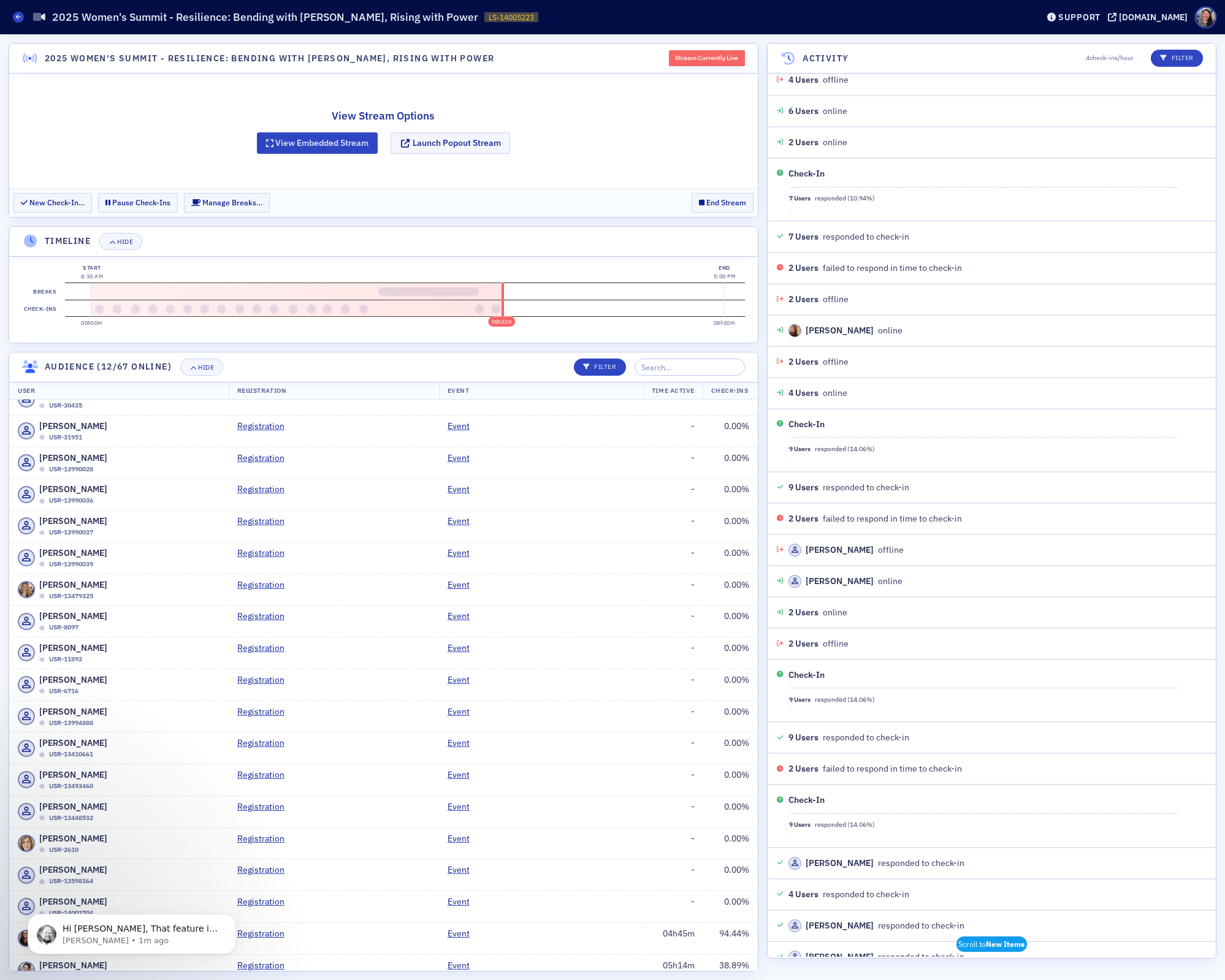
scroll to position [1541, 0]
click at [121, 932] on p "Hi Tiffany, That feature is on the Roadmap but there isn't a timeframe for it t…" at bounding box center [142, 929] width 158 height 12
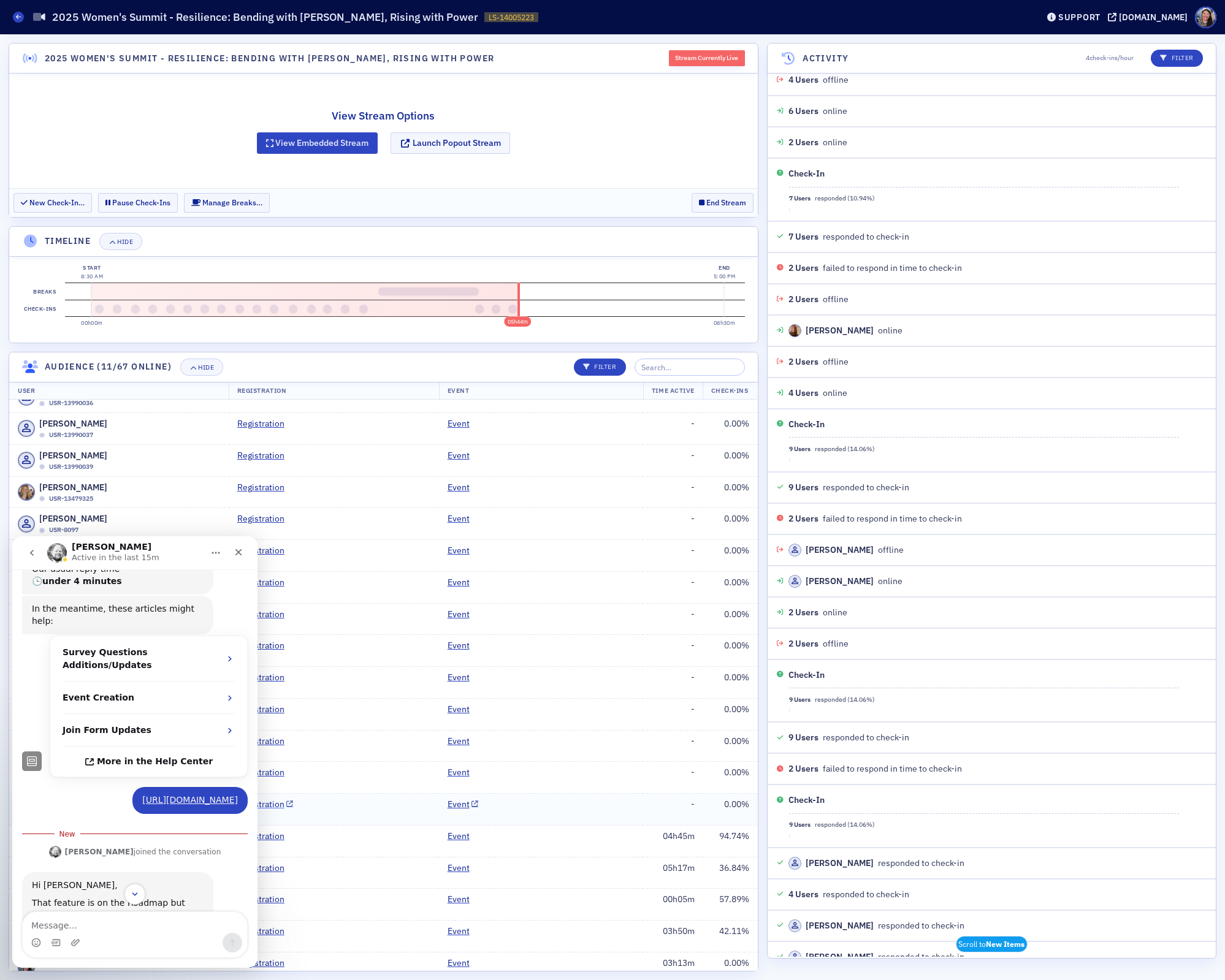
scroll to position [231, 0]
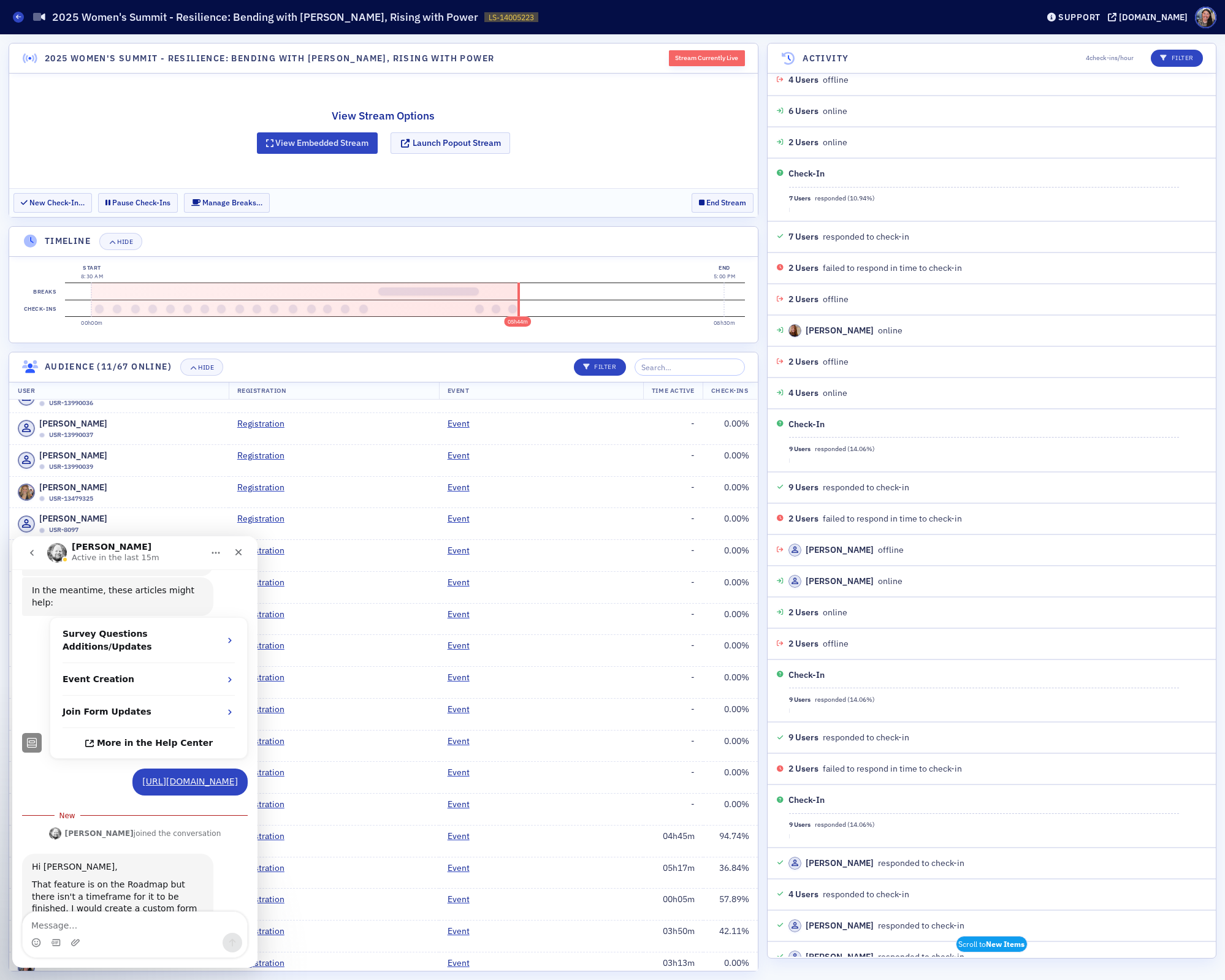
click at [120, 922] on textarea "Message…" at bounding box center [135, 922] width 225 height 21
type textarea "Thakn you!"
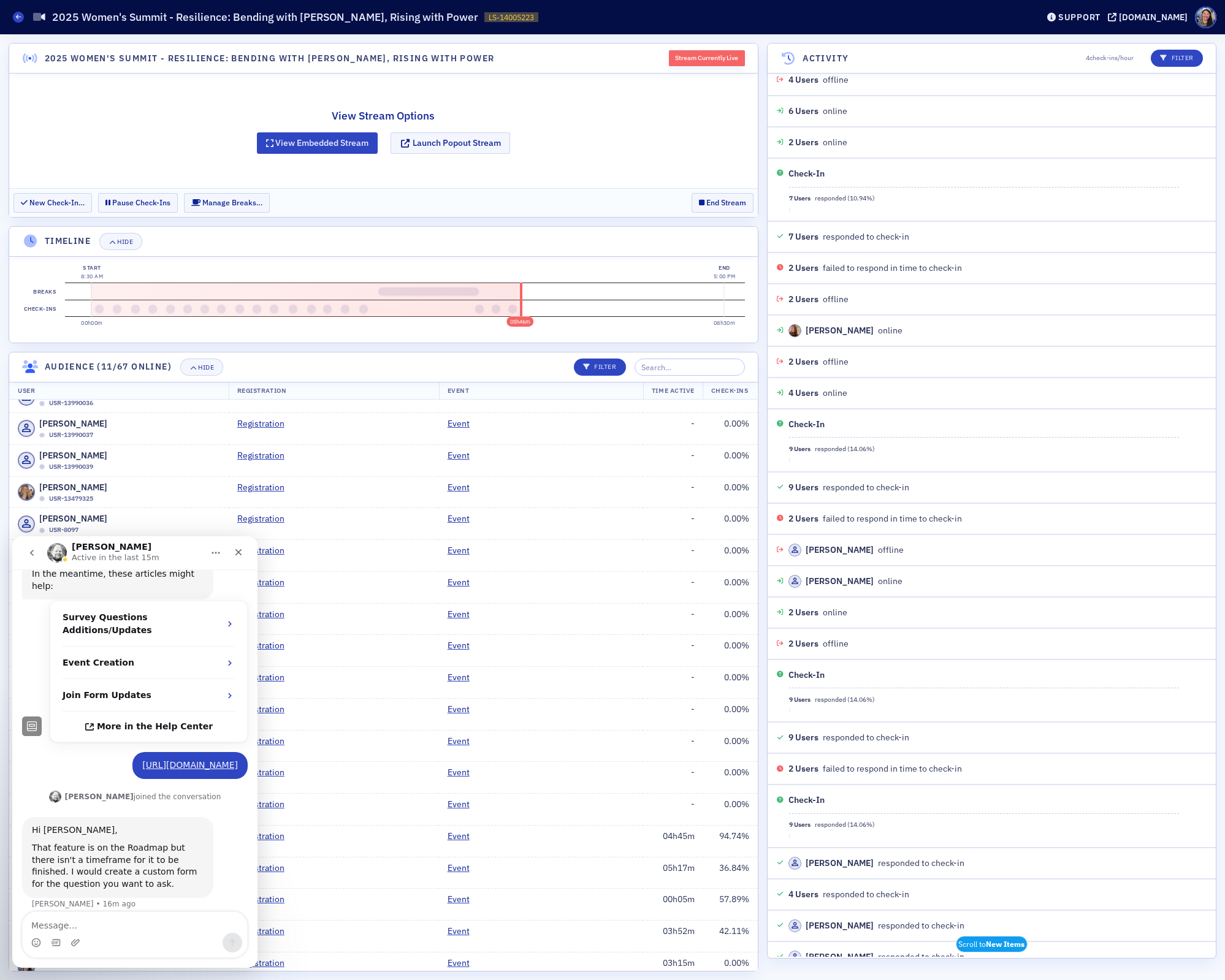
click at [166, 144] on div "View Stream Options View Embedded Stream Launch Popout Stream" at bounding box center [383, 130] width 749 height 115
click at [141, 103] on div "View Stream Options View Embedded Stream Launch Popout Stream" at bounding box center [383, 130] width 749 height 115
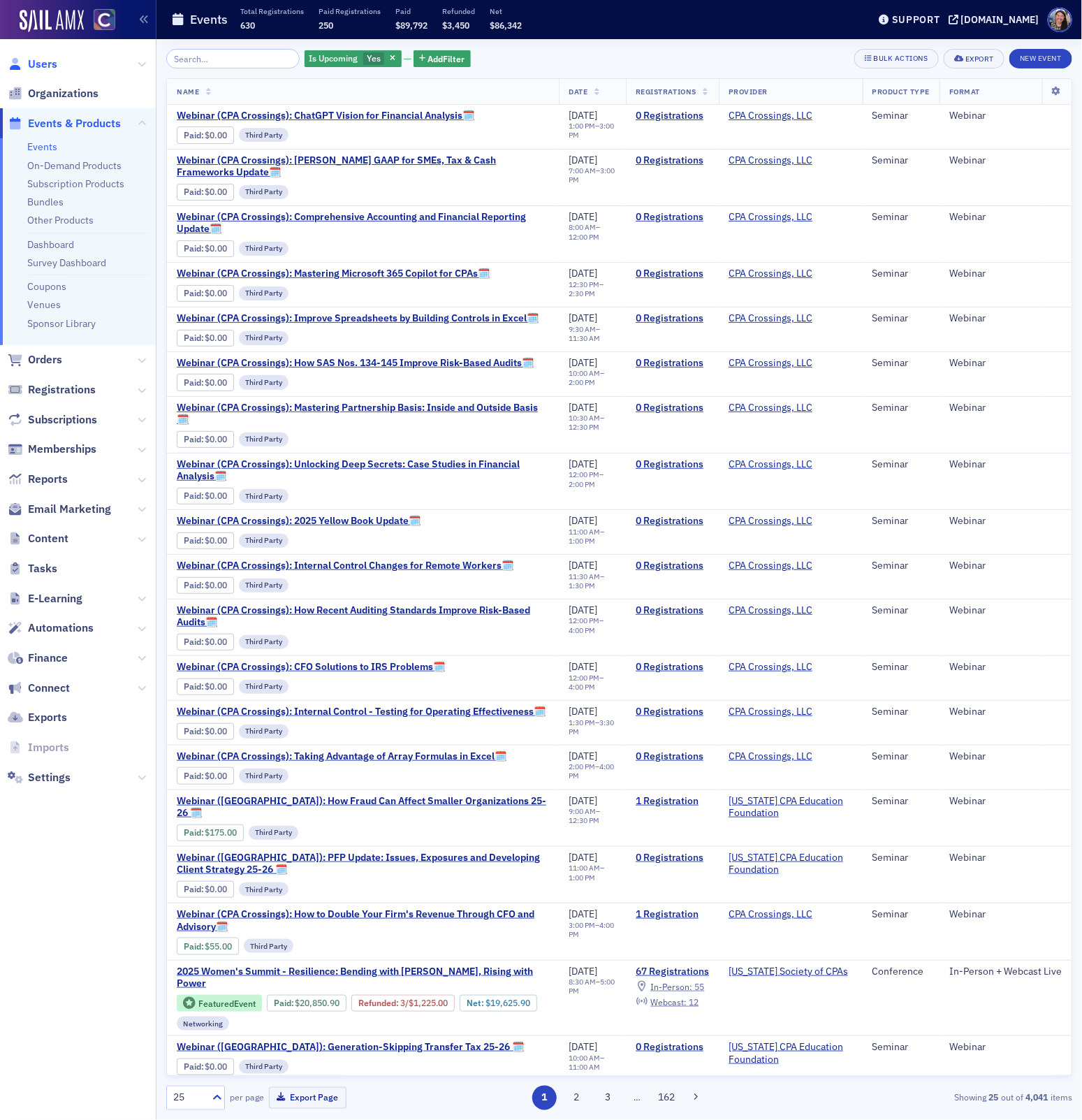
click at [38, 60] on span "Users" at bounding box center [43, 64] width 29 height 15
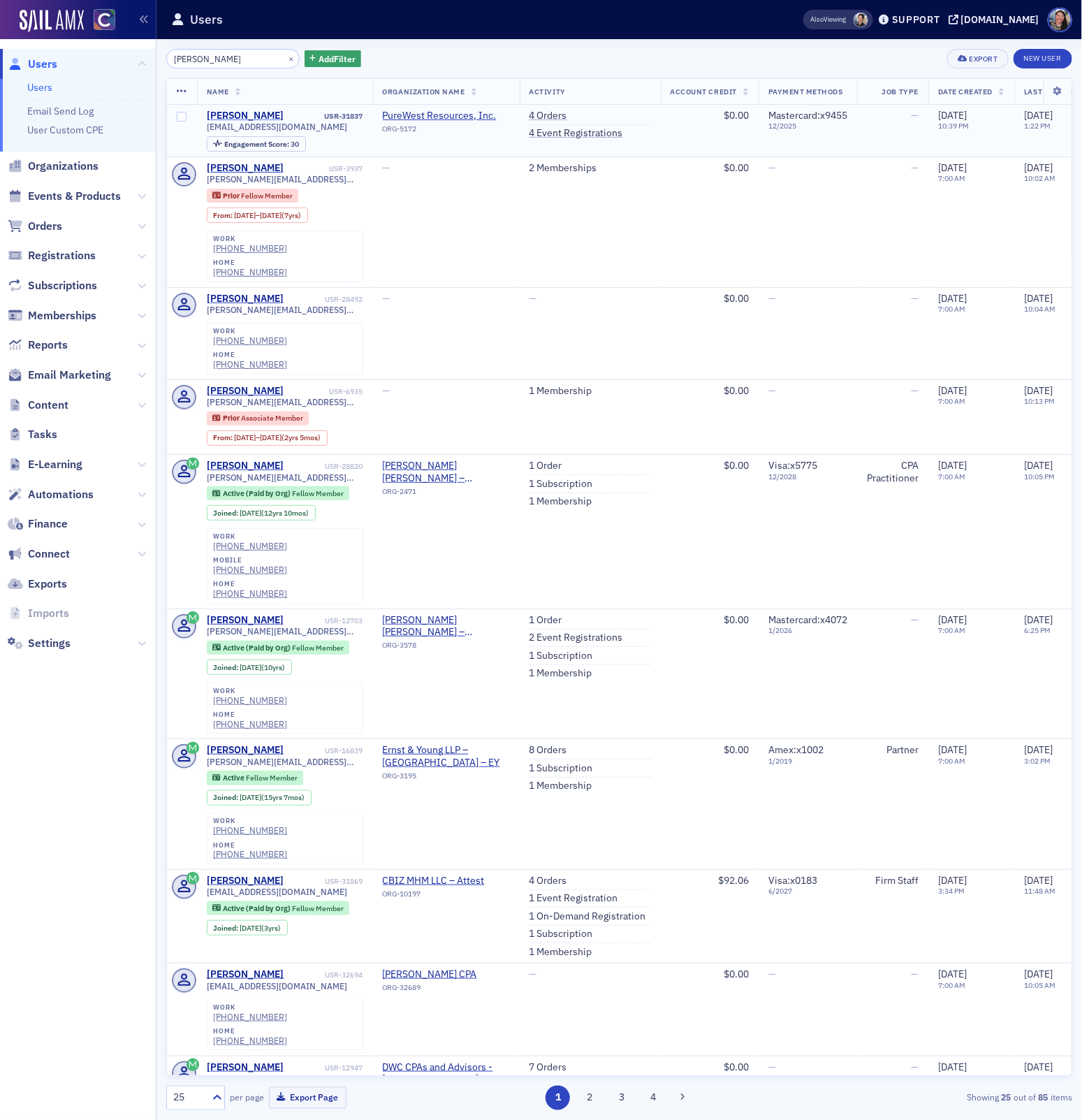
type input "[PERSON_NAME]"
click at [257, 110] on div "[PERSON_NAME]" at bounding box center [245, 116] width 78 height 13
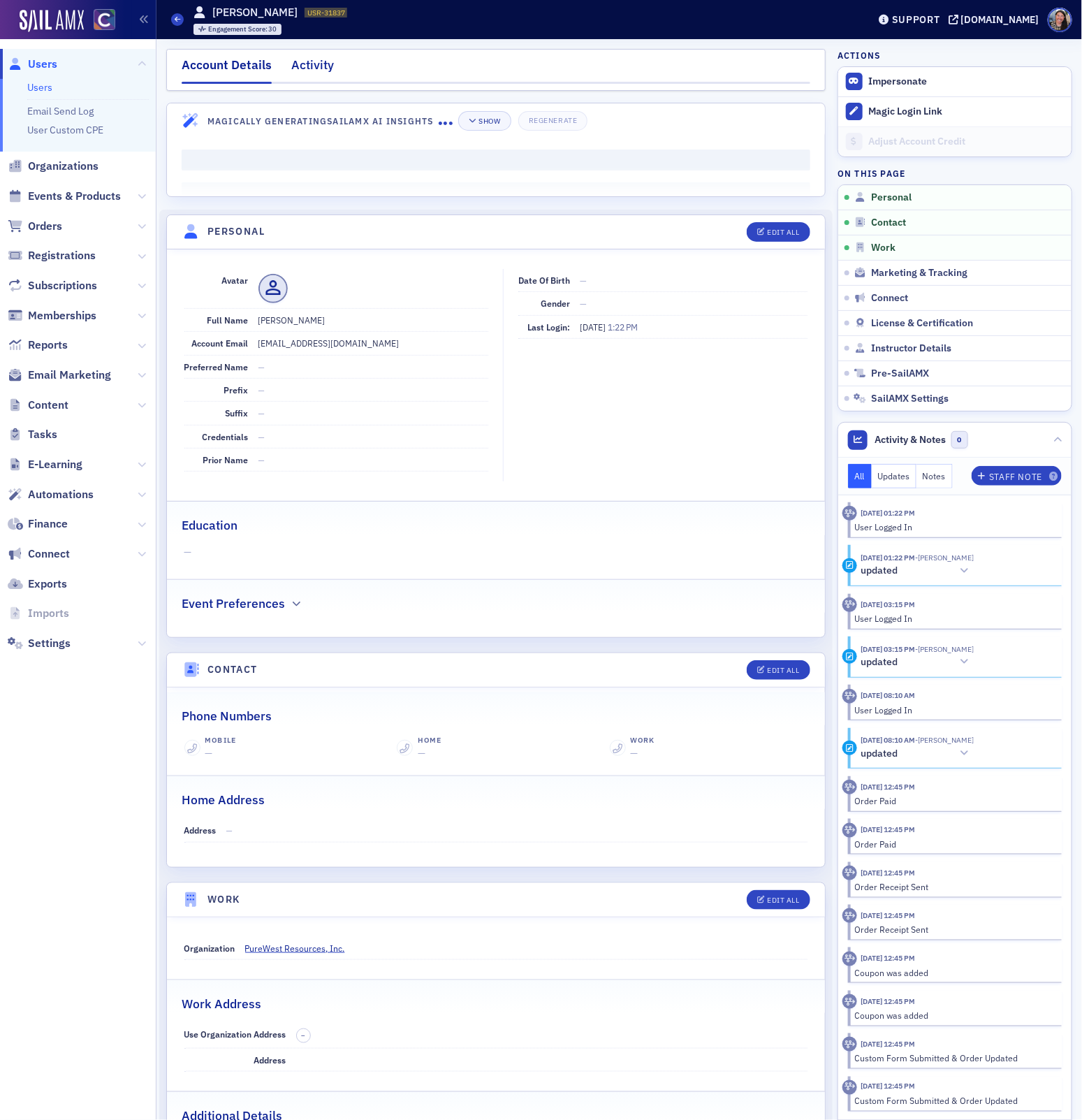
click at [310, 69] on div "Activity" at bounding box center [312, 69] width 43 height 26
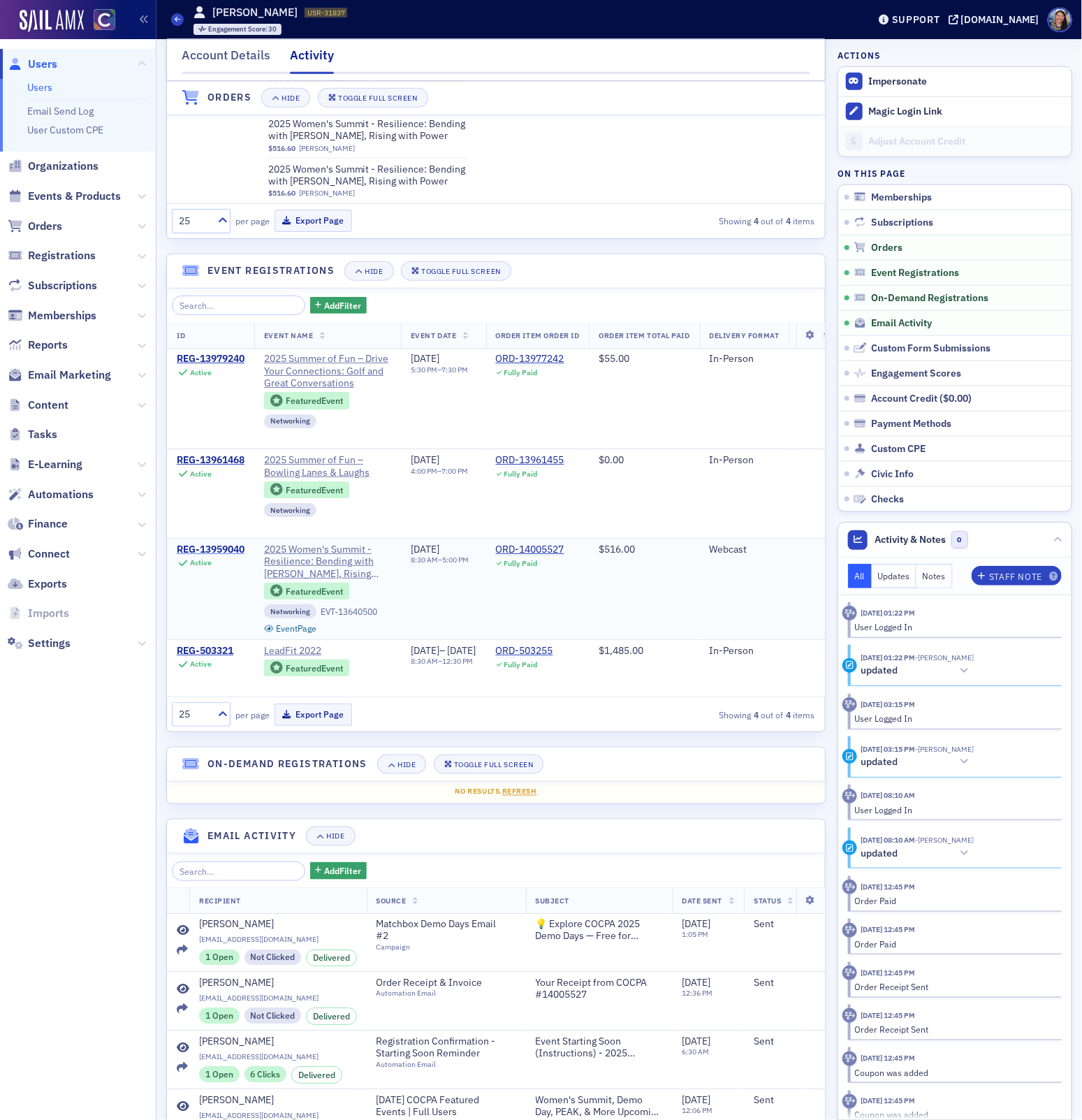
scroll to position [662, 0]
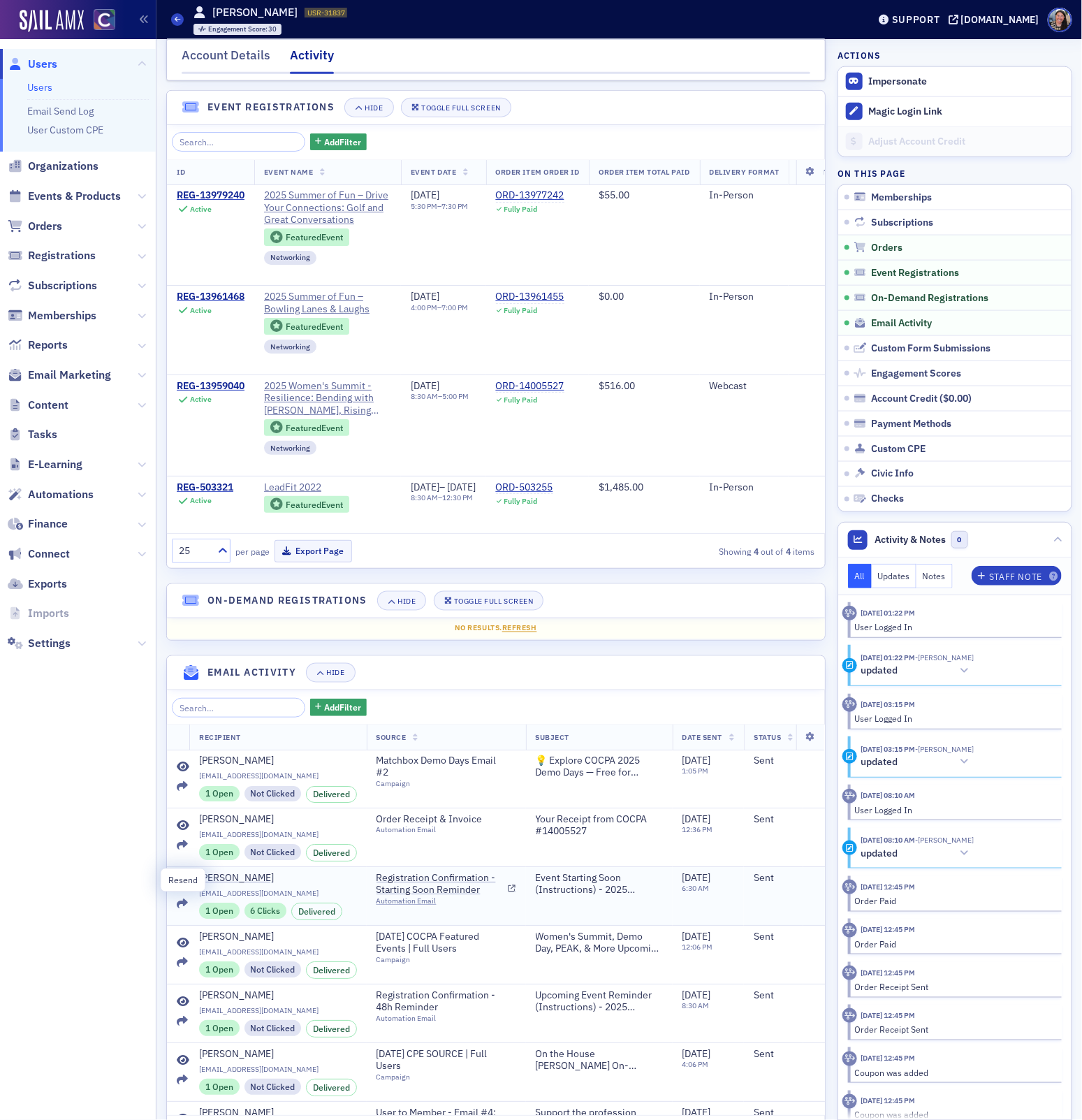
click at [183, 899] on icon at bounding box center [182, 904] width 11 height 11
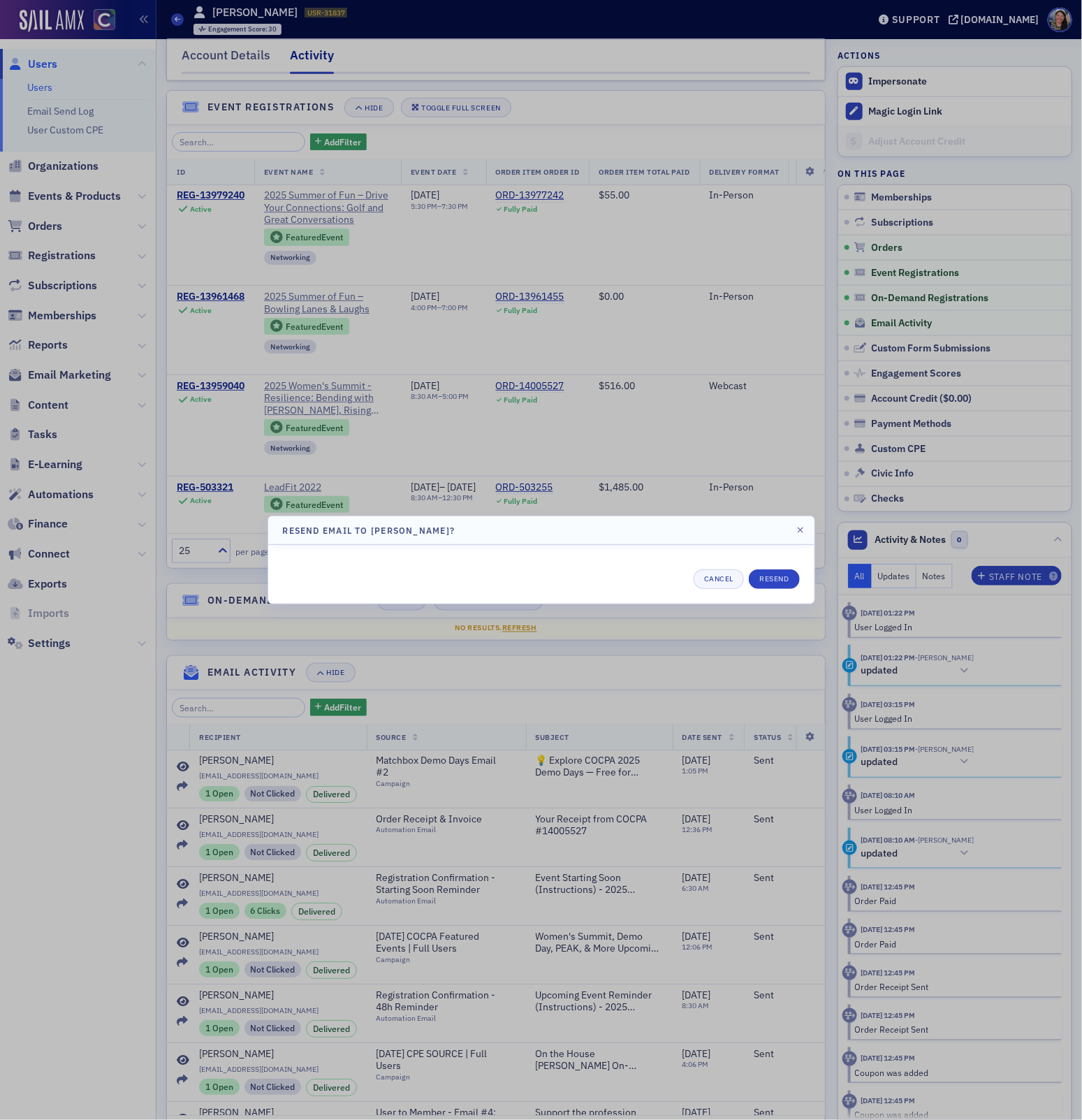
click at [779, 566] on div "Cancel Resend" at bounding box center [542, 574] width 517 height 29
click at [778, 577] on button "Resend" at bounding box center [774, 578] width 50 height 20
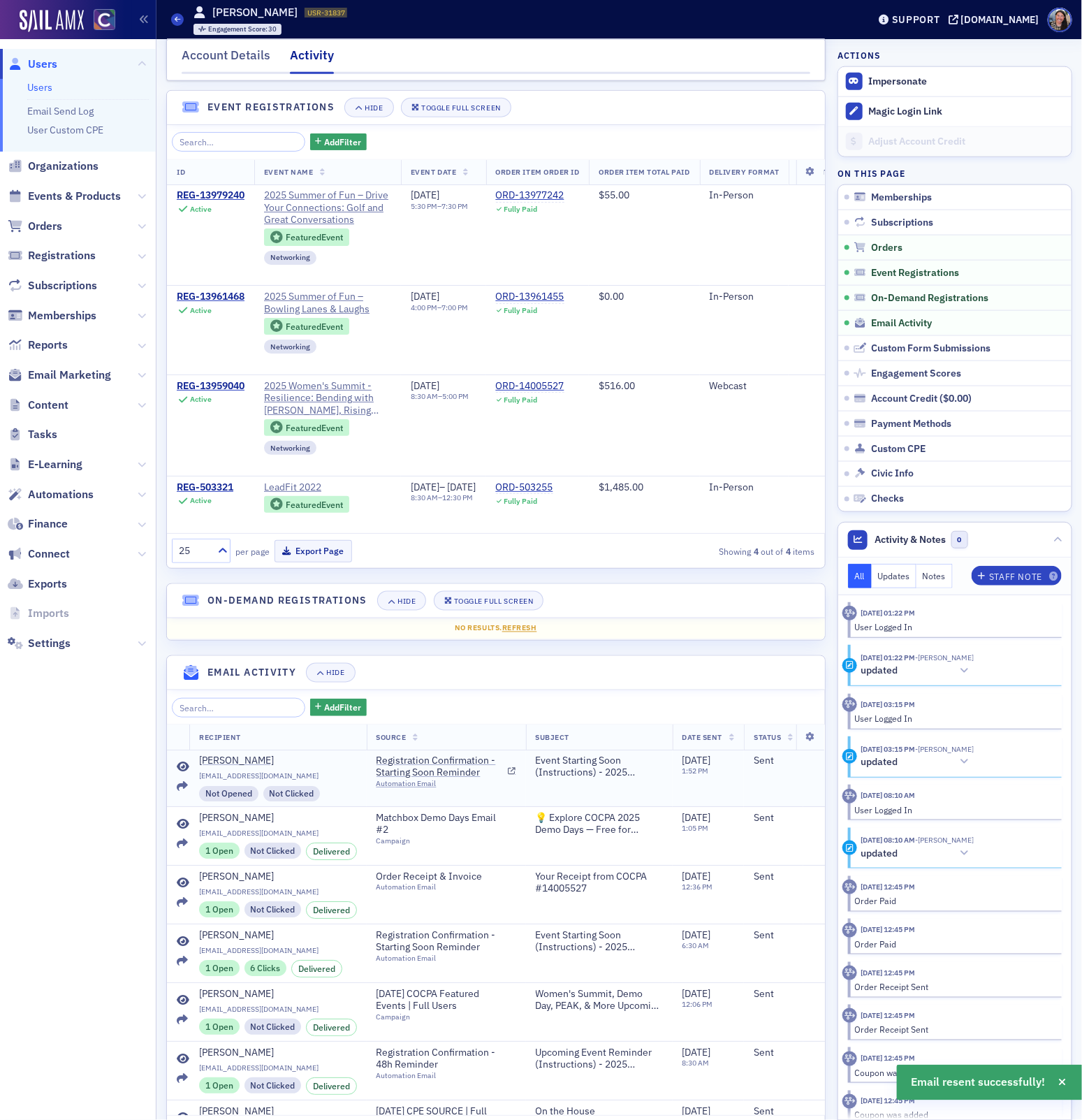
scroll to position [0, 9]
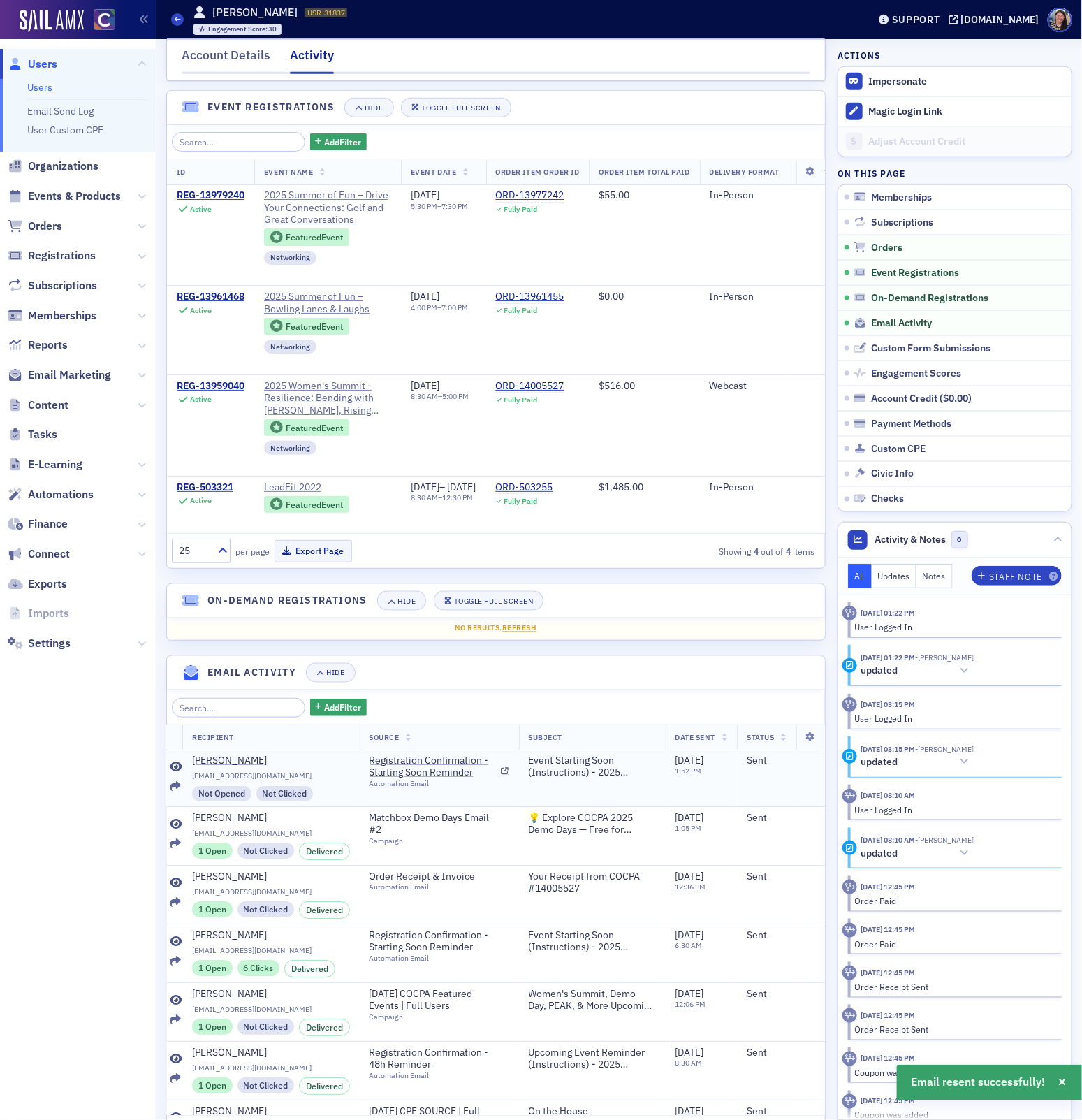
click at [177, 762] on icon at bounding box center [176, 767] width 13 height 11
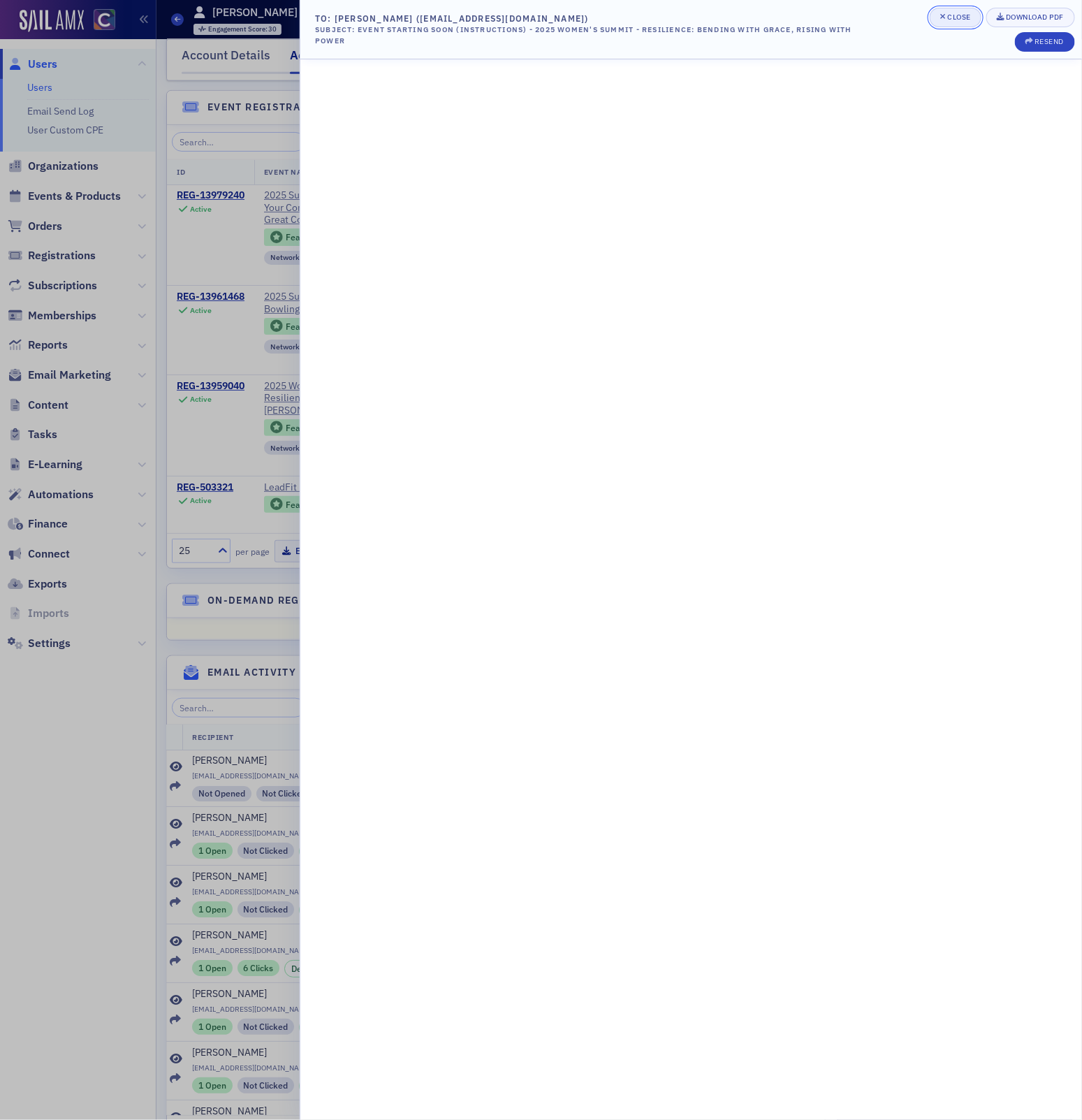
click at [964, 20] on div "Close" at bounding box center [959, 17] width 24 height 8
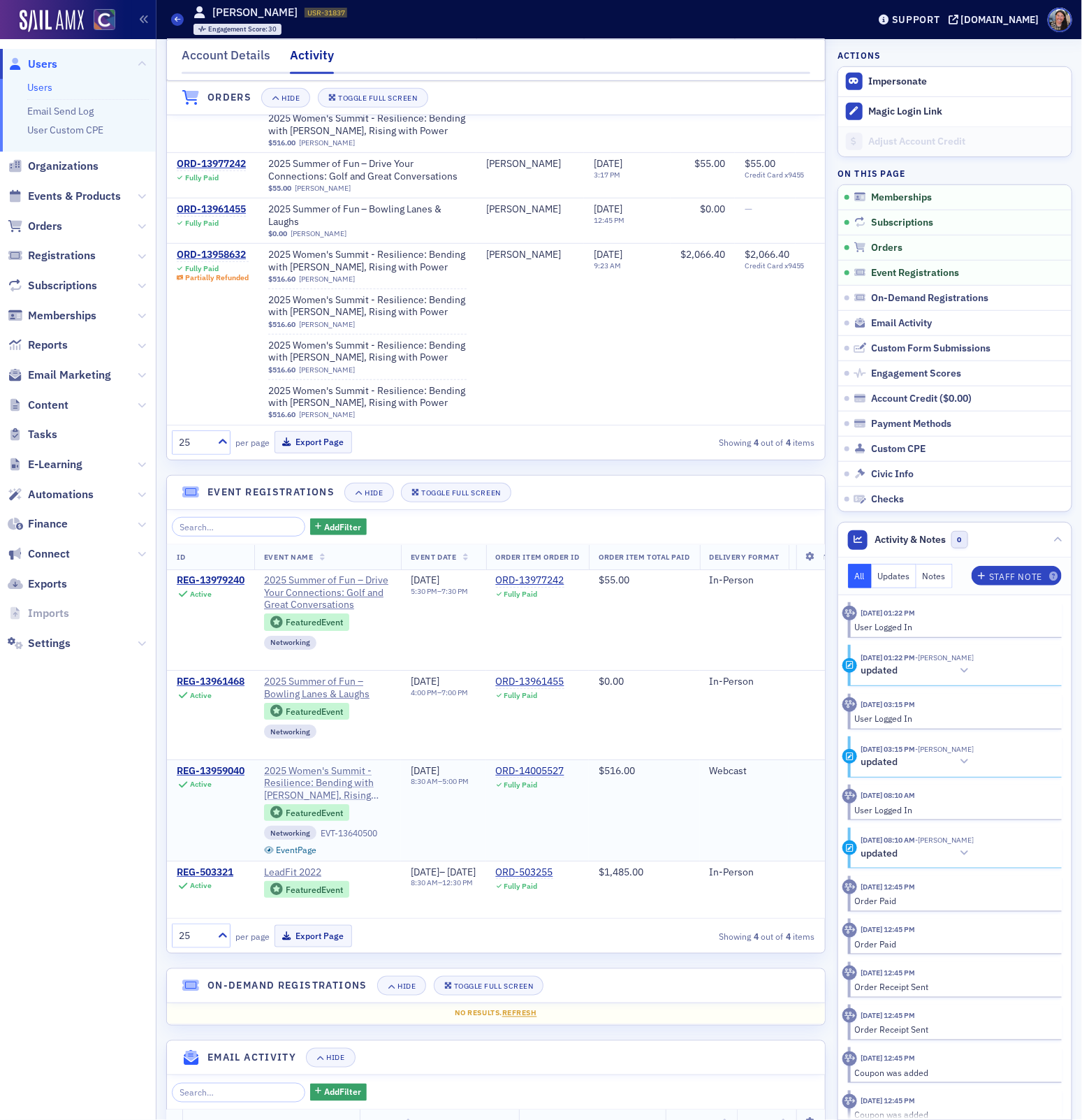
scroll to position [0, 0]
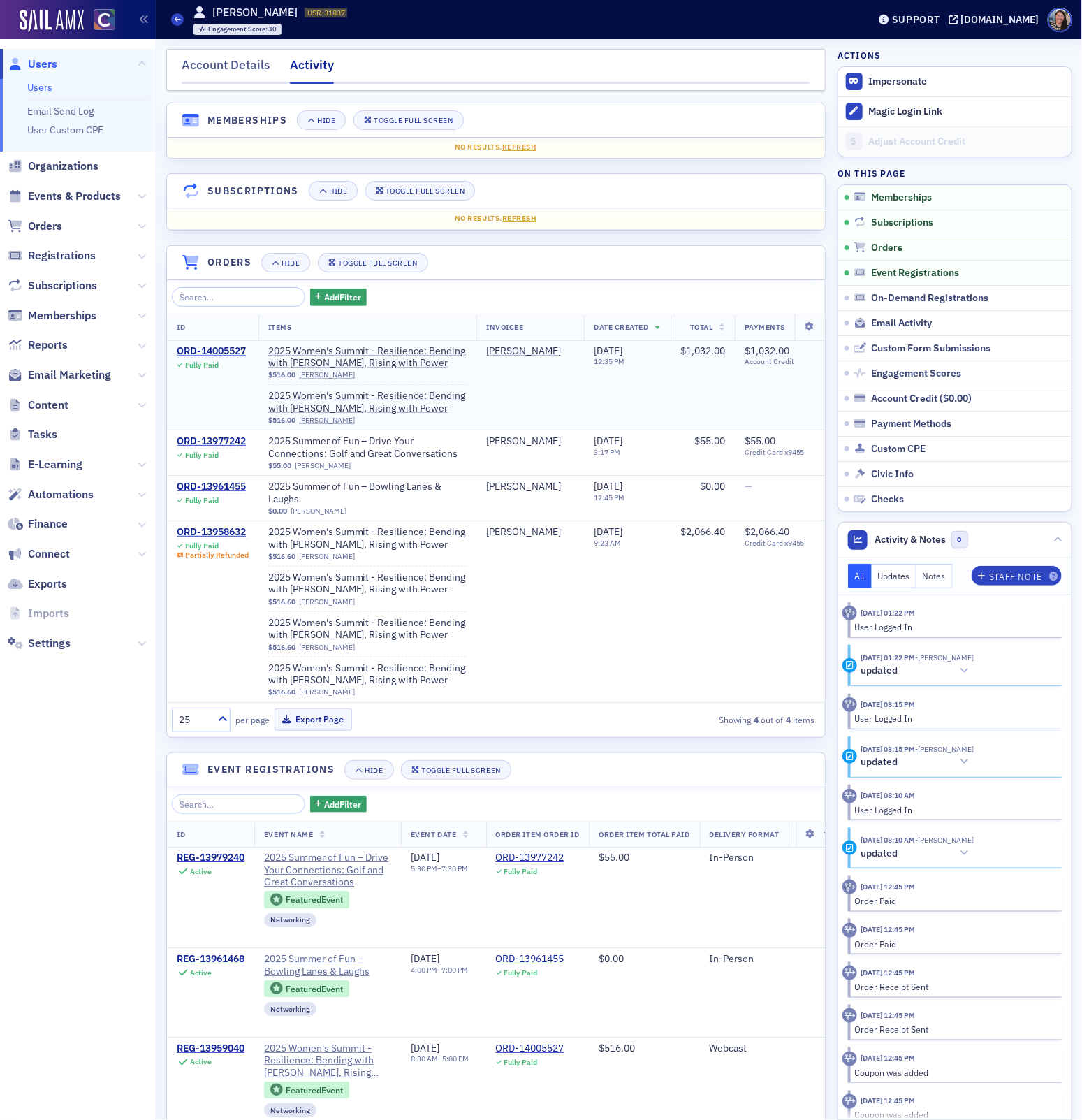
click at [224, 349] on div "ORD-14005527" at bounding box center [211, 351] width 69 height 13
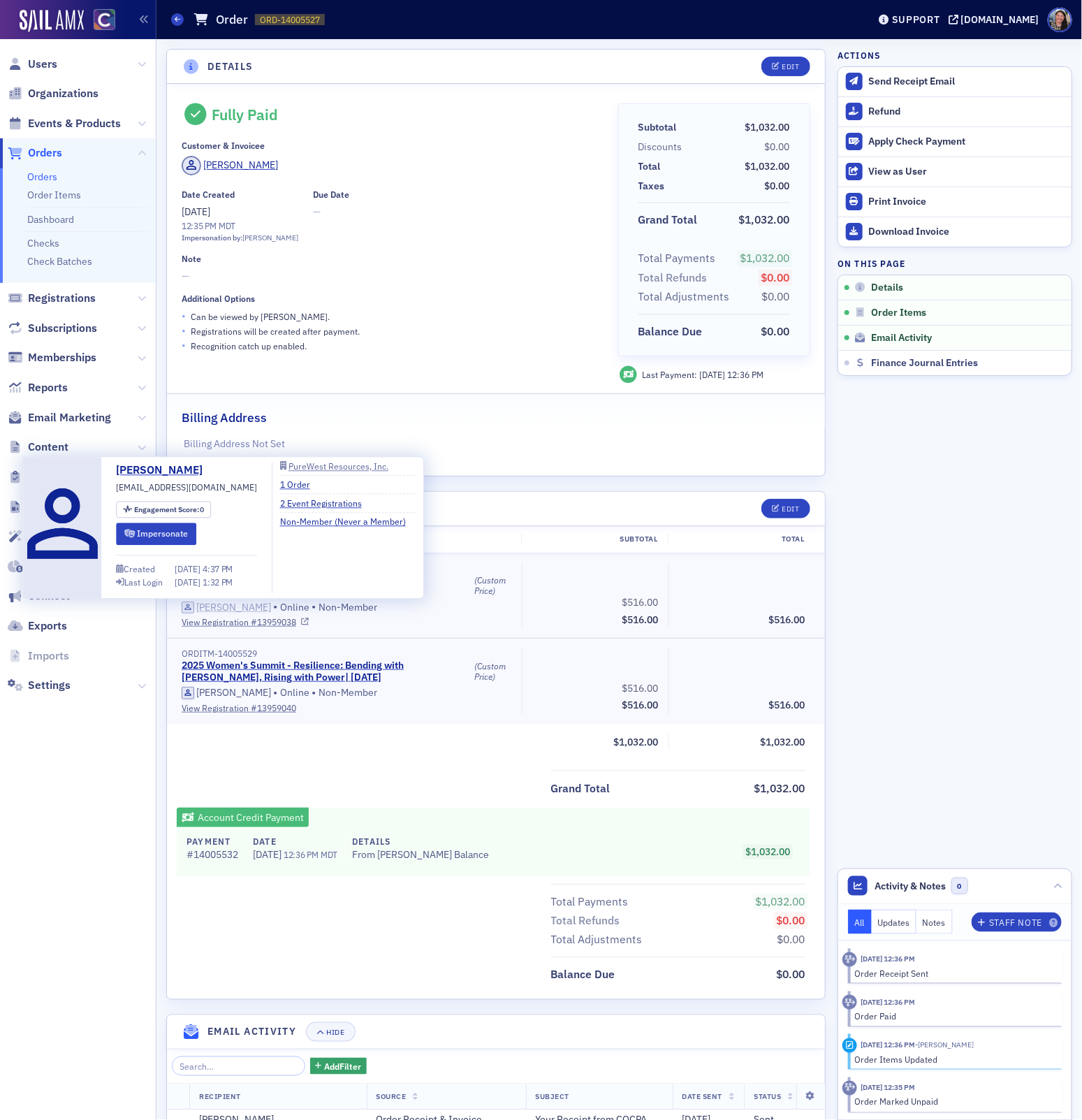
click at [218, 604] on div "Ginger Smith" at bounding box center [234, 607] width 75 height 13
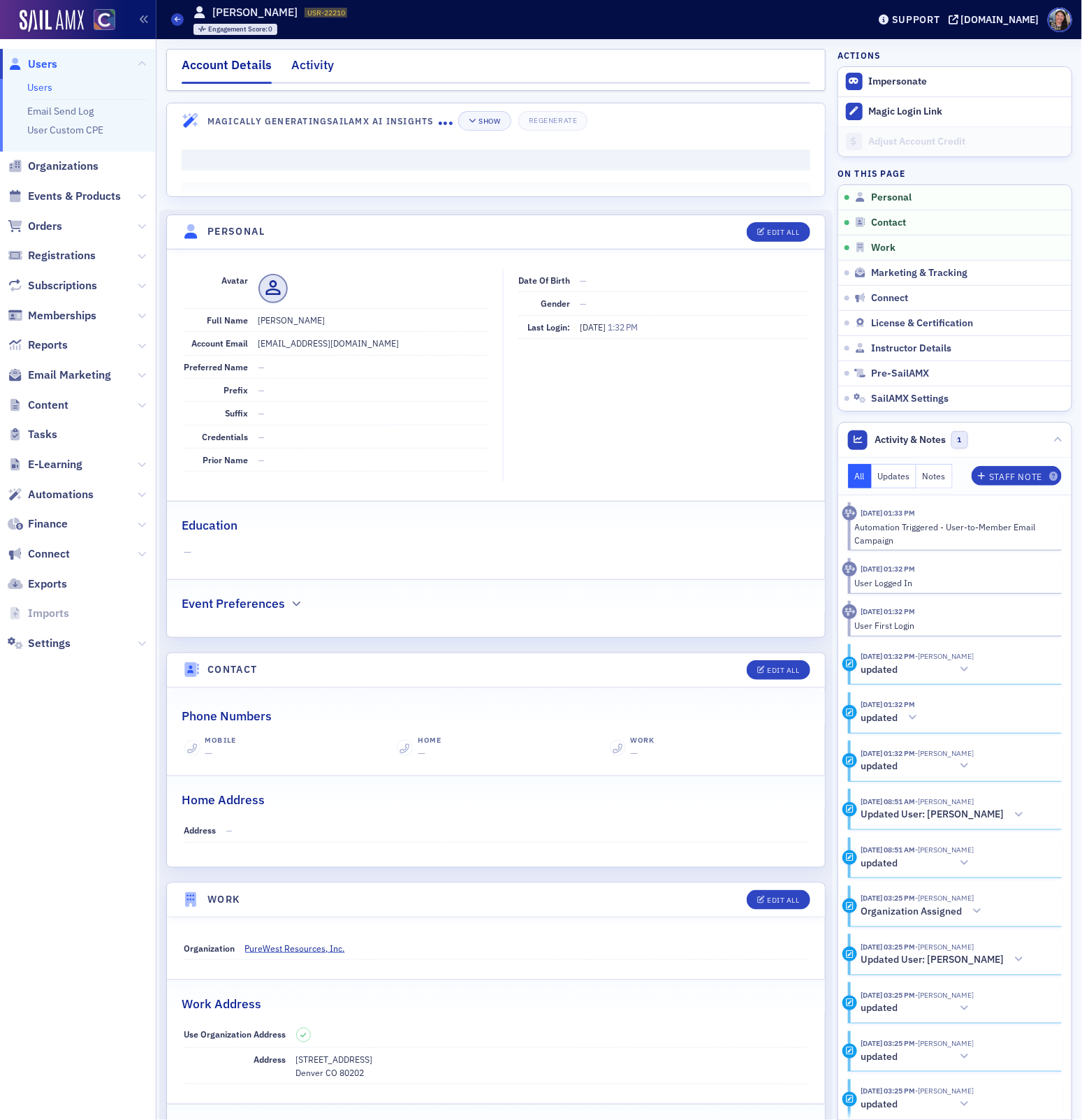
click at [322, 68] on div "Activity" at bounding box center [312, 69] width 43 height 26
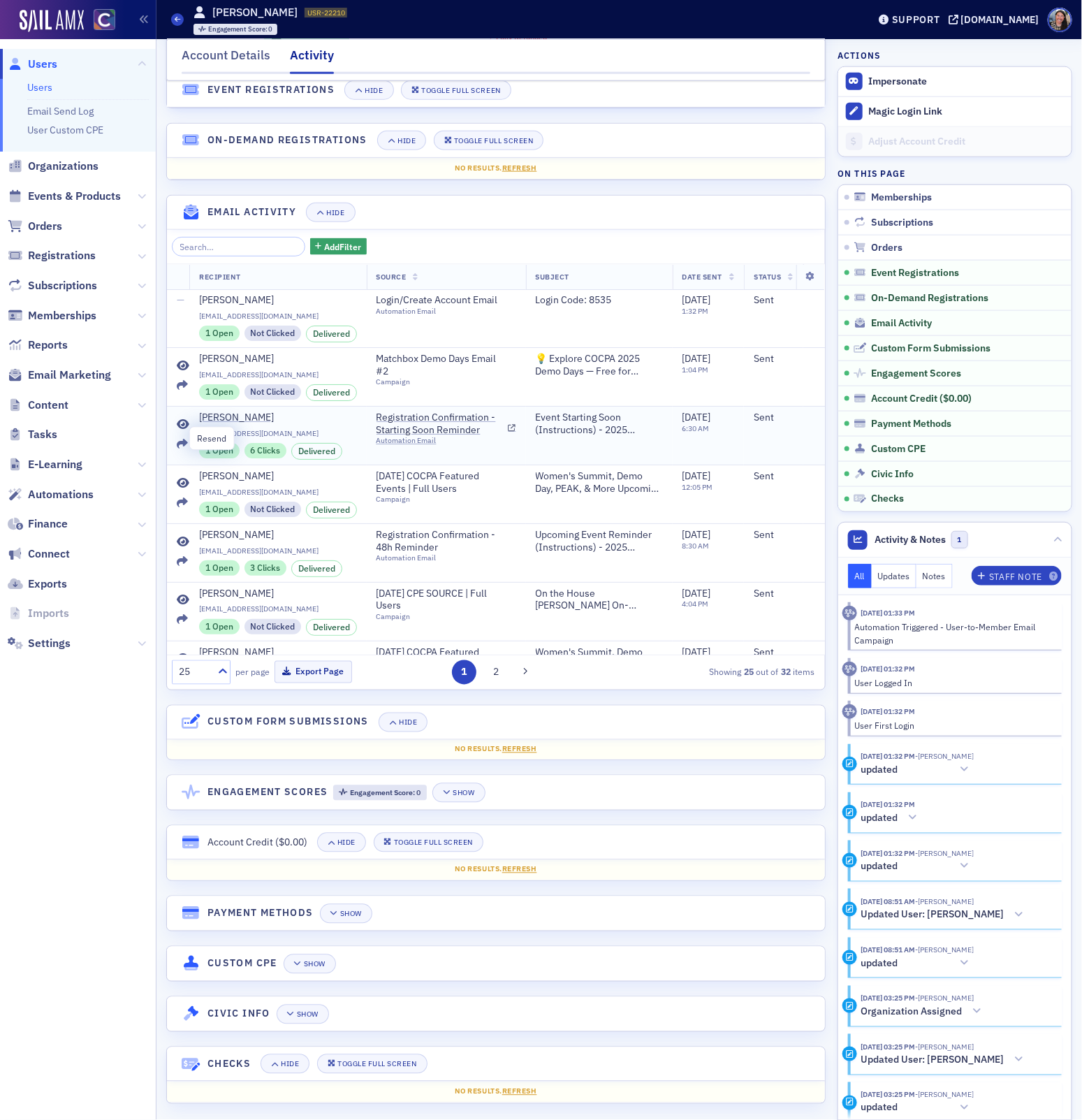
click at [181, 438] on icon at bounding box center [182, 444] width 11 height 11
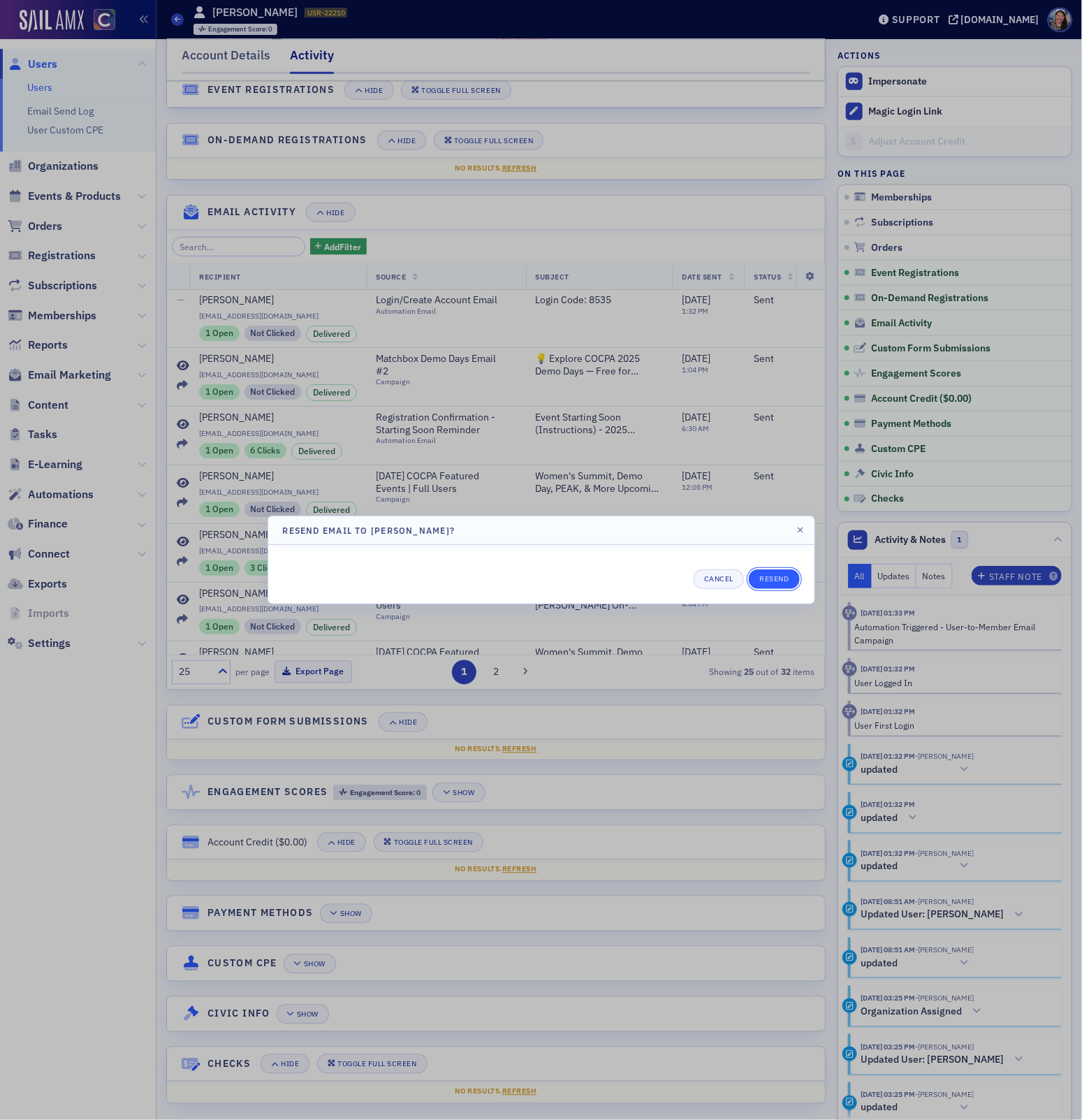
click at [780, 582] on button "Resend" at bounding box center [774, 578] width 50 height 20
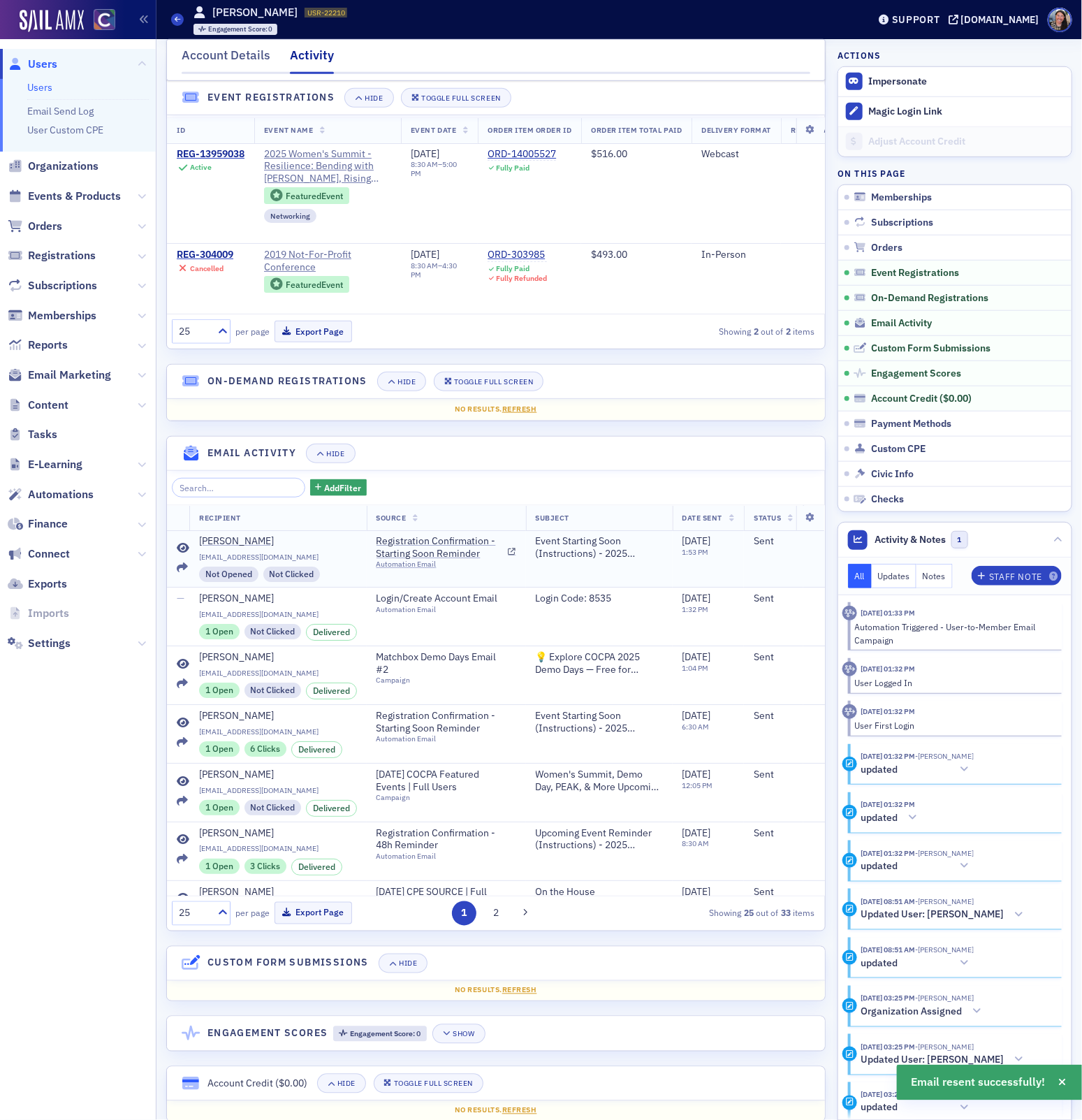
scroll to position [0, 9]
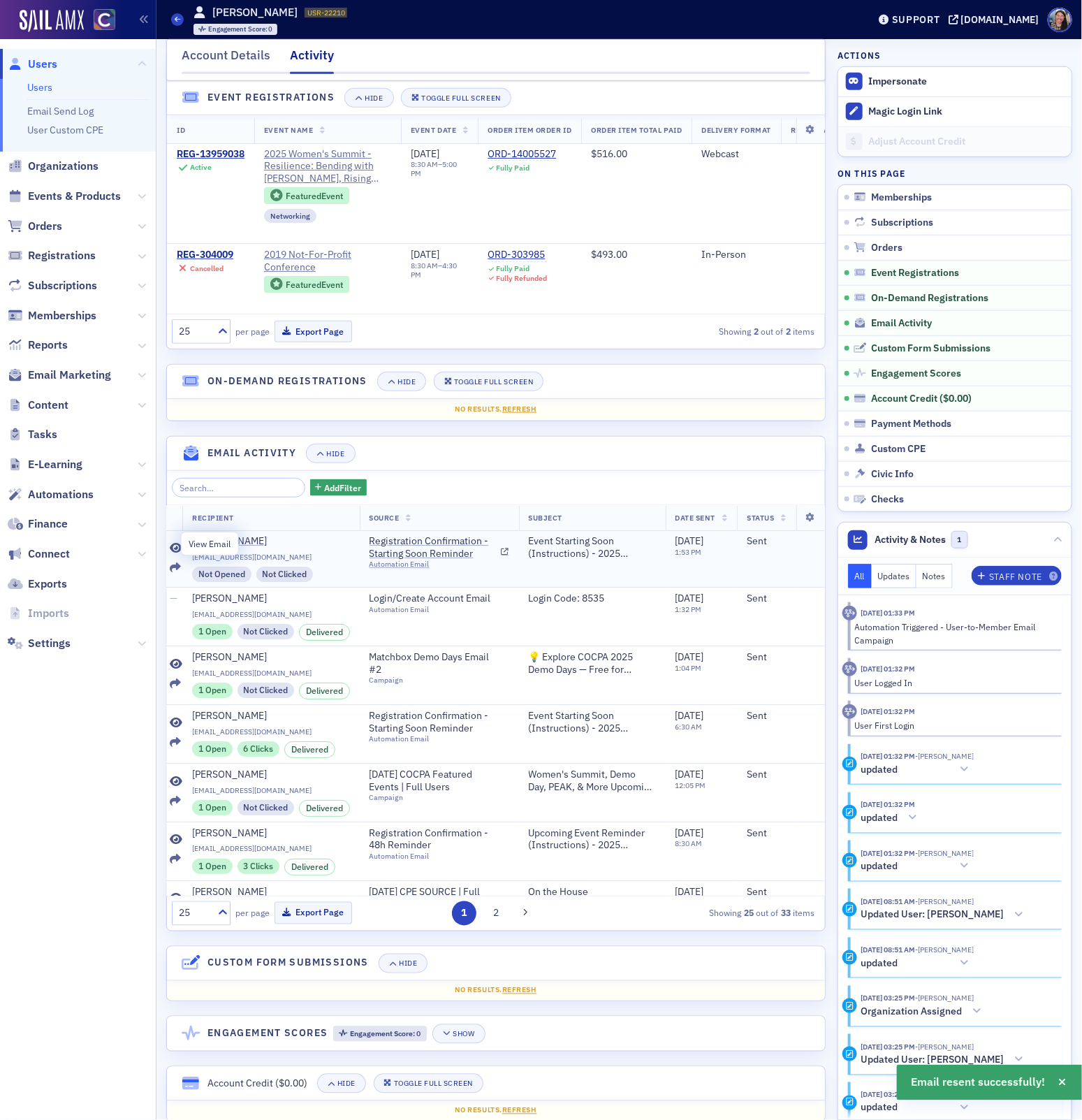
click at [173, 543] on icon at bounding box center [176, 548] width 13 height 11
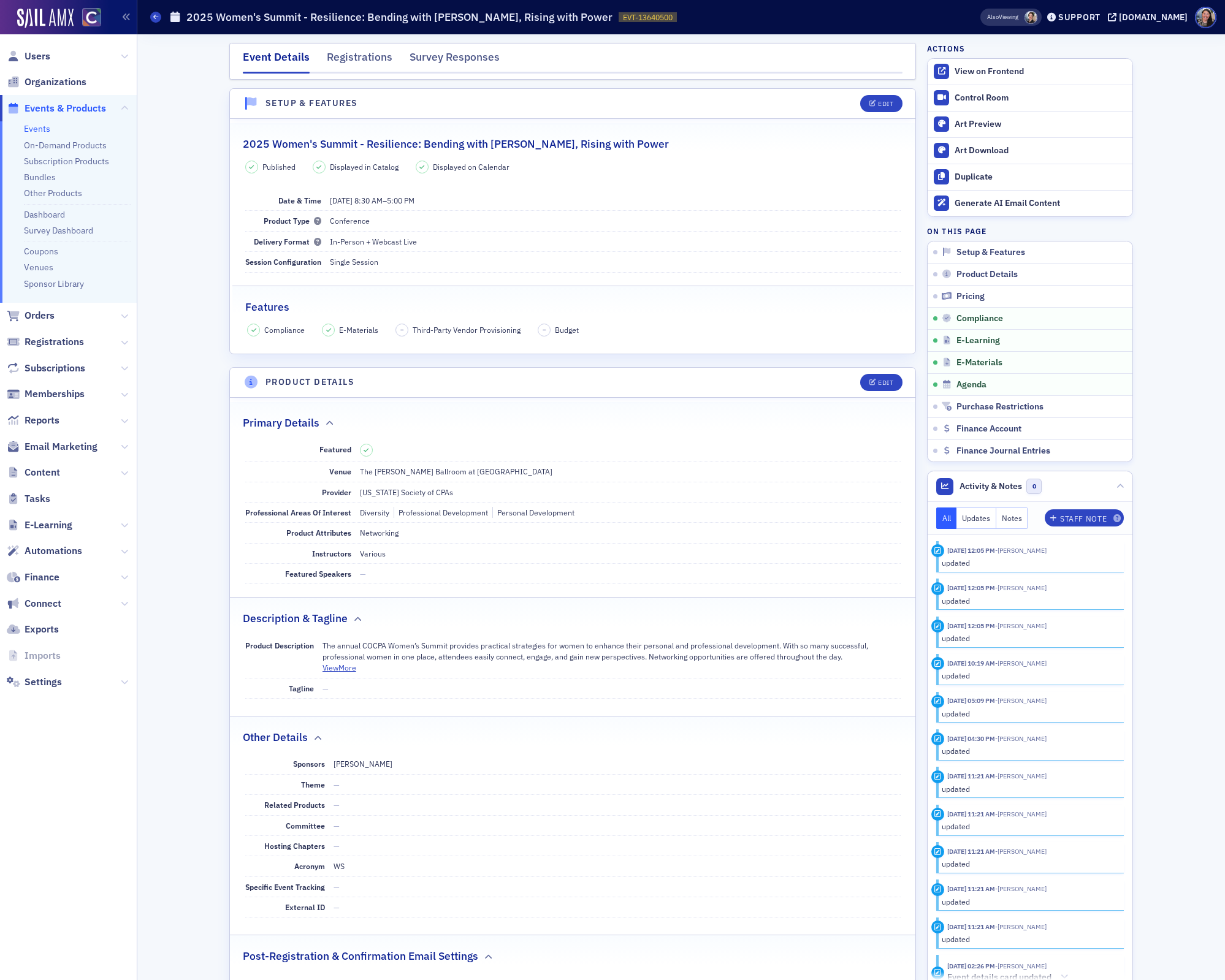
scroll to position [1503, 0]
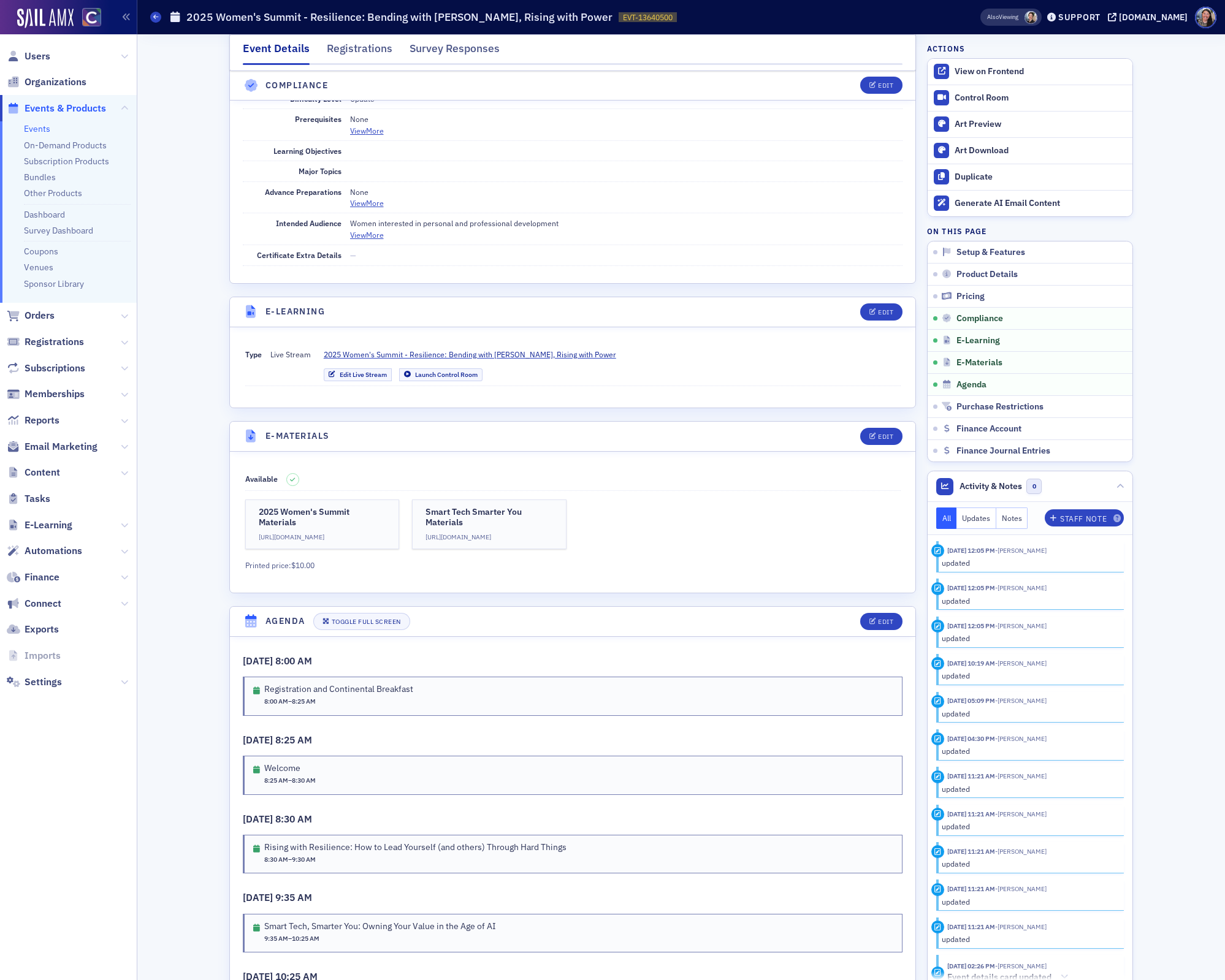
click at [35, 130] on link "Events" at bounding box center [37, 129] width 26 height 11
click at [35, 57] on span "Users" at bounding box center [37, 56] width 25 height 13
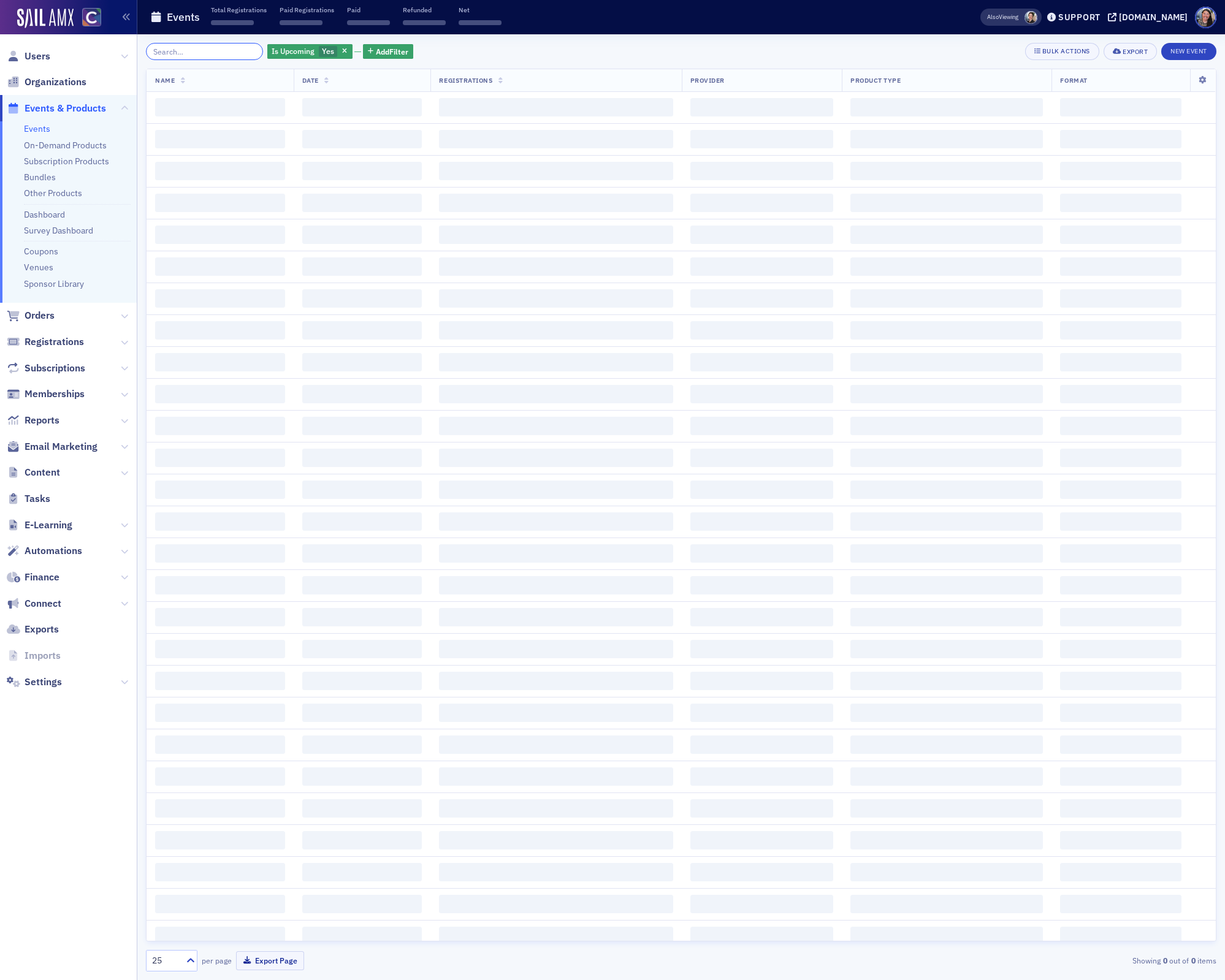
click at [208, 53] on input "search" at bounding box center [204, 51] width 117 height 17
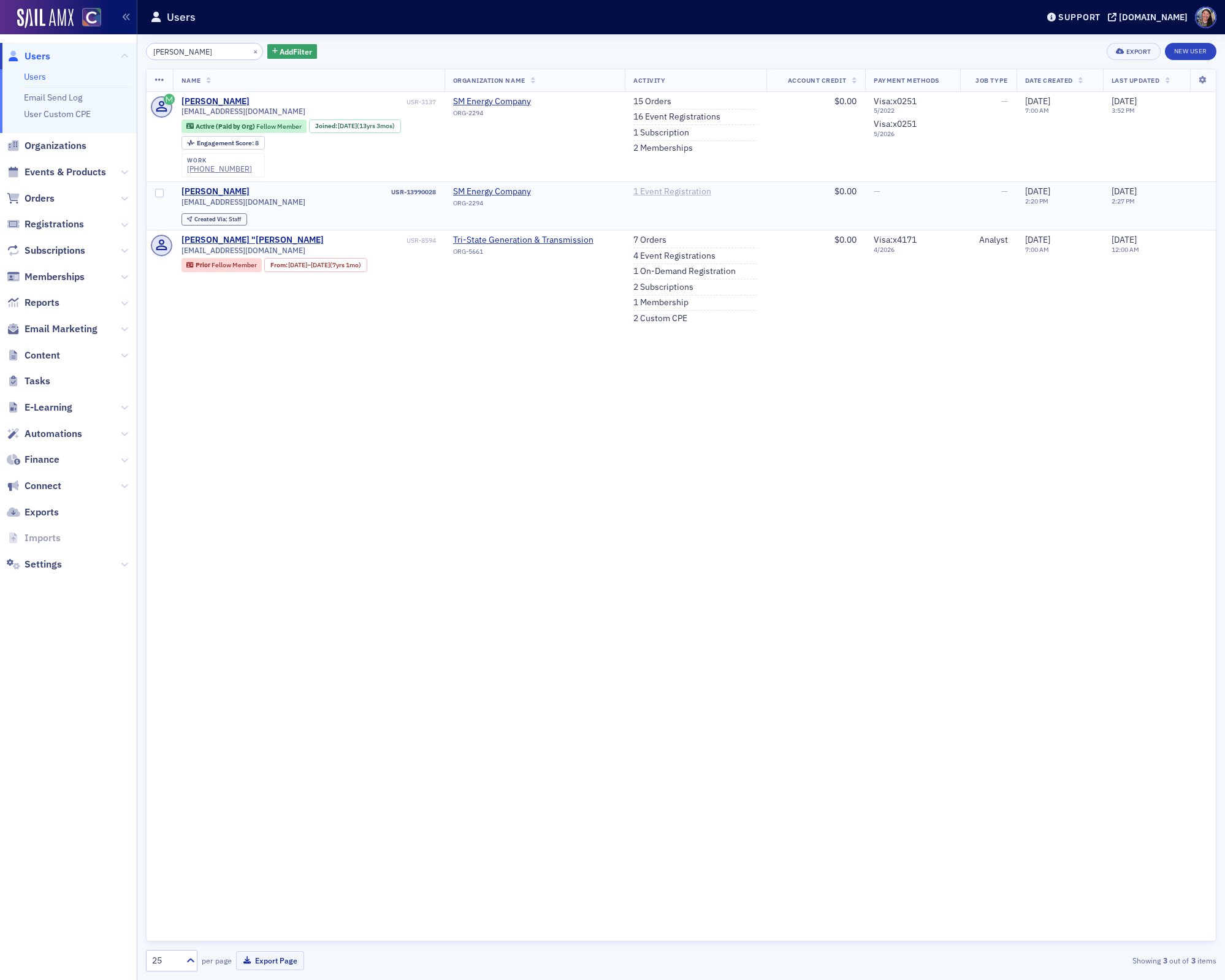
type input "angelina"
click at [660, 189] on link "1 Event Registration" at bounding box center [672, 192] width 78 height 11
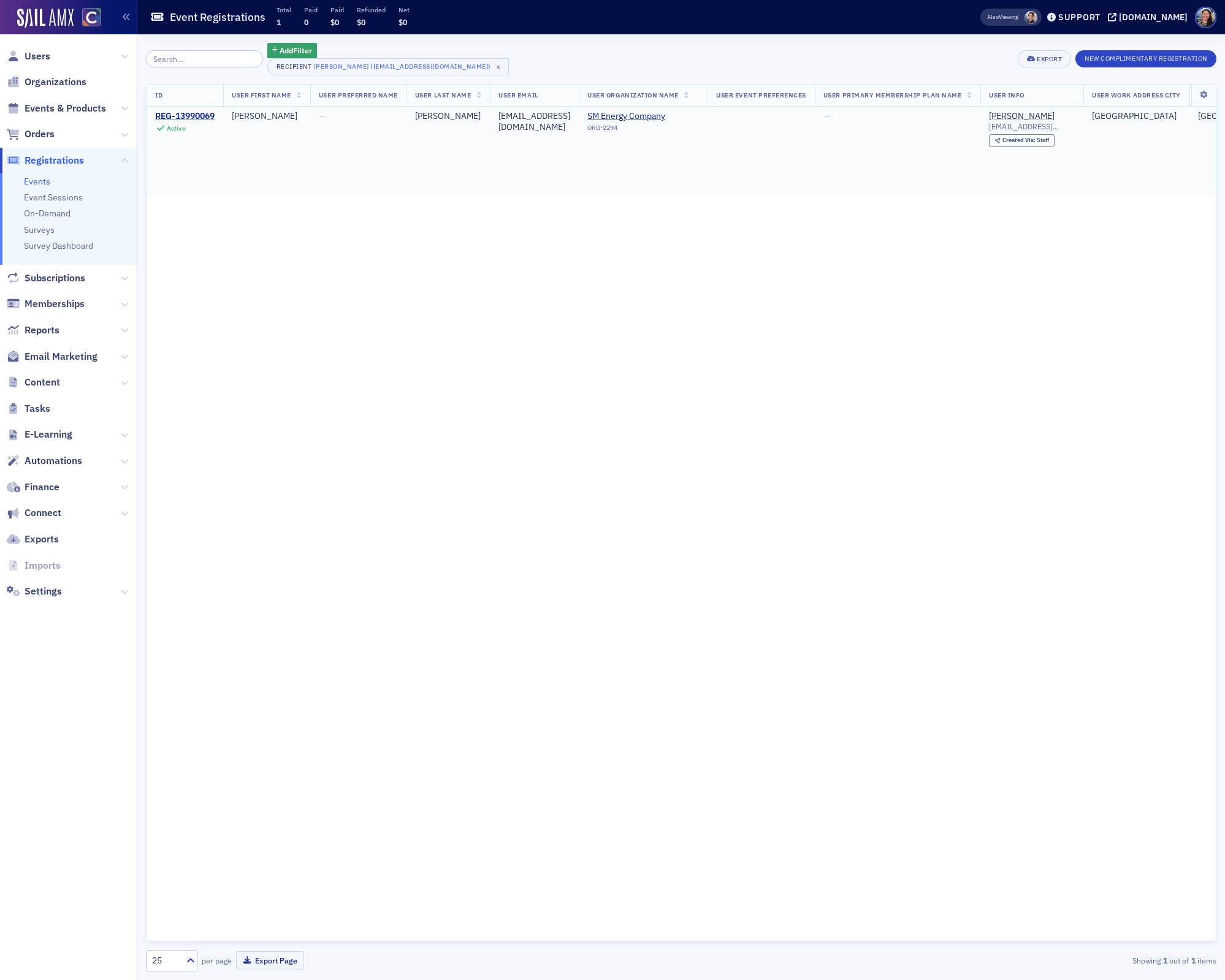
click at [184, 115] on div "REG-13990069" at bounding box center [184, 116] width 59 height 11
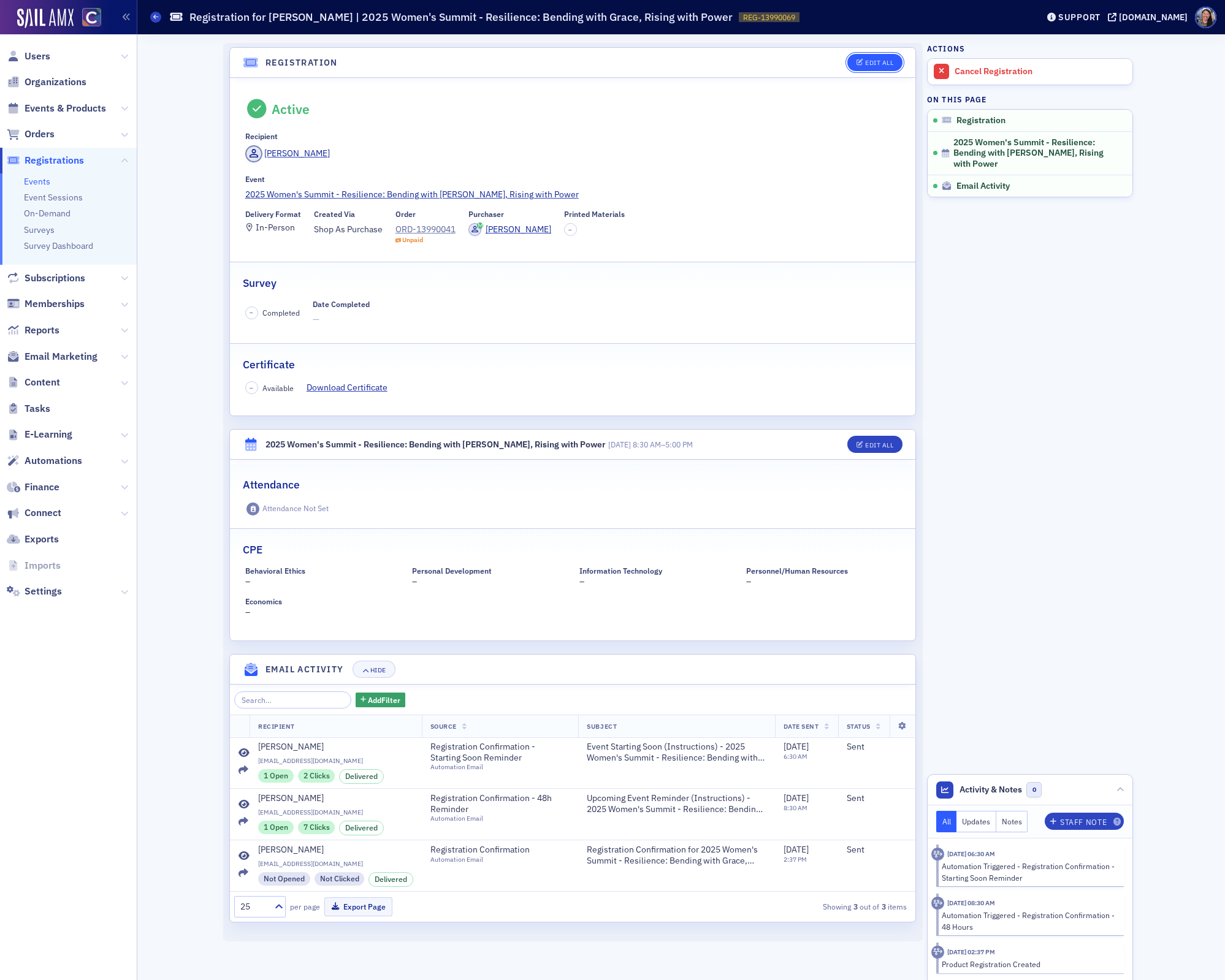
click at [879, 69] on button "Edit All" at bounding box center [875, 62] width 55 height 17
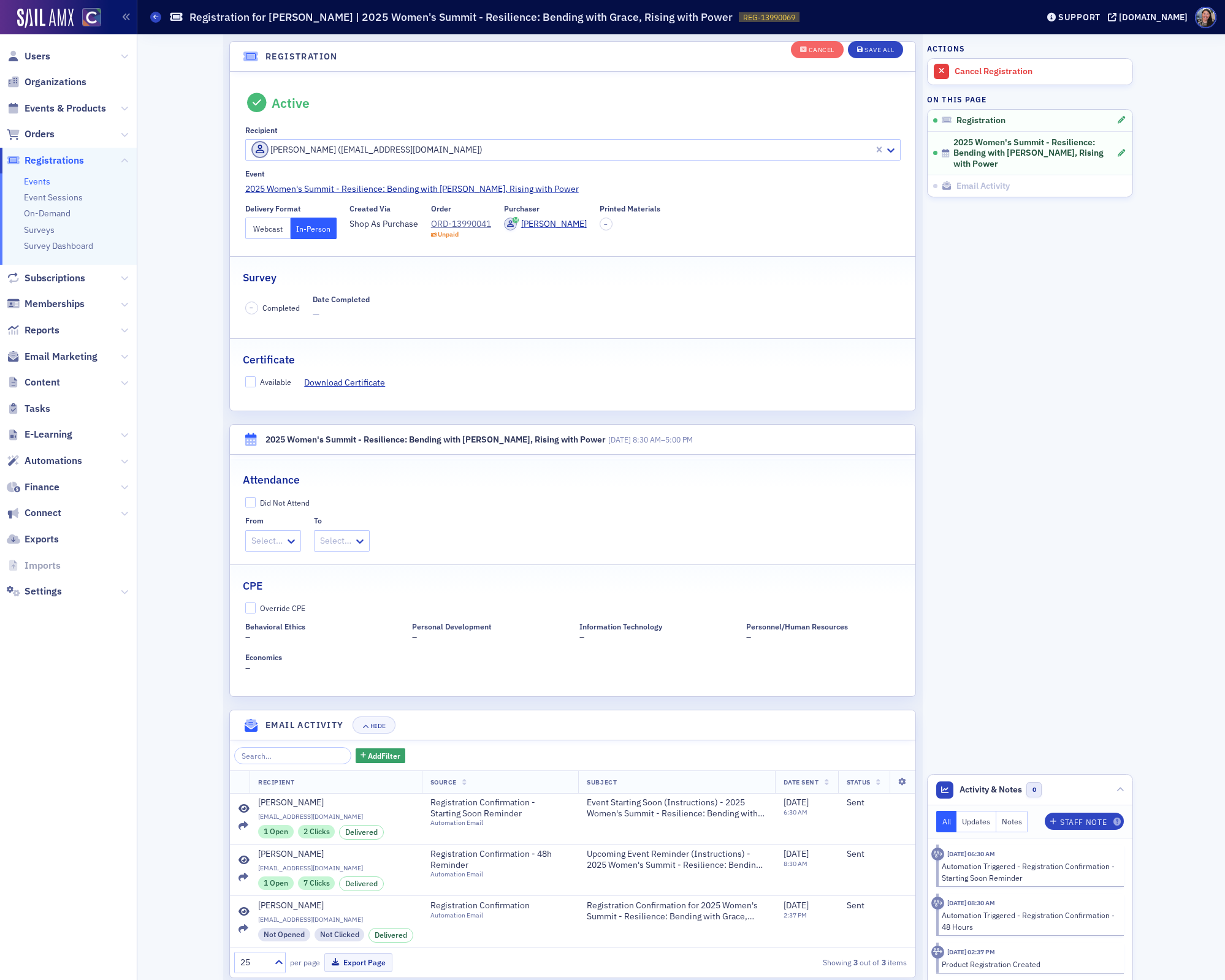
scroll to position [32, 0]
click at [275, 228] on button "Webcast" at bounding box center [268, 228] width 46 height 22
click at [876, 52] on div "Save All" at bounding box center [879, 49] width 29 height 7
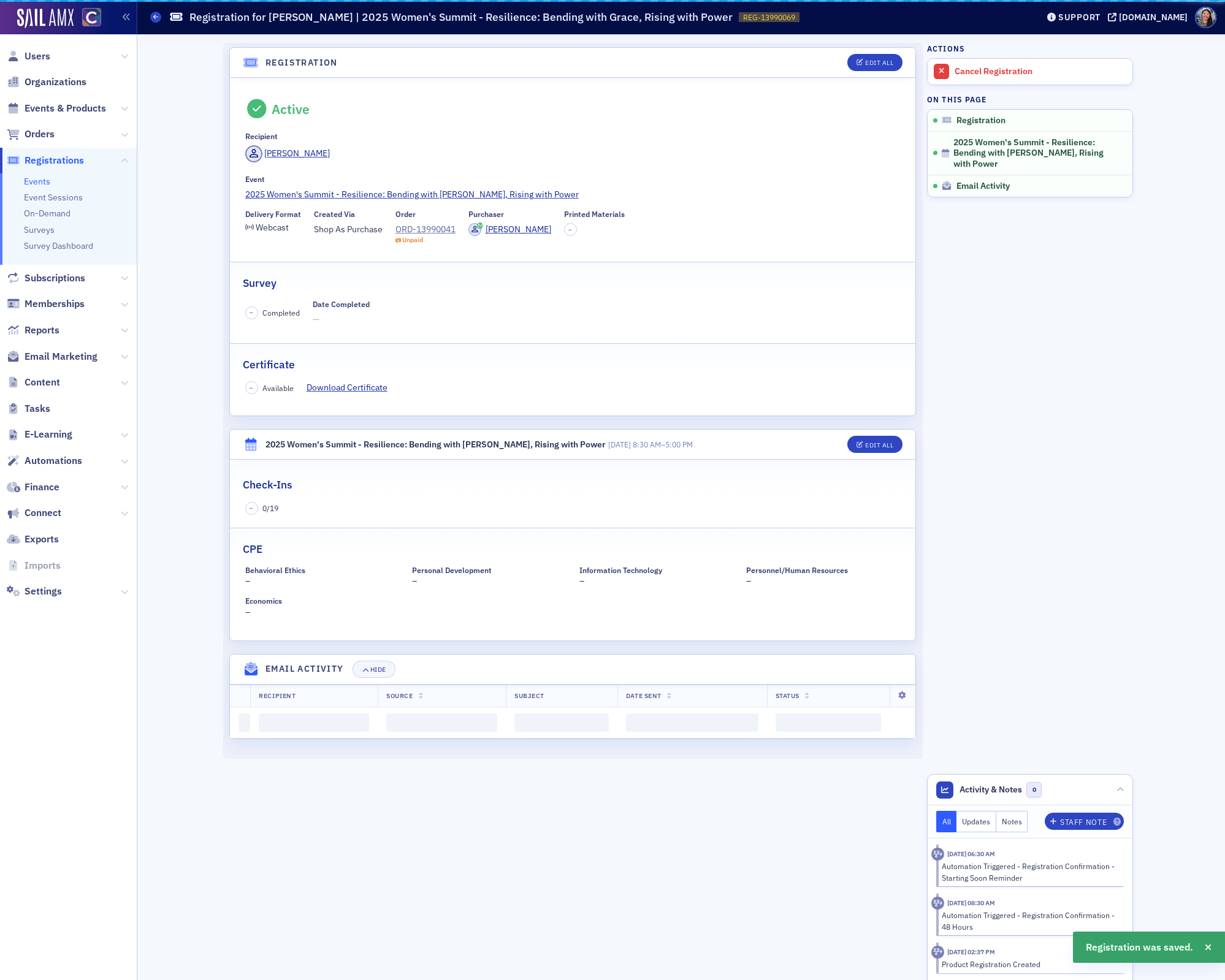
scroll to position [0, 0]
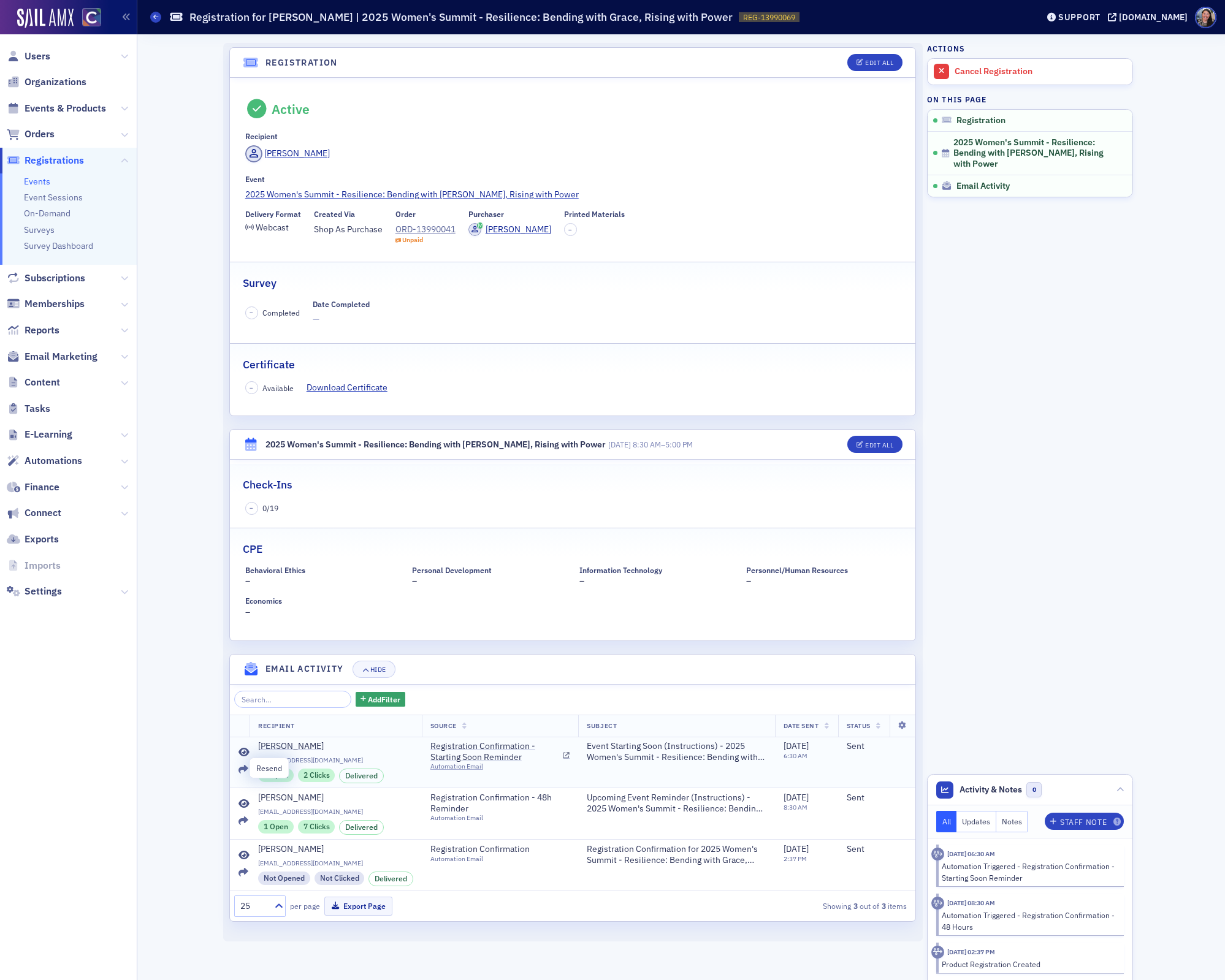
click at [243, 765] on icon at bounding box center [243, 770] width 10 height 10
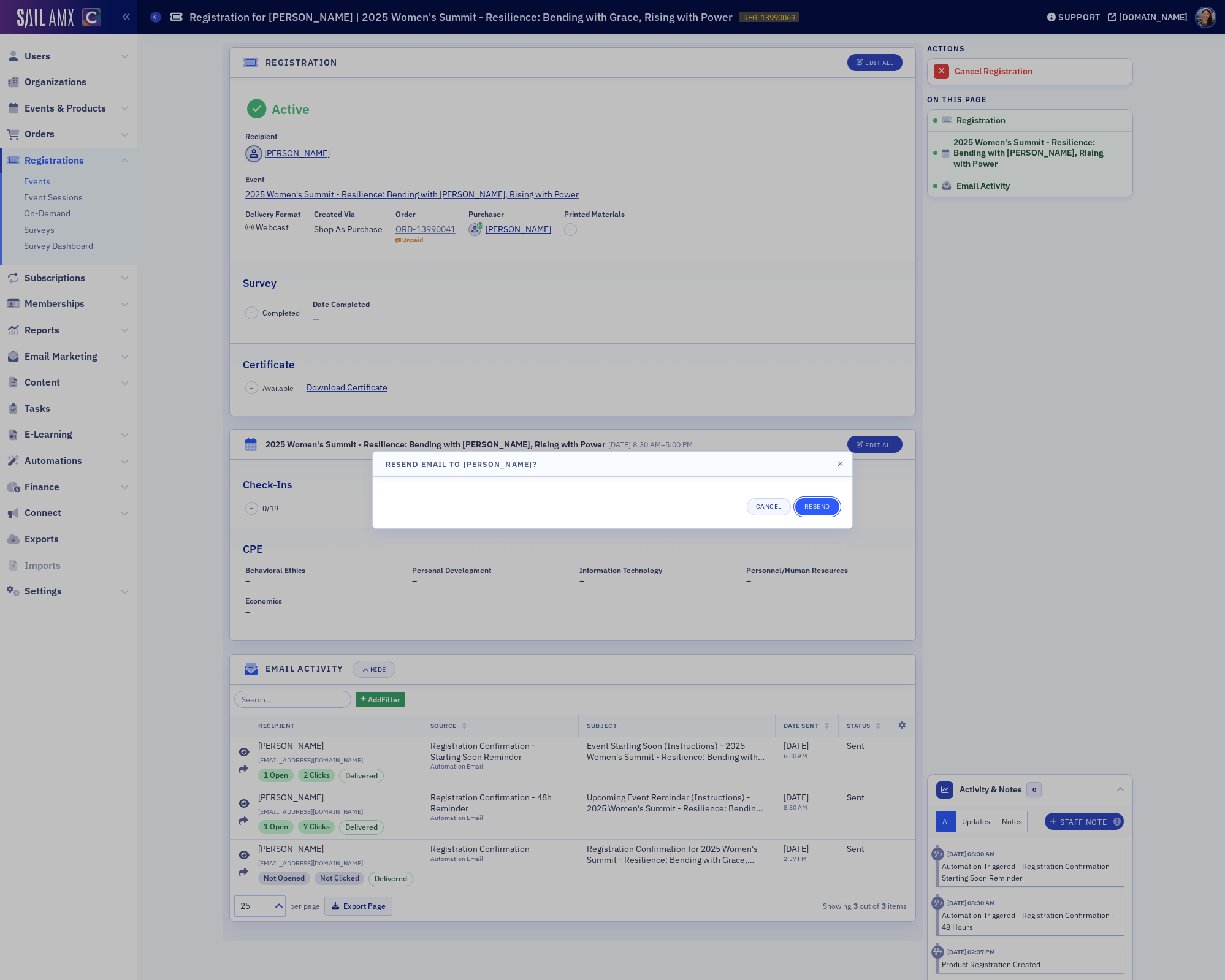
click at [817, 502] on button "Resend" at bounding box center [817, 507] width 44 height 17
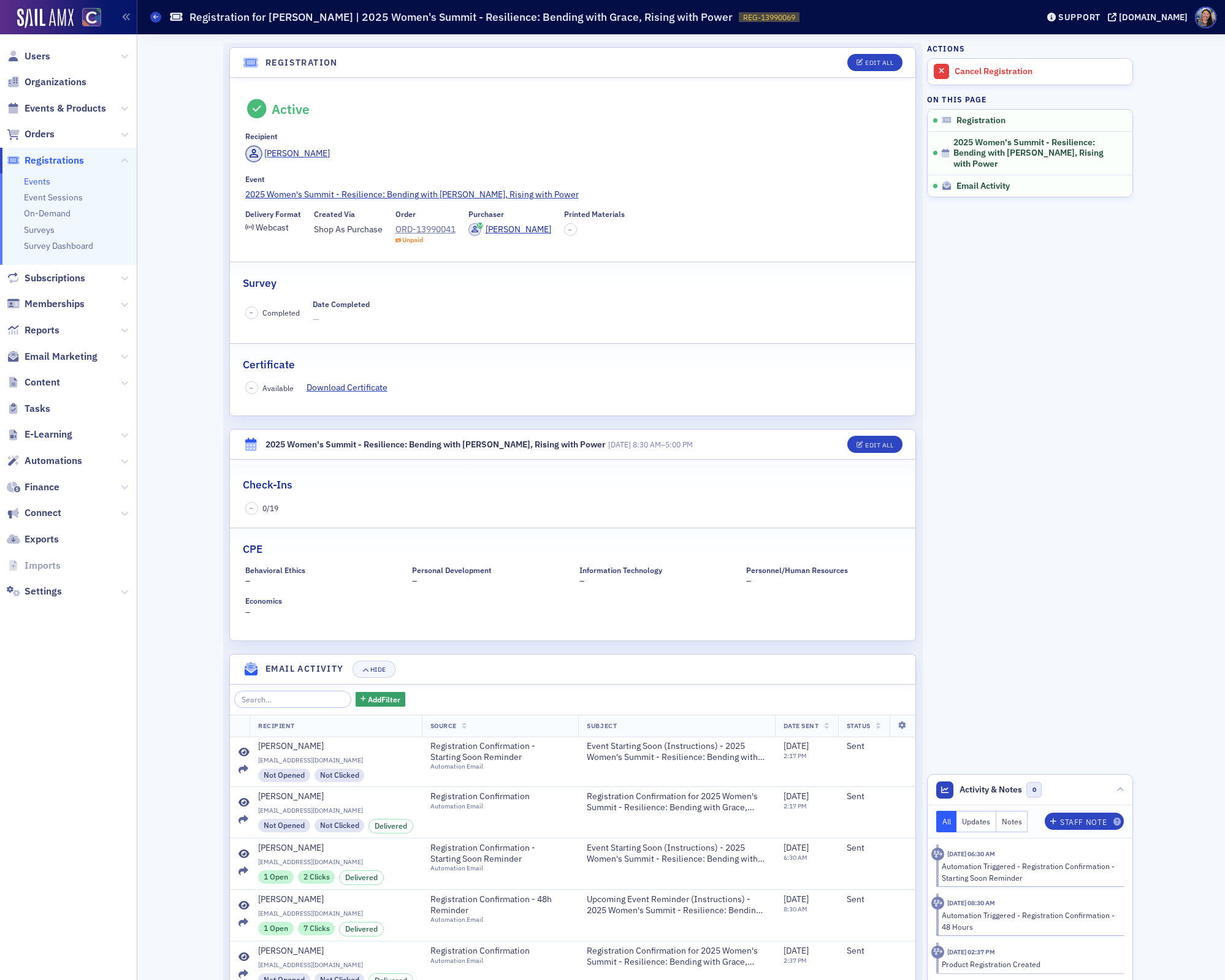
scroll to position [67, 0]
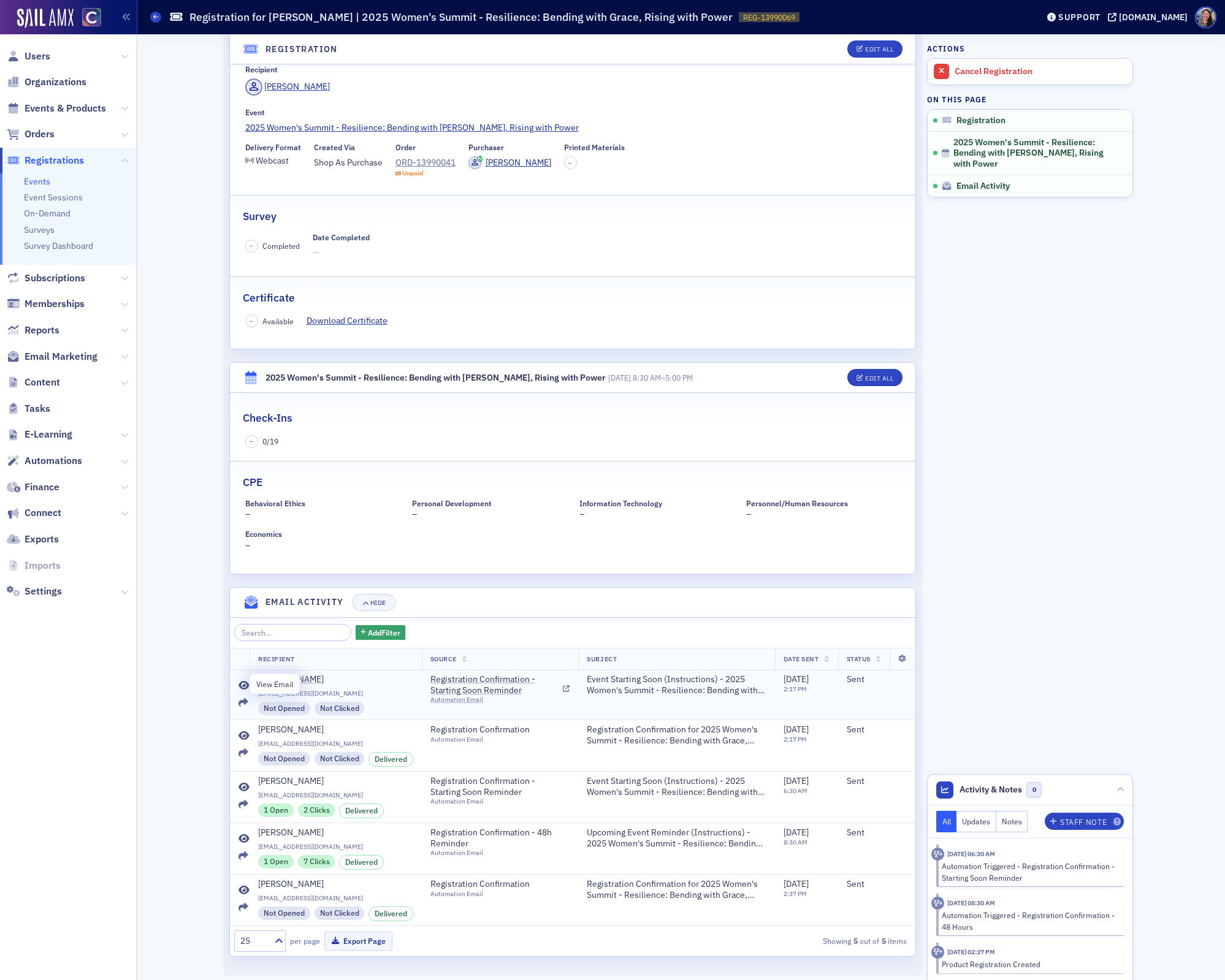
click at [244, 685] on icon at bounding box center [244, 686] width 11 height 10
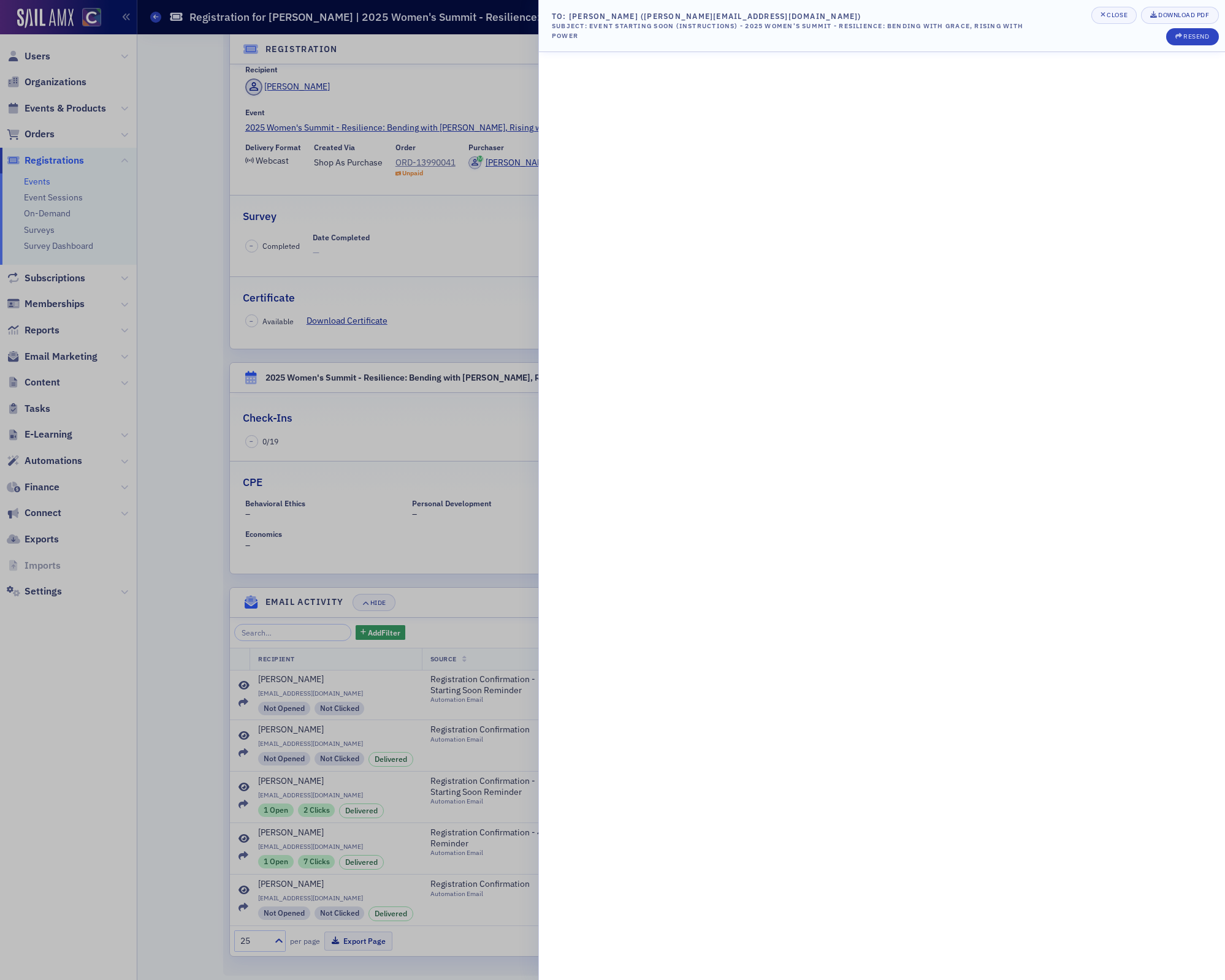
click at [428, 270] on div at bounding box center [612, 490] width 1225 height 980
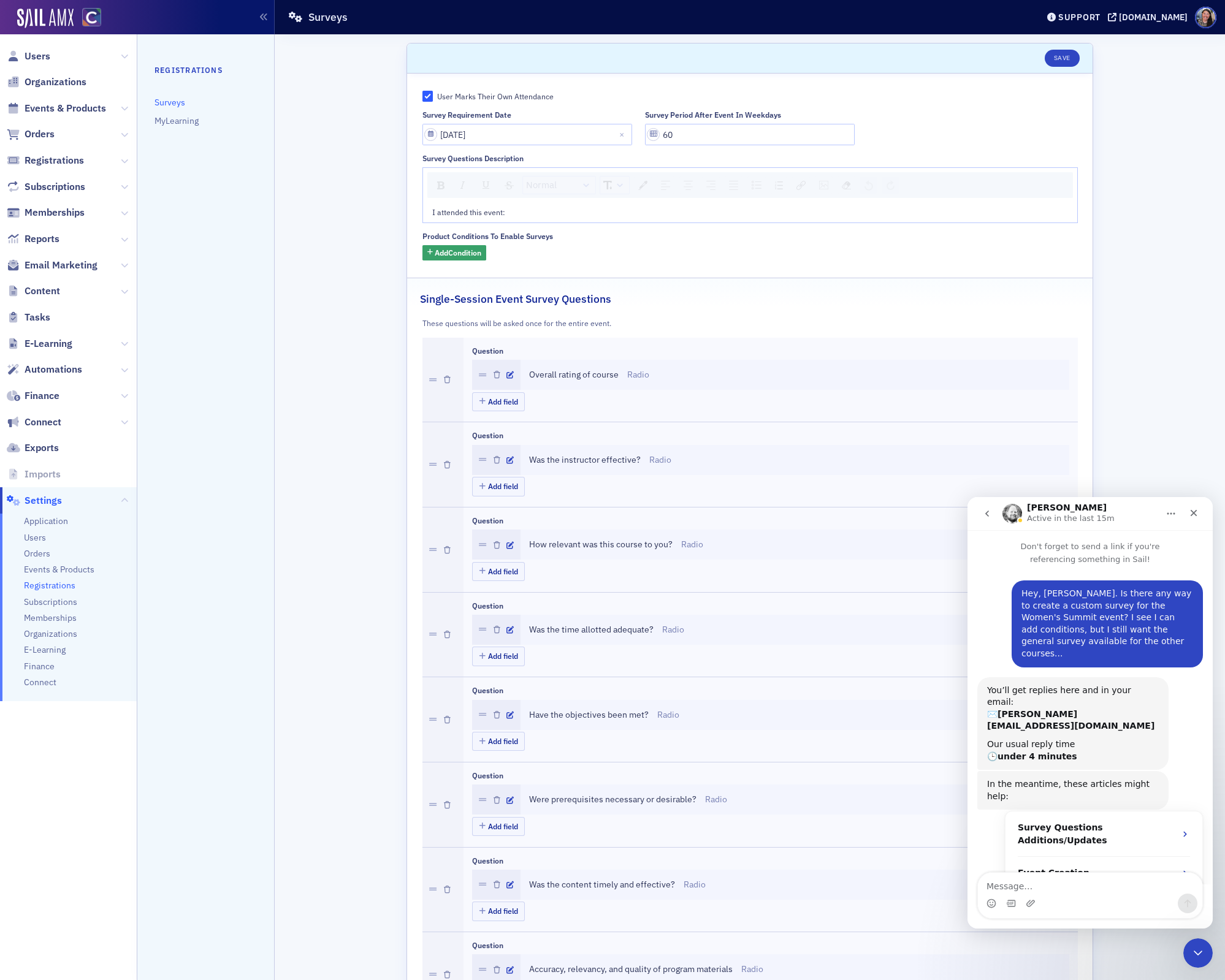
scroll to position [248, 0]
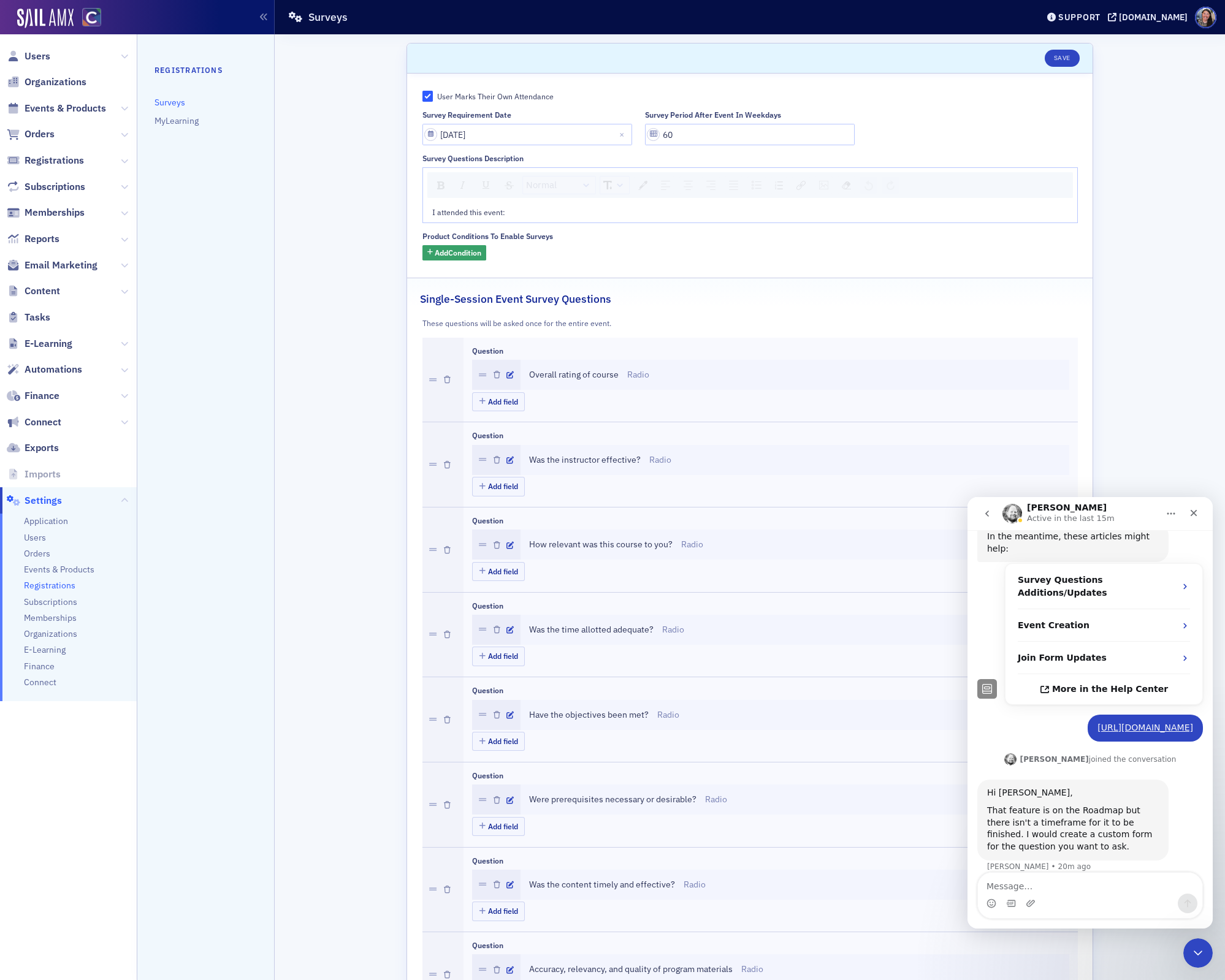
click at [48, 115] on span "Events & Products" at bounding box center [68, 108] width 137 height 26
